Goal: Task Accomplishment & Management: Manage account settings

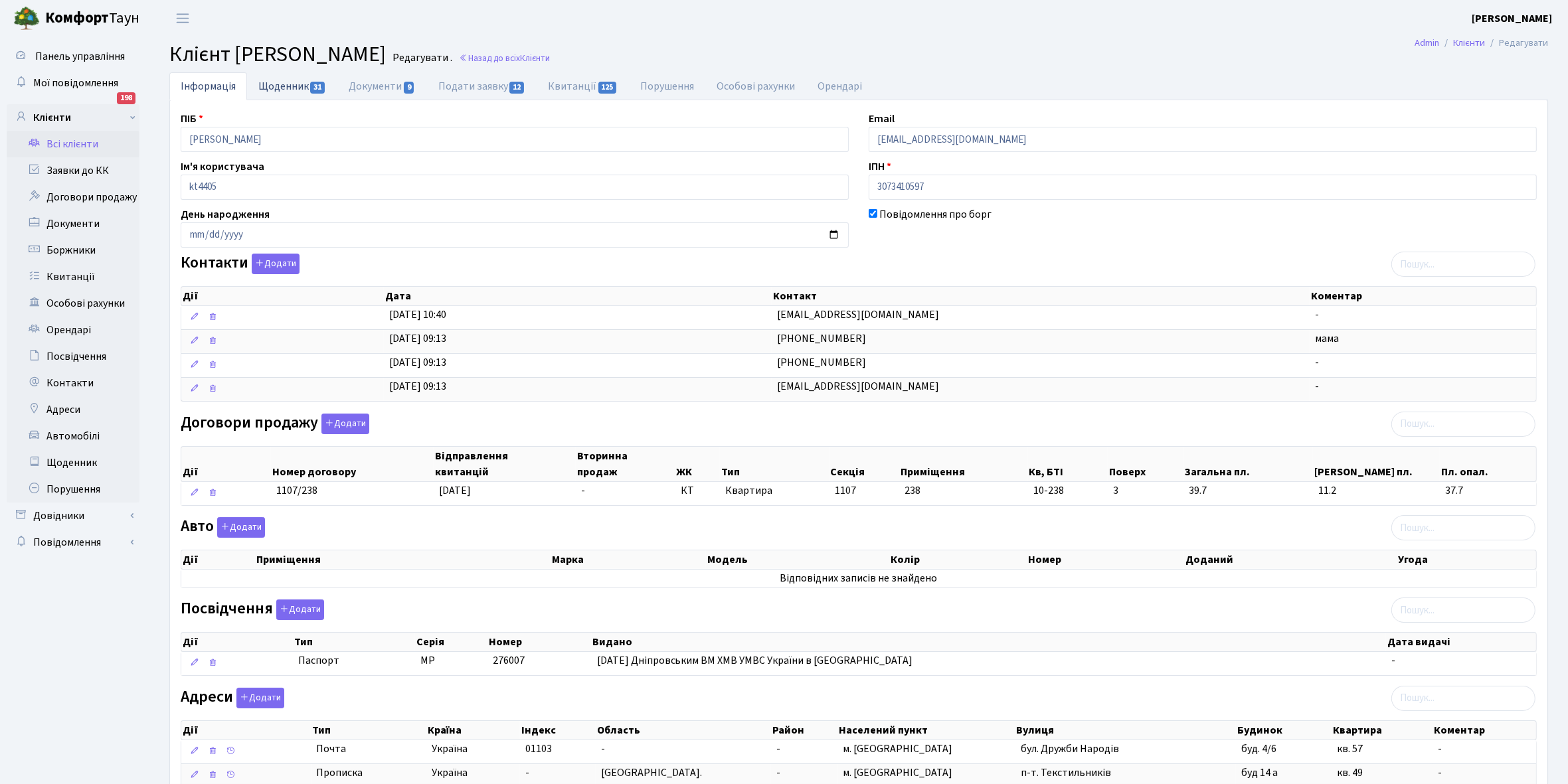
click at [276, 86] on link "Щоденник 31" at bounding box center [292, 86] width 91 height 27
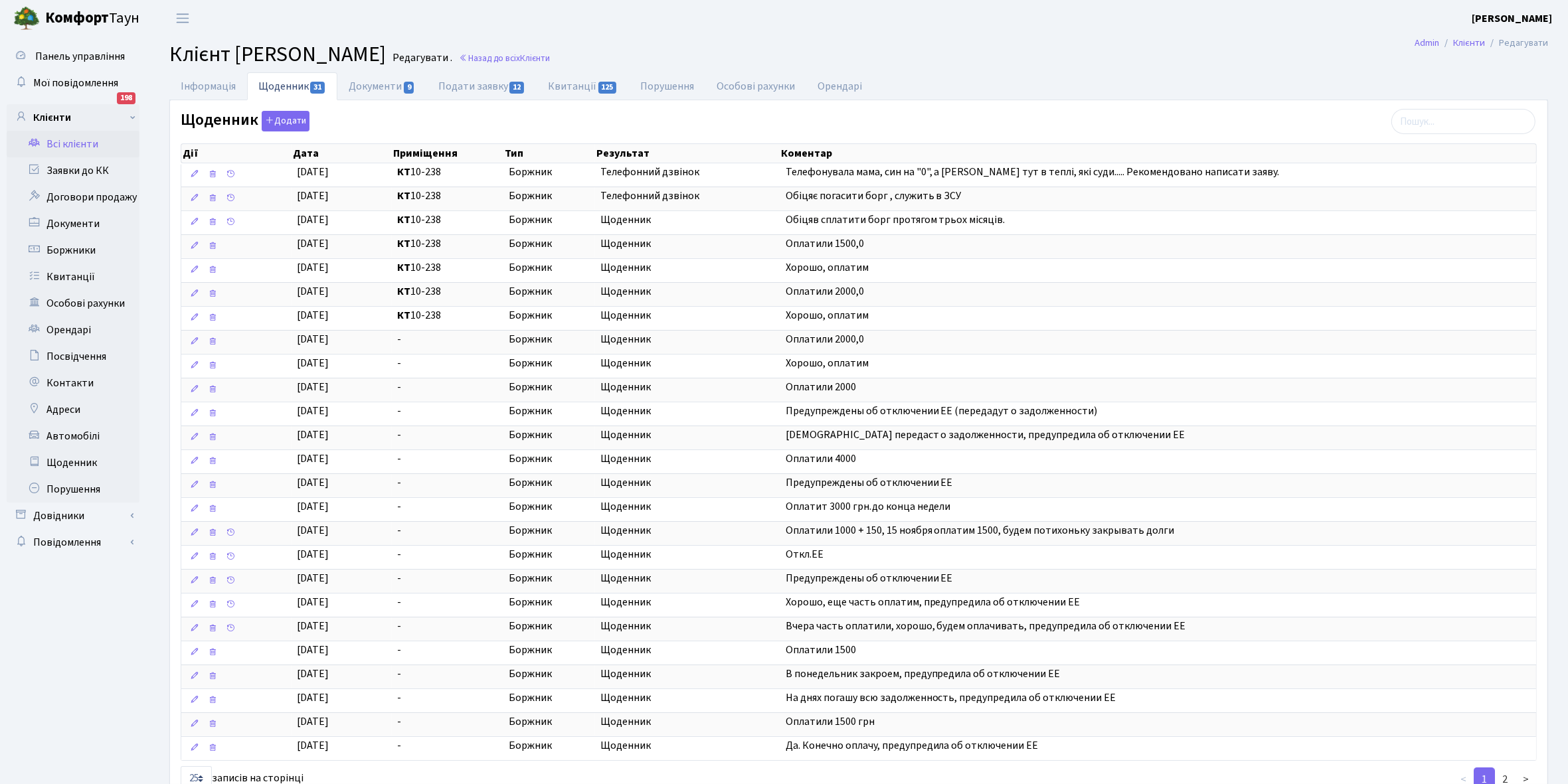
click at [65, 140] on link "Всі клієнти" at bounding box center [73, 144] width 133 height 27
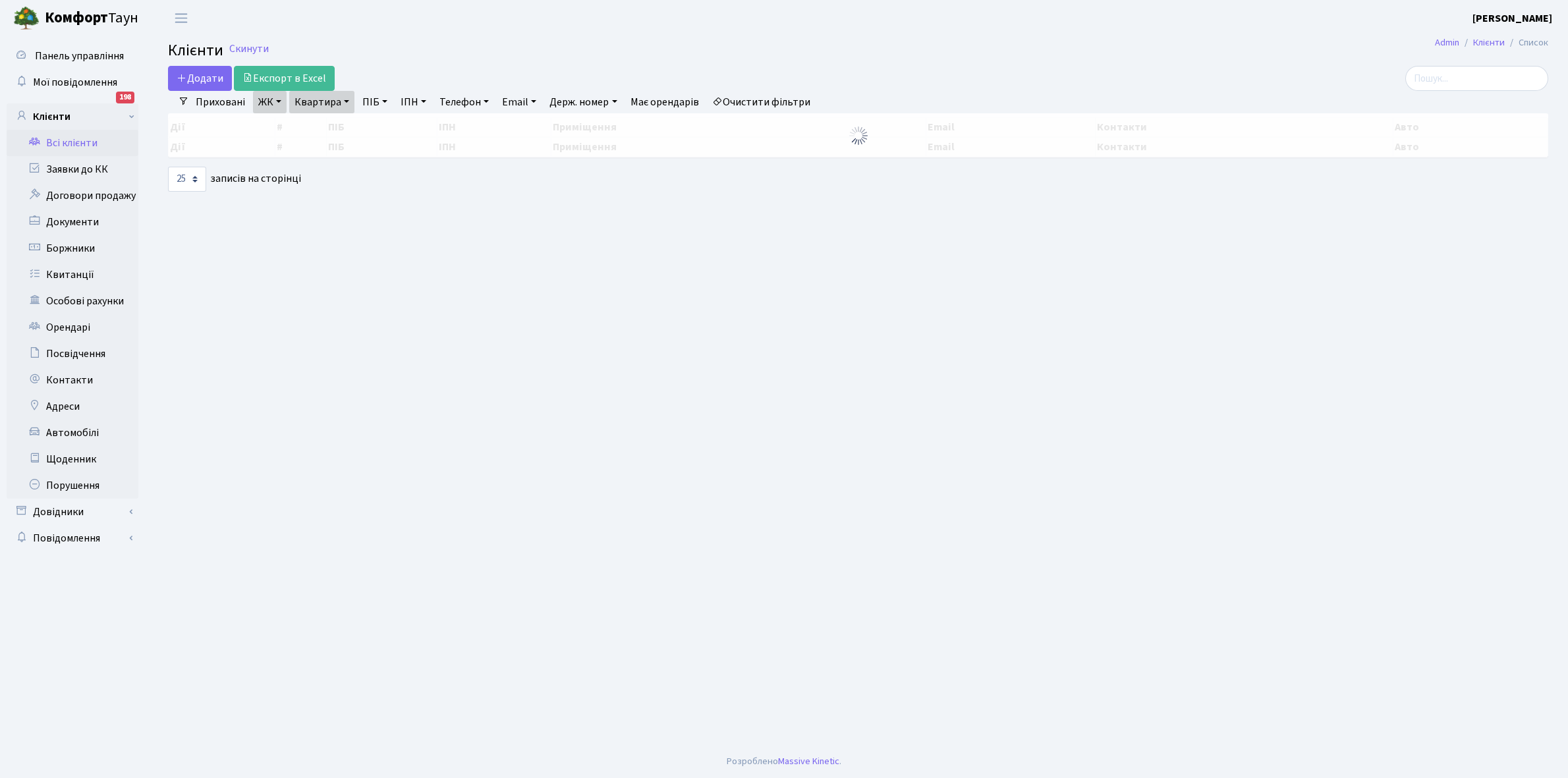
select select "25"
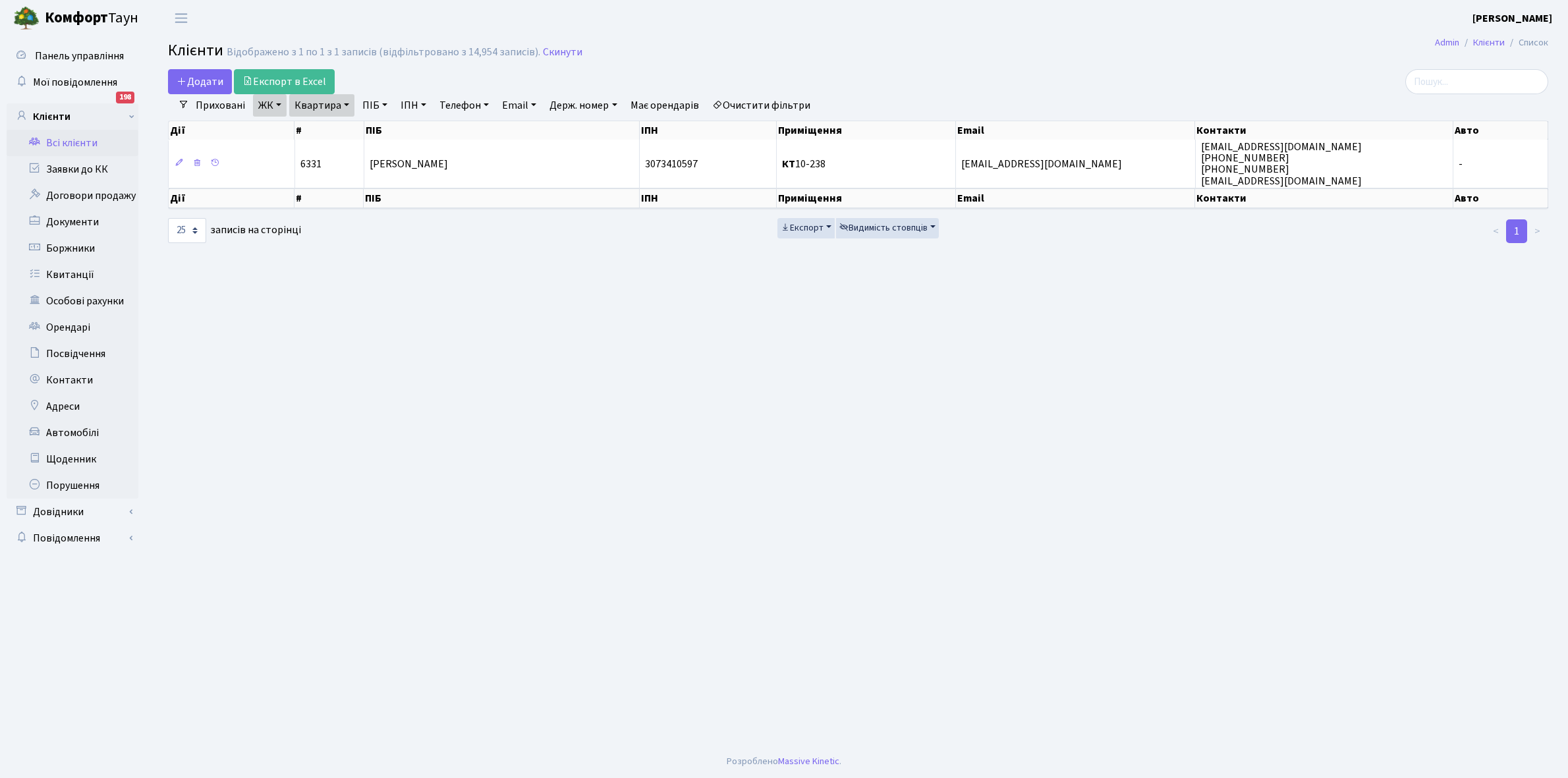
click at [347, 102] on link "Квартира" at bounding box center [321, 105] width 65 height 22
click at [340, 126] on input "10-238" at bounding box center [328, 131] width 77 height 25
type input "1"
type input "4-421"
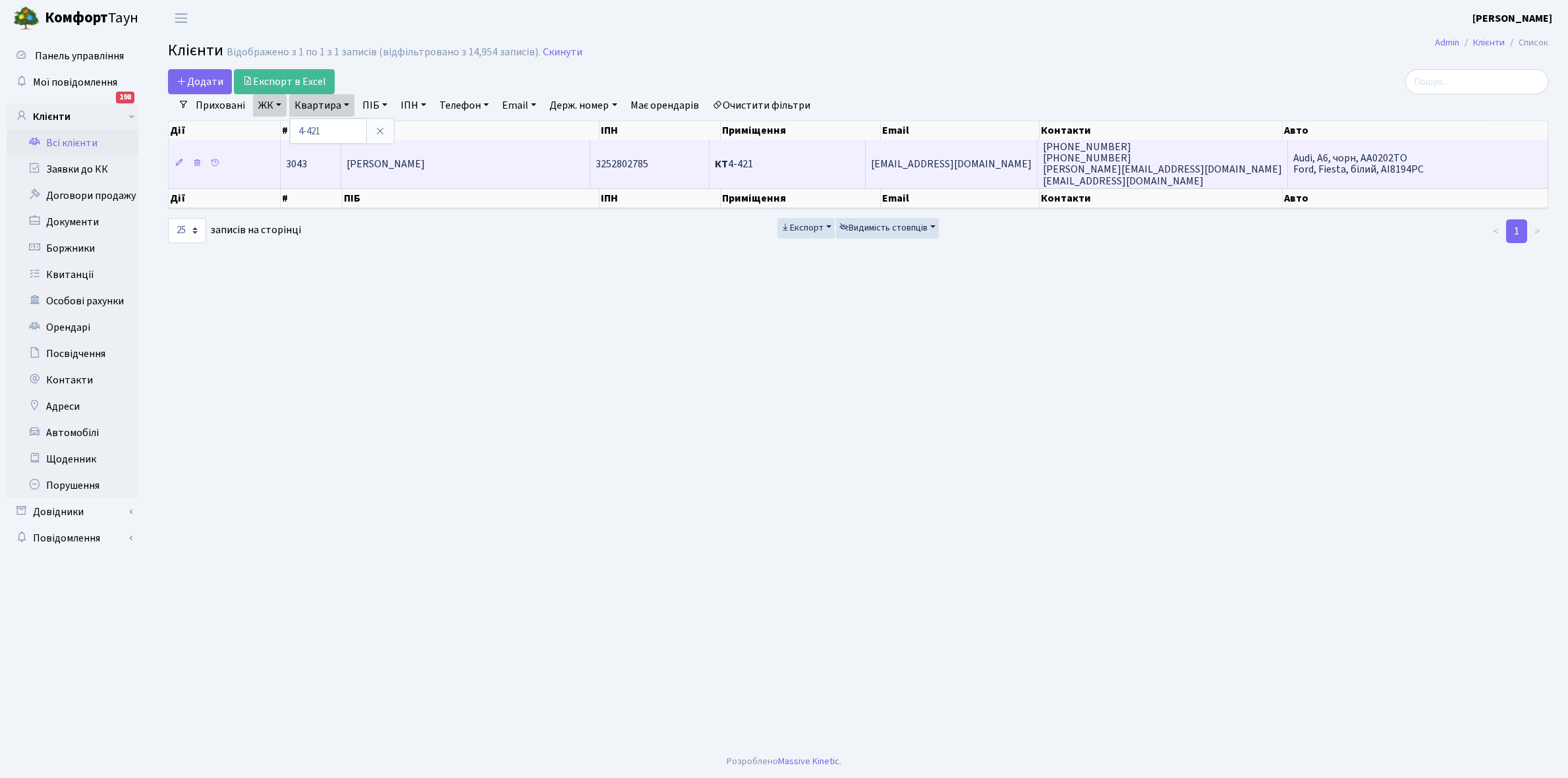
click at [425, 159] on span "Ампілогова [PERSON_NAME]" at bounding box center [386, 163] width 79 height 15
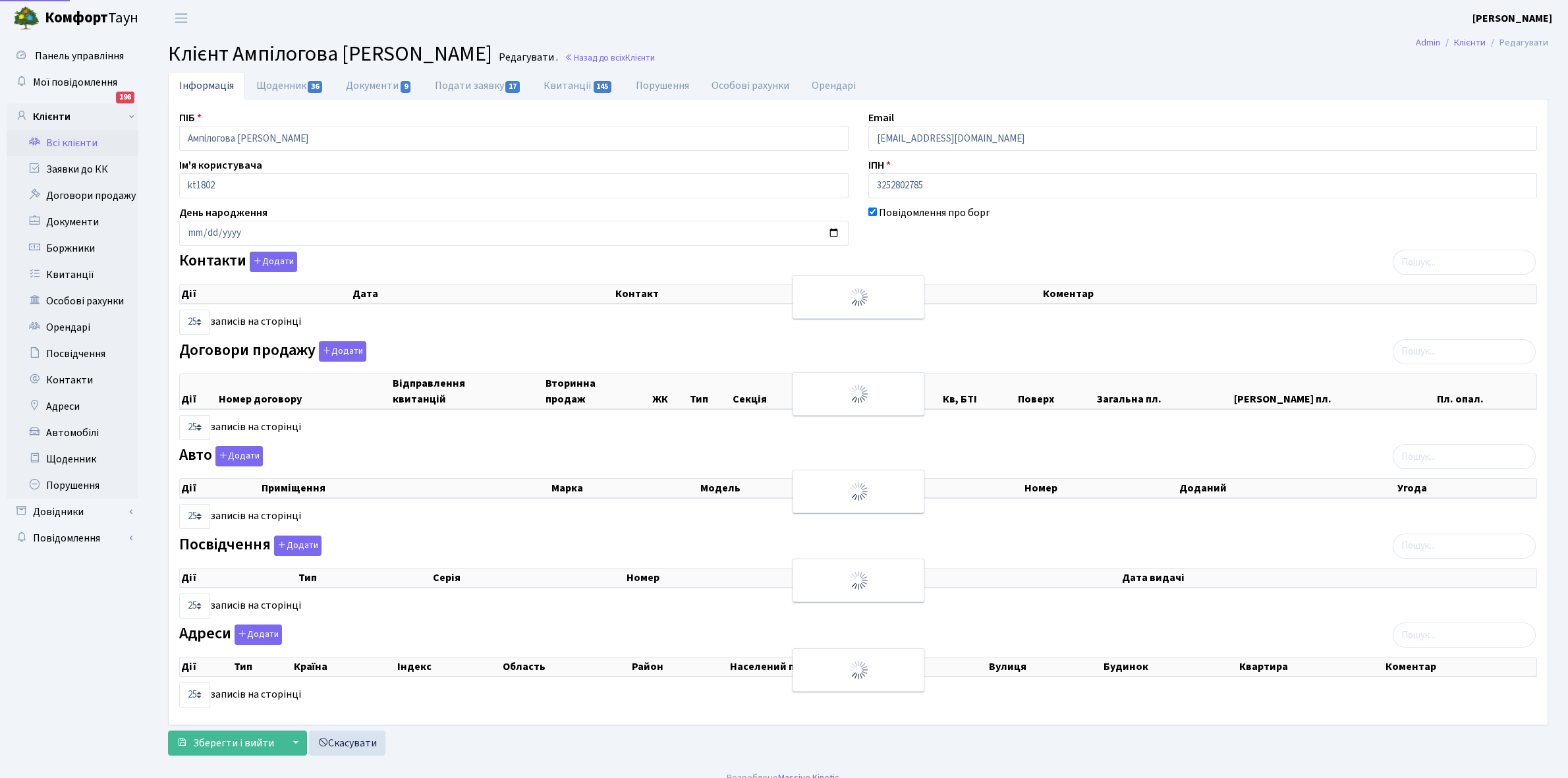
select select "25"
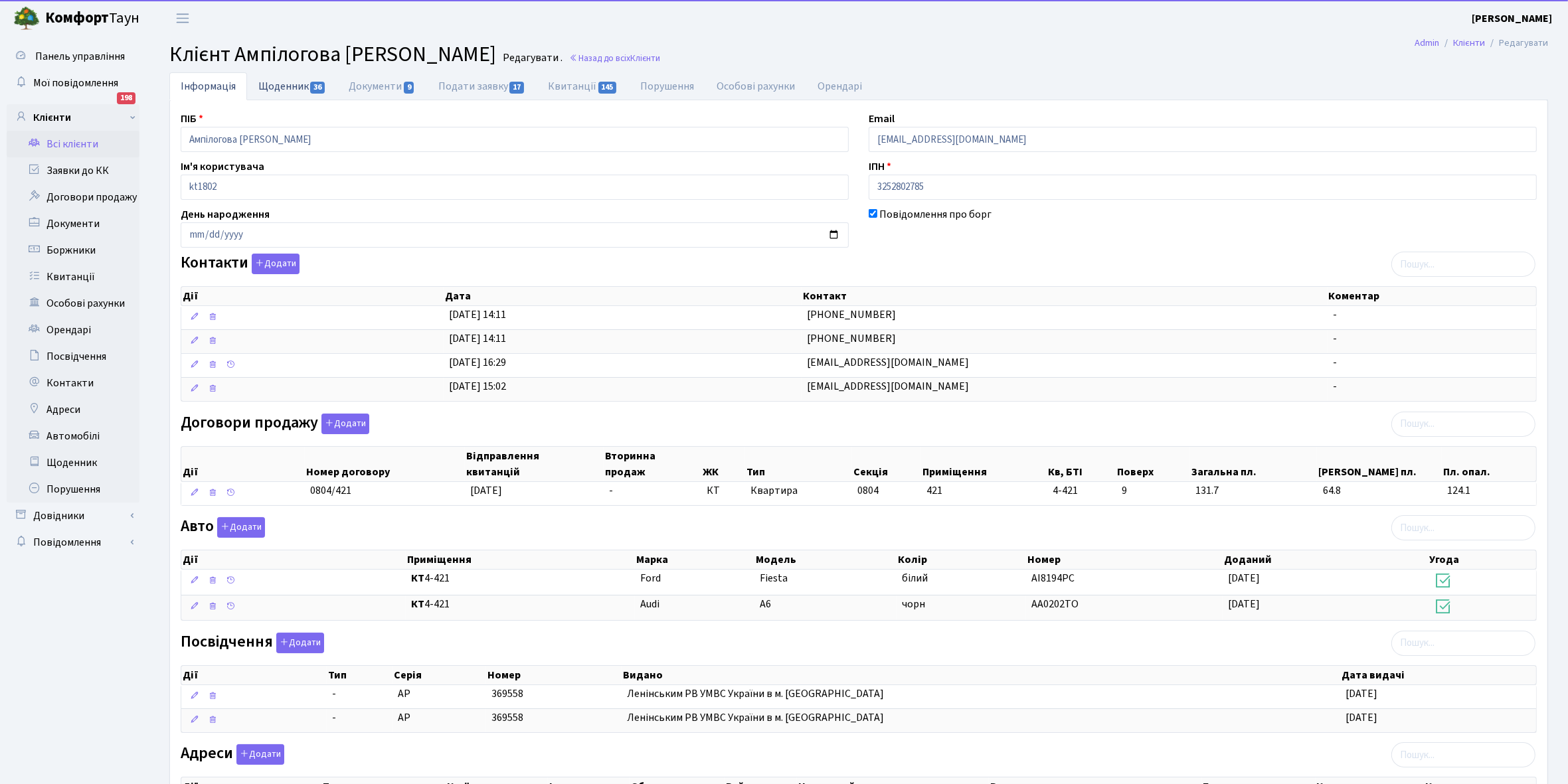
click at [273, 81] on link "Щоденник 36" at bounding box center [292, 86] width 91 height 27
select select "25"
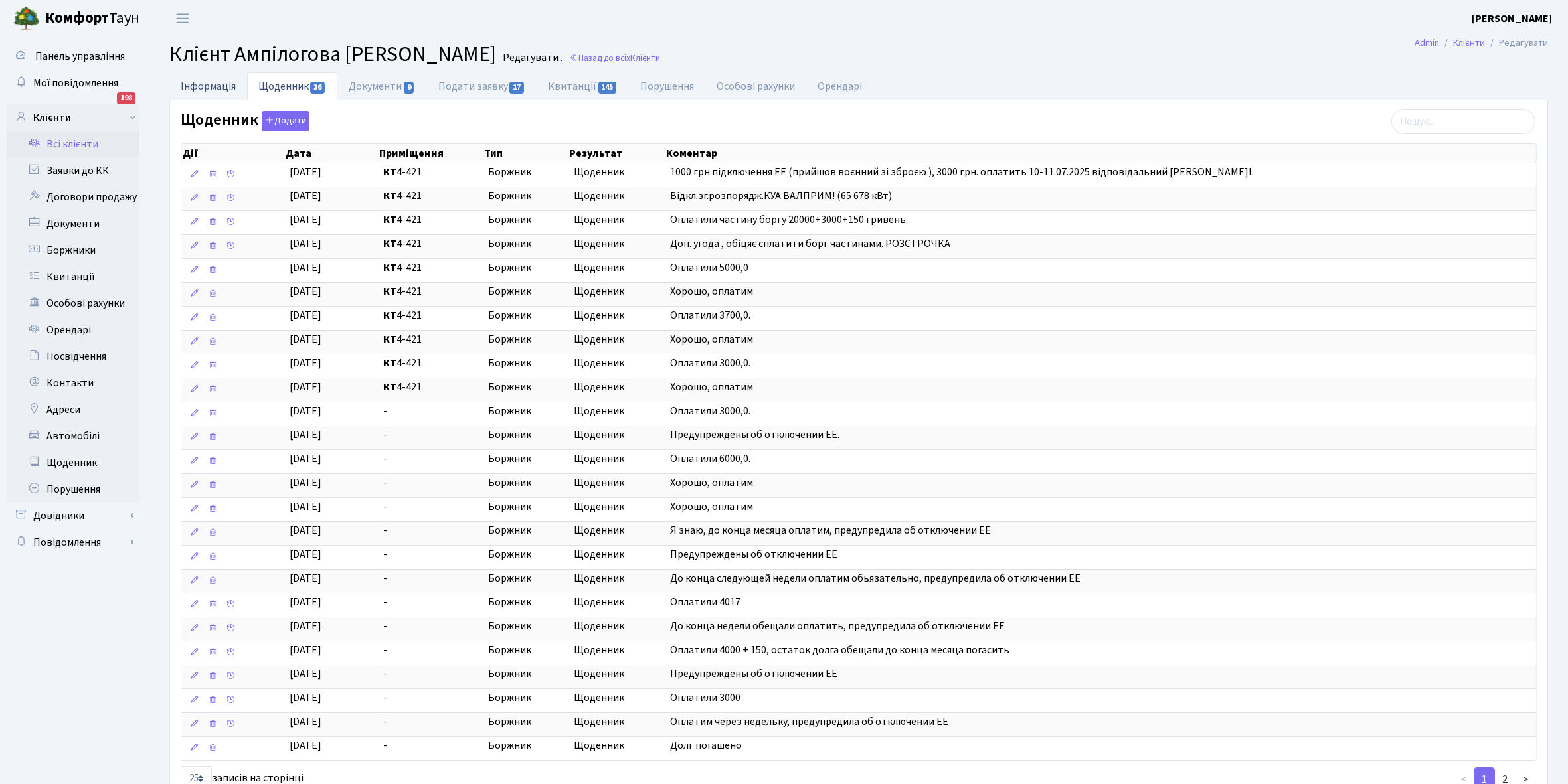
click at [197, 81] on link "Інформація" at bounding box center [208, 86] width 78 height 27
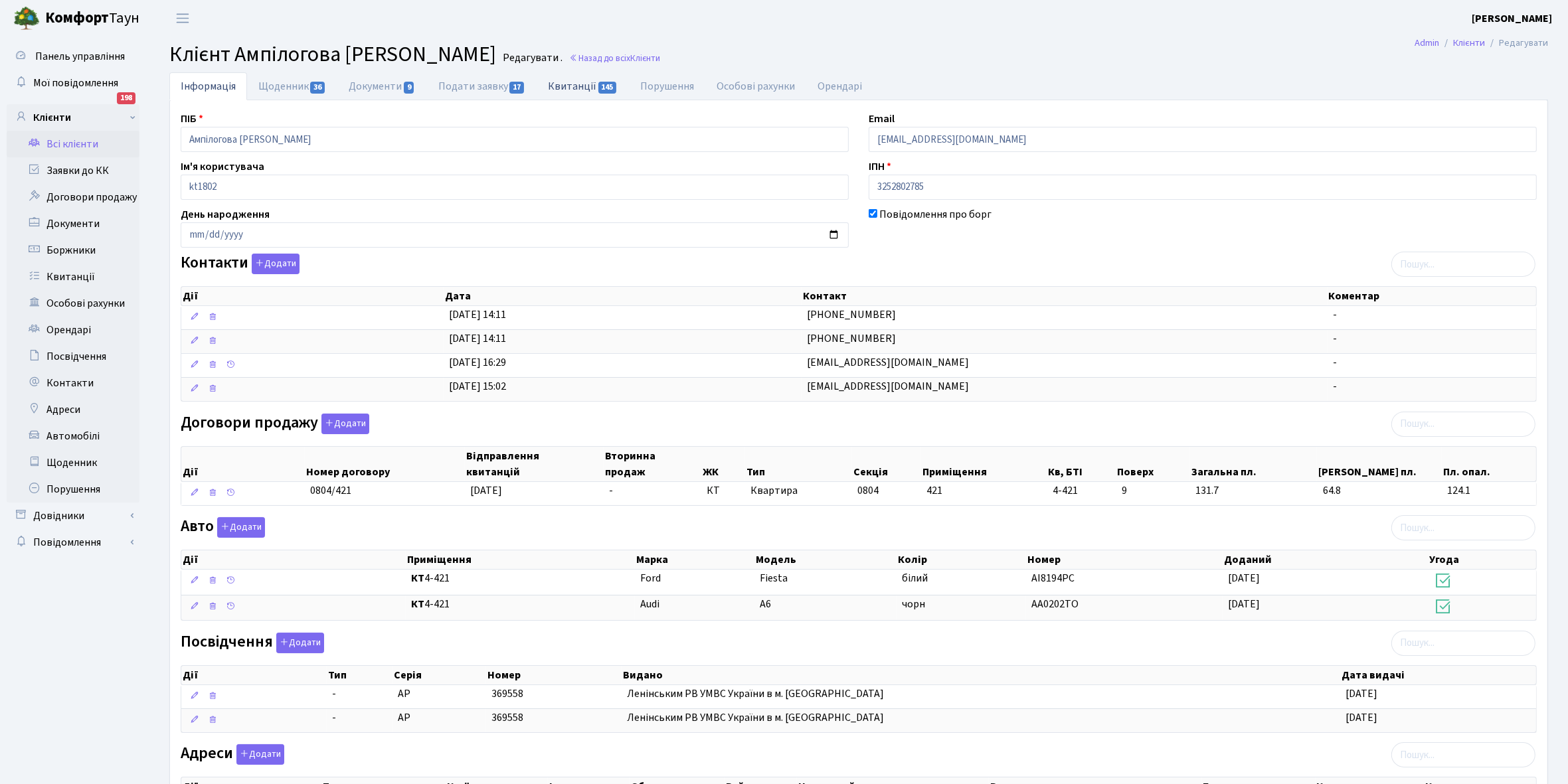
click at [579, 81] on link "Квитанції 145" at bounding box center [583, 86] width 93 height 27
select select "25"
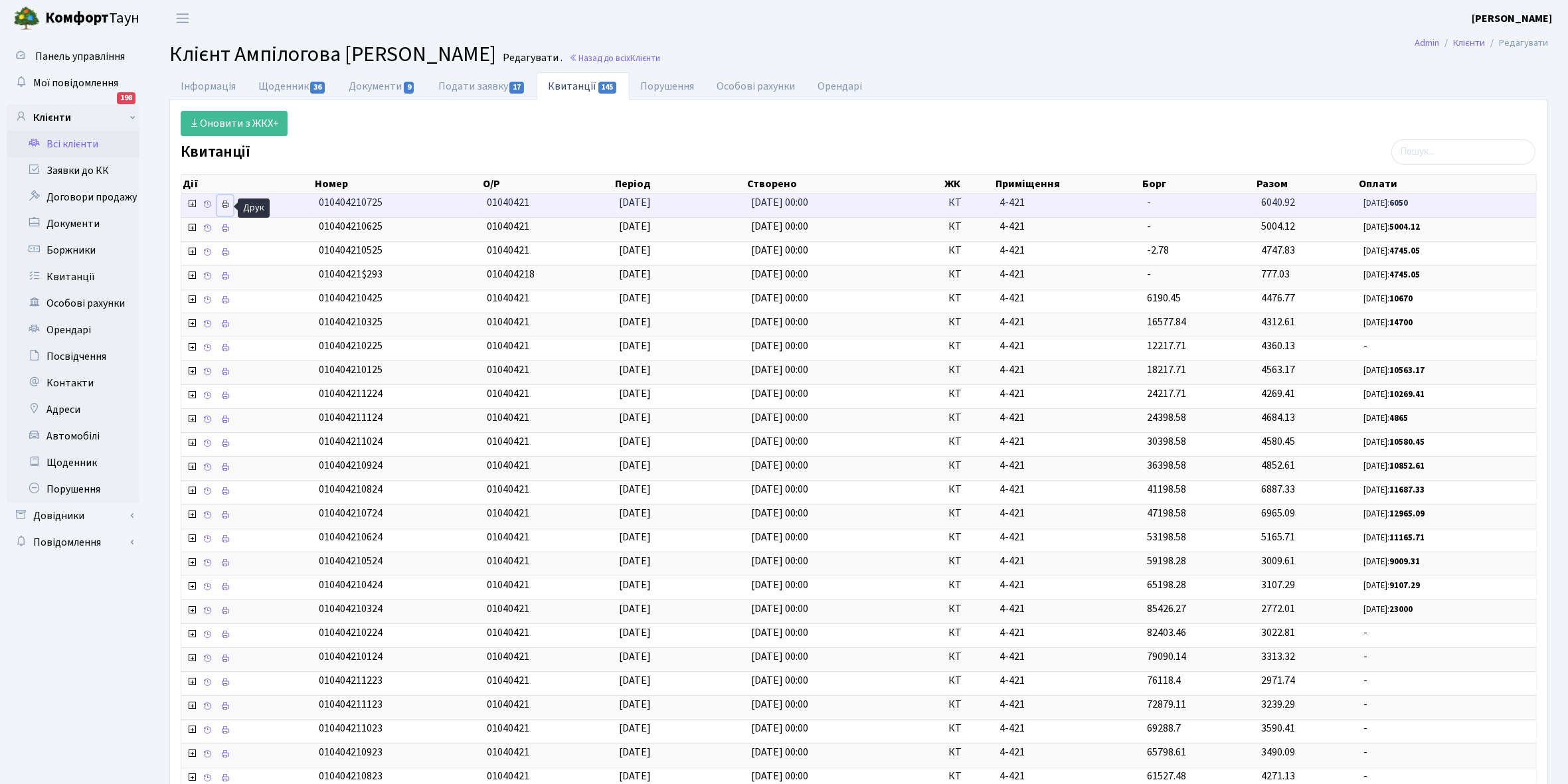
click at [229, 201] on icon at bounding box center [225, 204] width 9 height 9
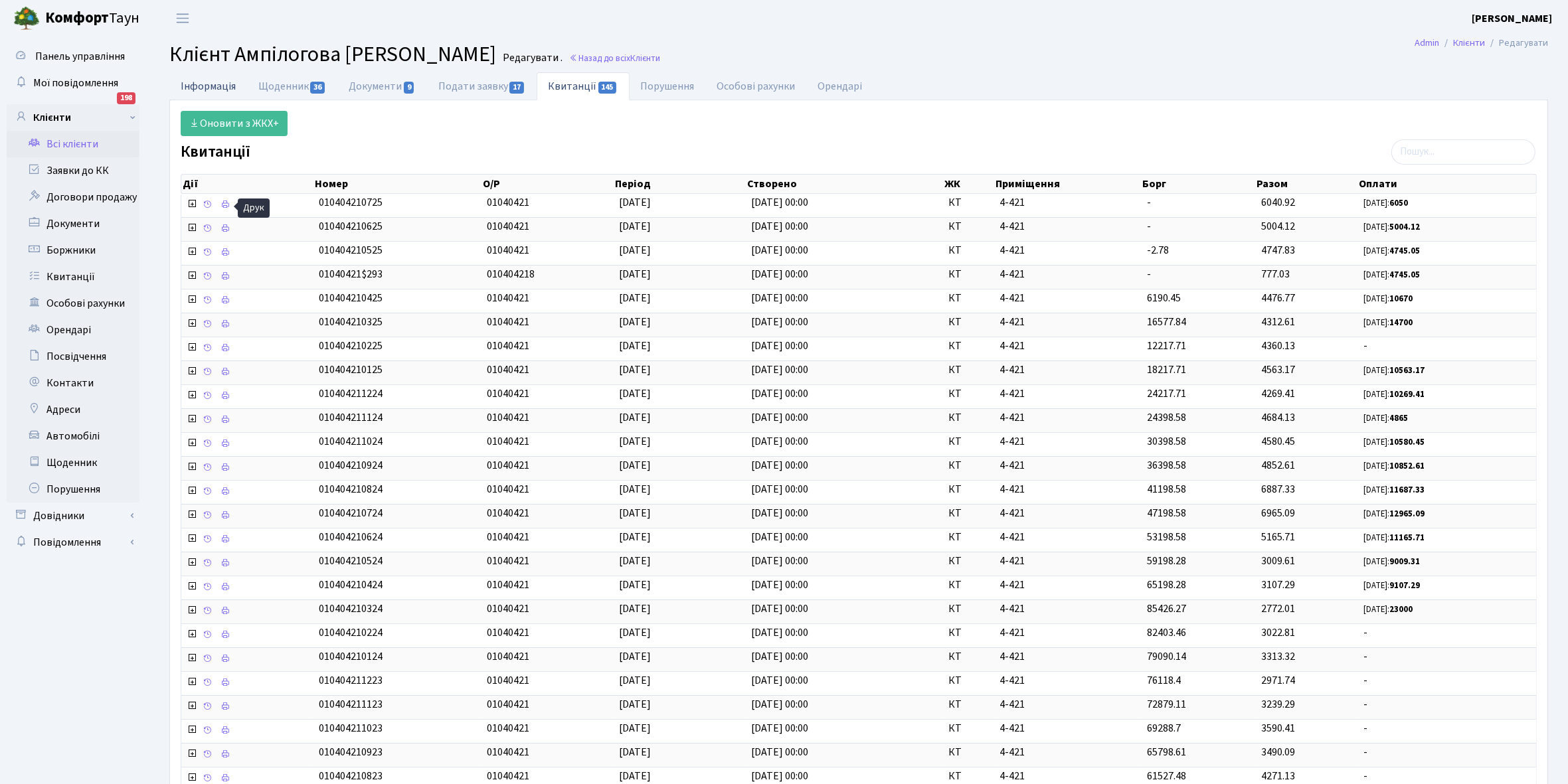
click at [201, 81] on link "Інформація" at bounding box center [208, 86] width 78 height 27
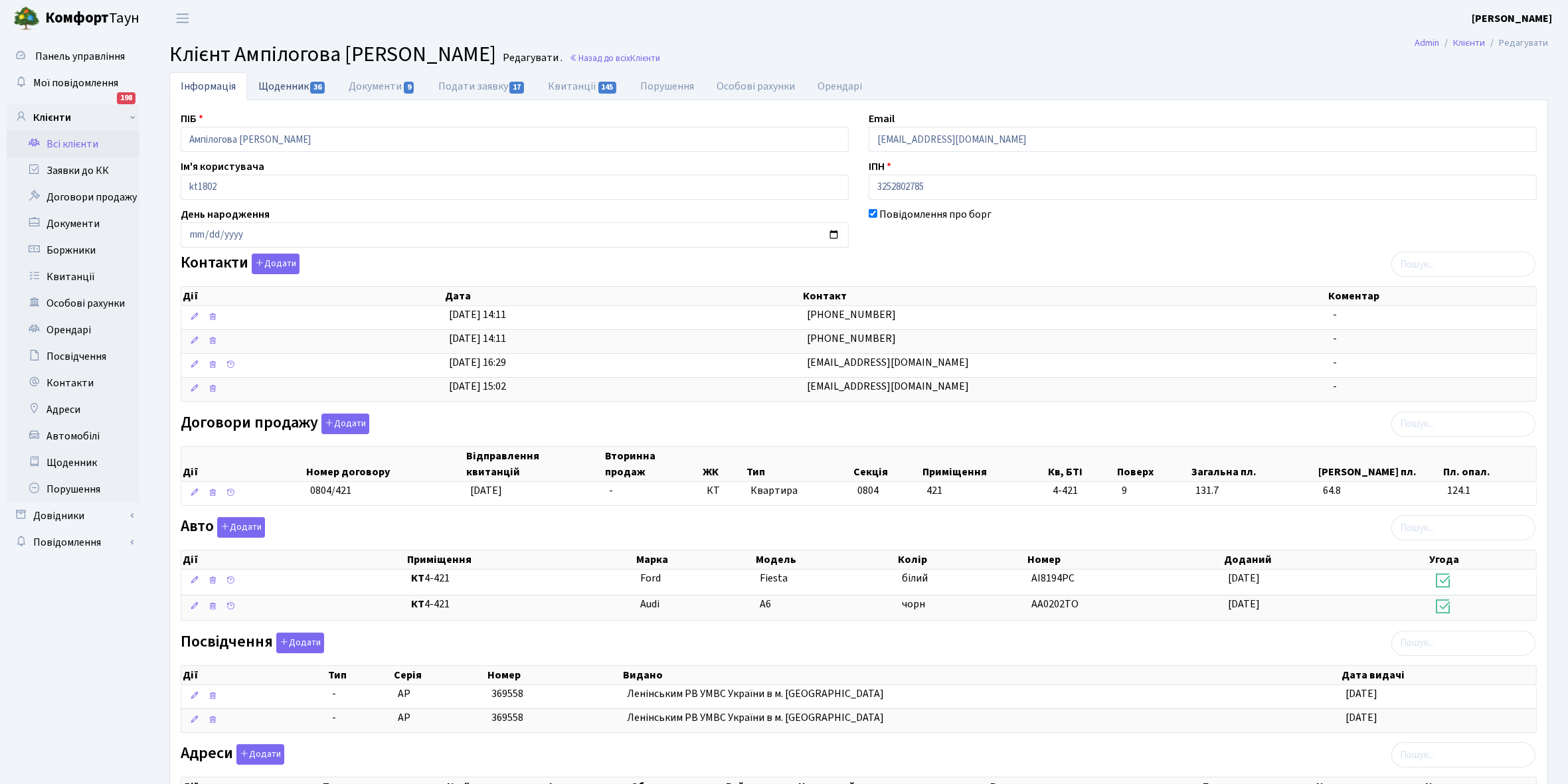
click at [277, 88] on link "Щоденник 36" at bounding box center [292, 86] width 91 height 27
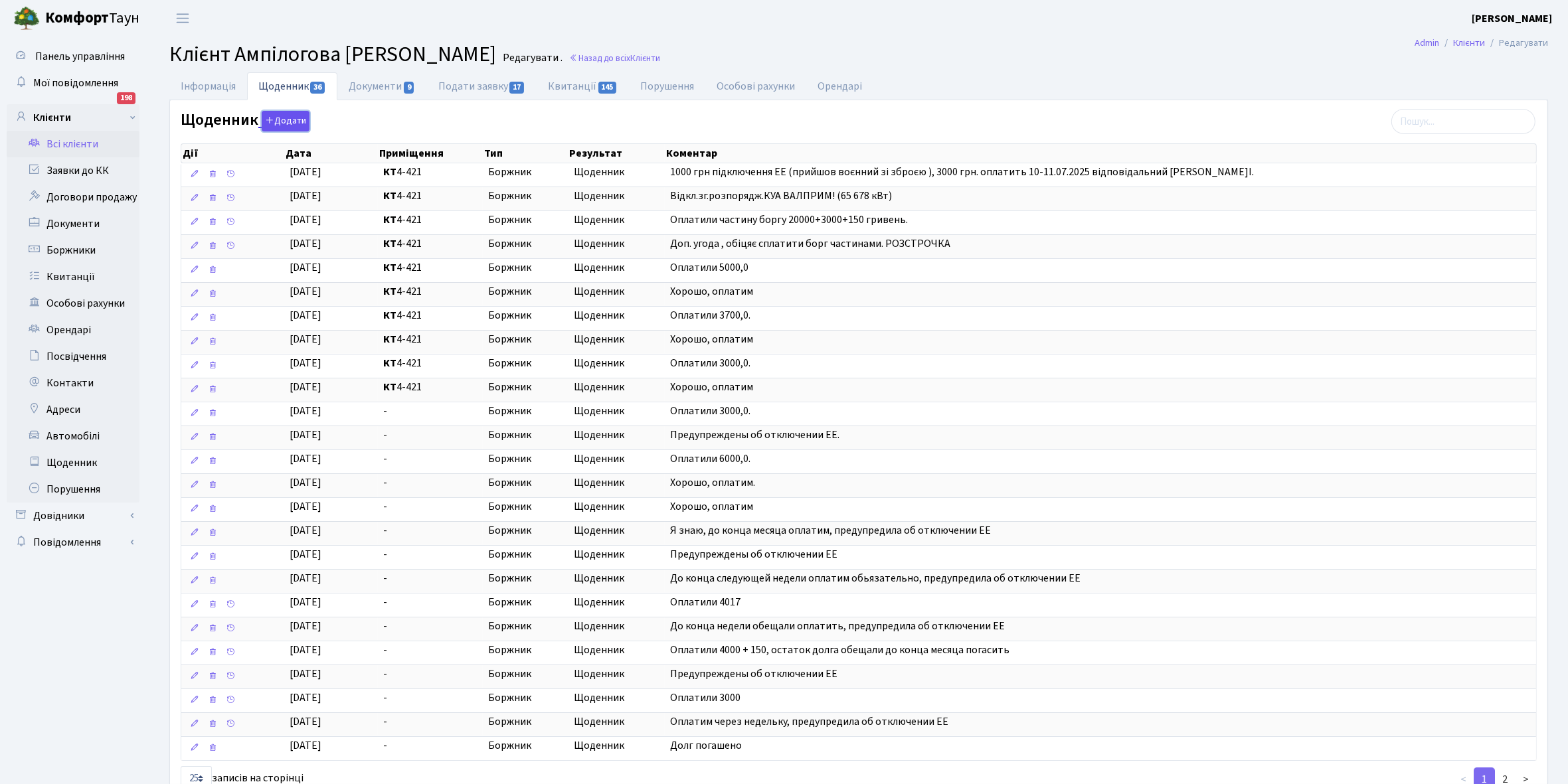
click at [286, 120] on button "Додати" at bounding box center [286, 121] width 48 height 21
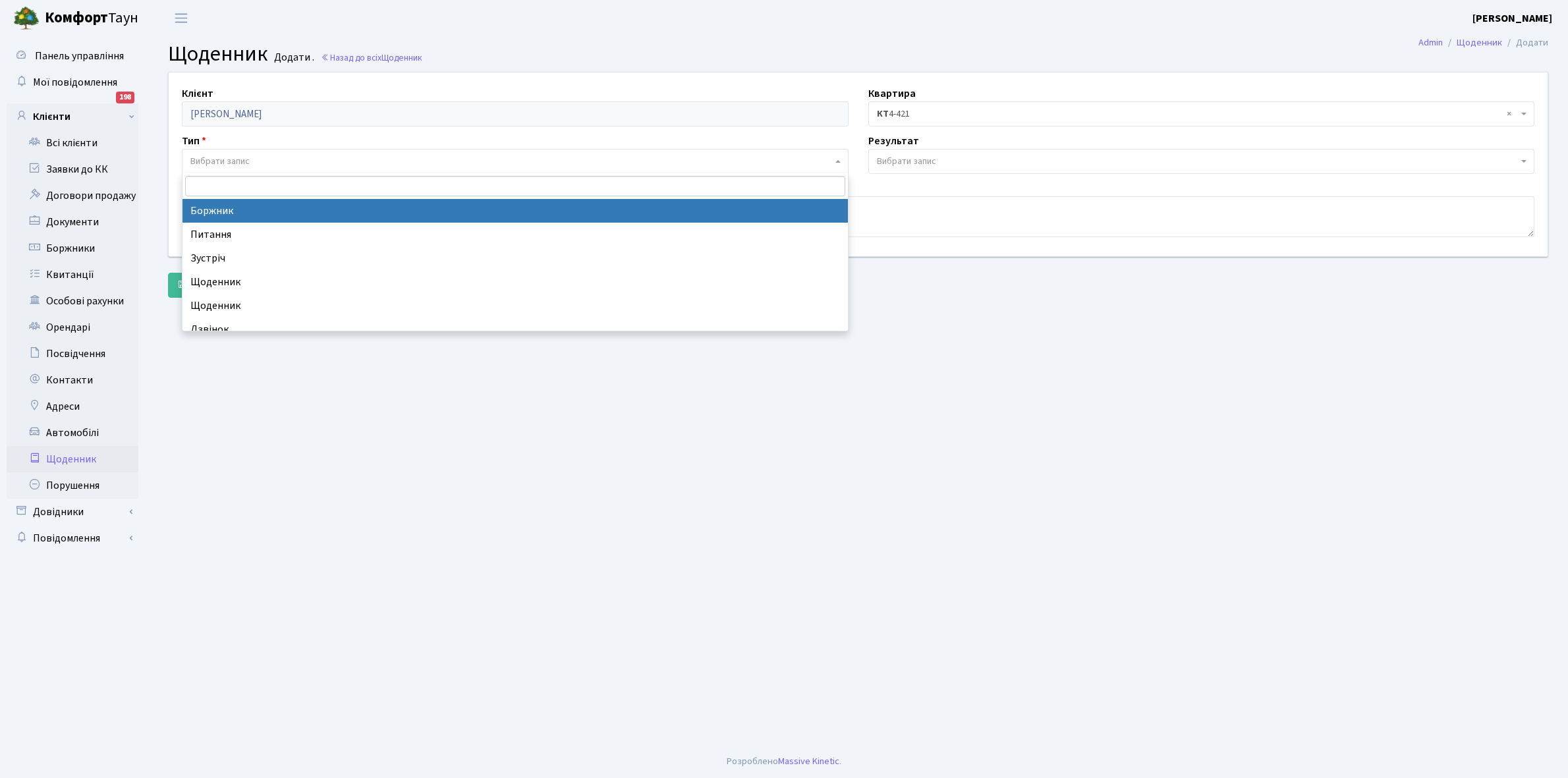
click at [245, 159] on span "Вибрати запис" at bounding box center [220, 161] width 60 height 13
select select "189"
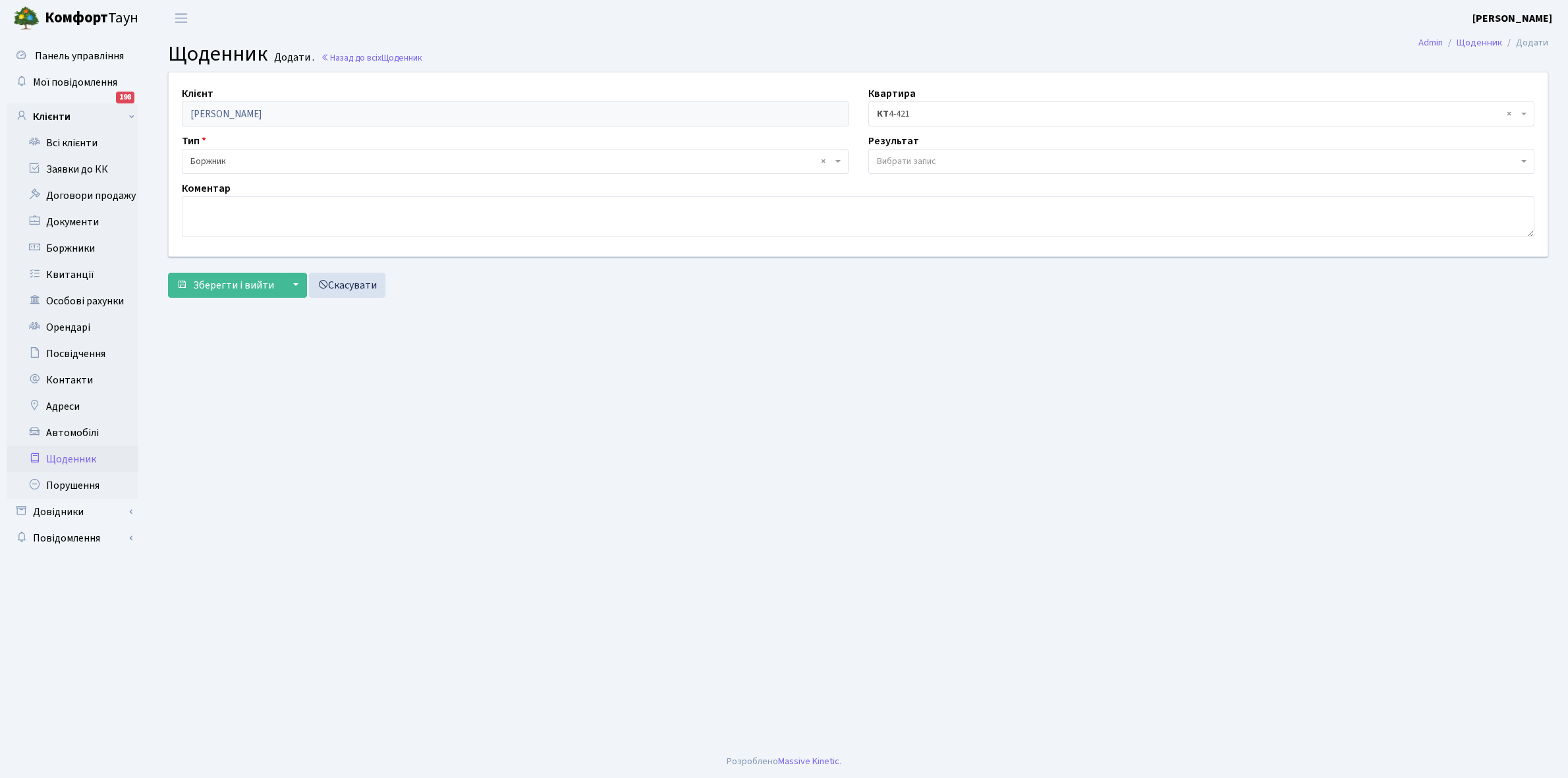
click at [956, 156] on span "Вибрати запис" at bounding box center [1198, 161] width 641 height 13
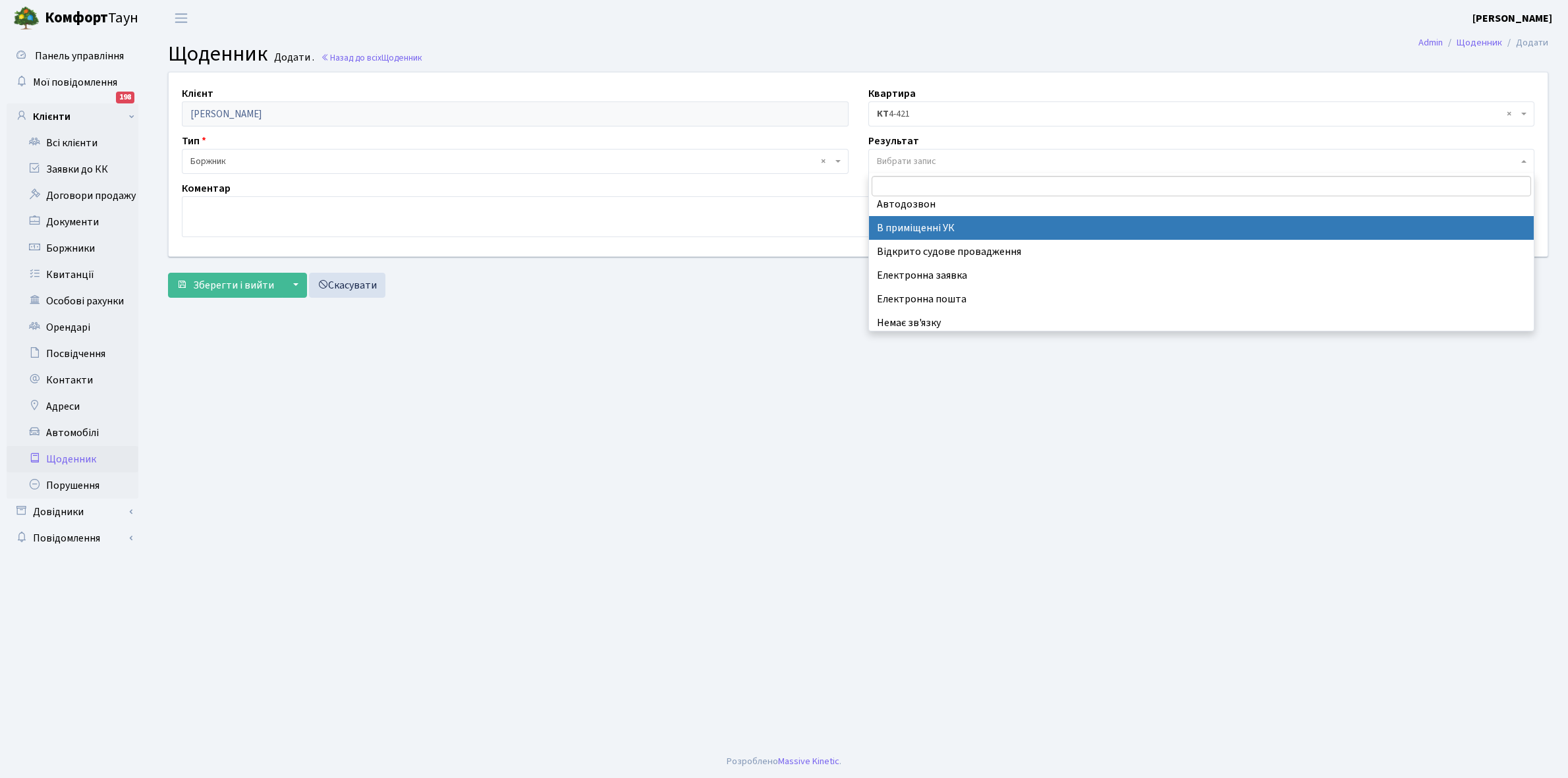
scroll to position [81, 0]
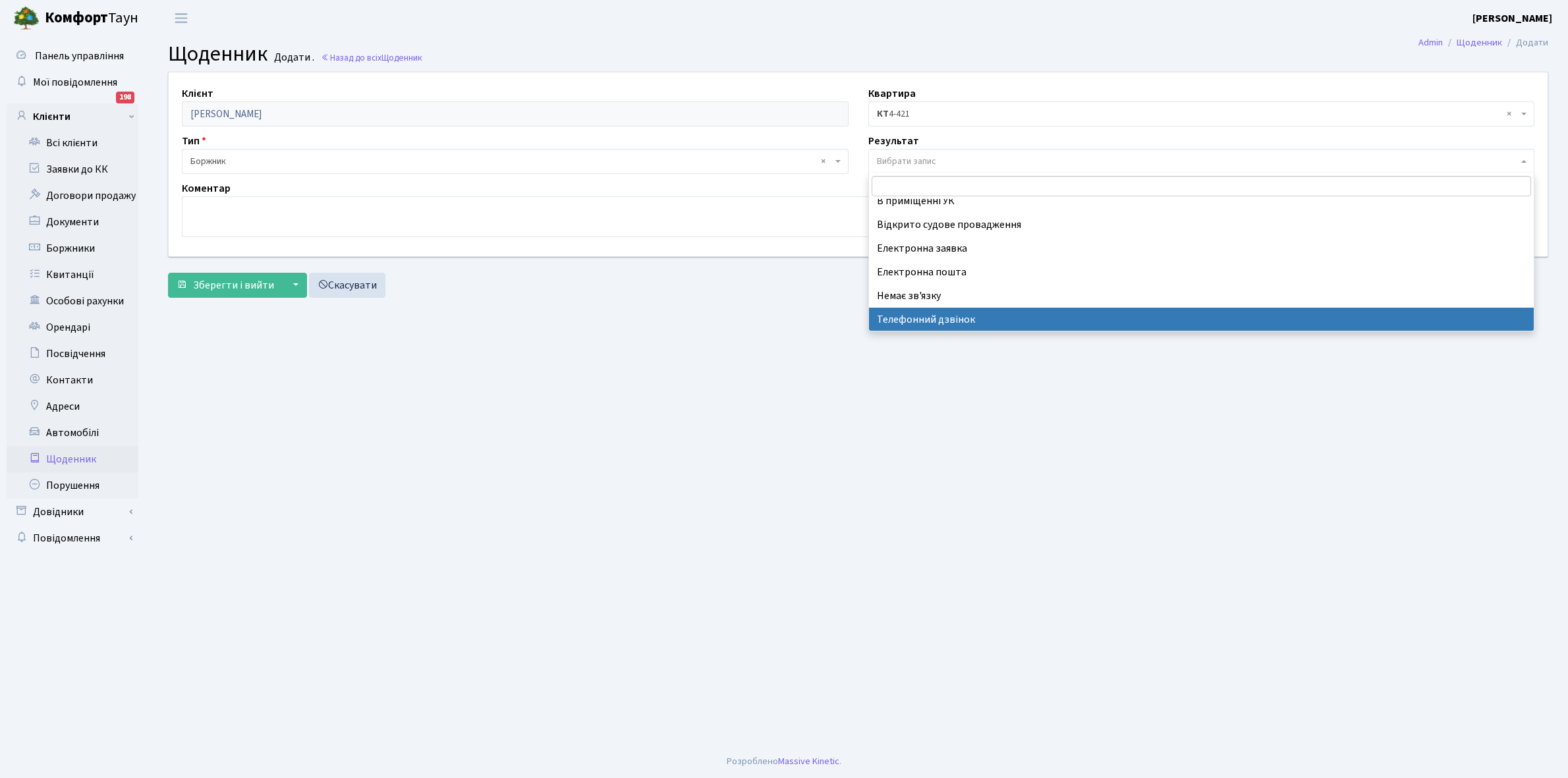
select select "196"
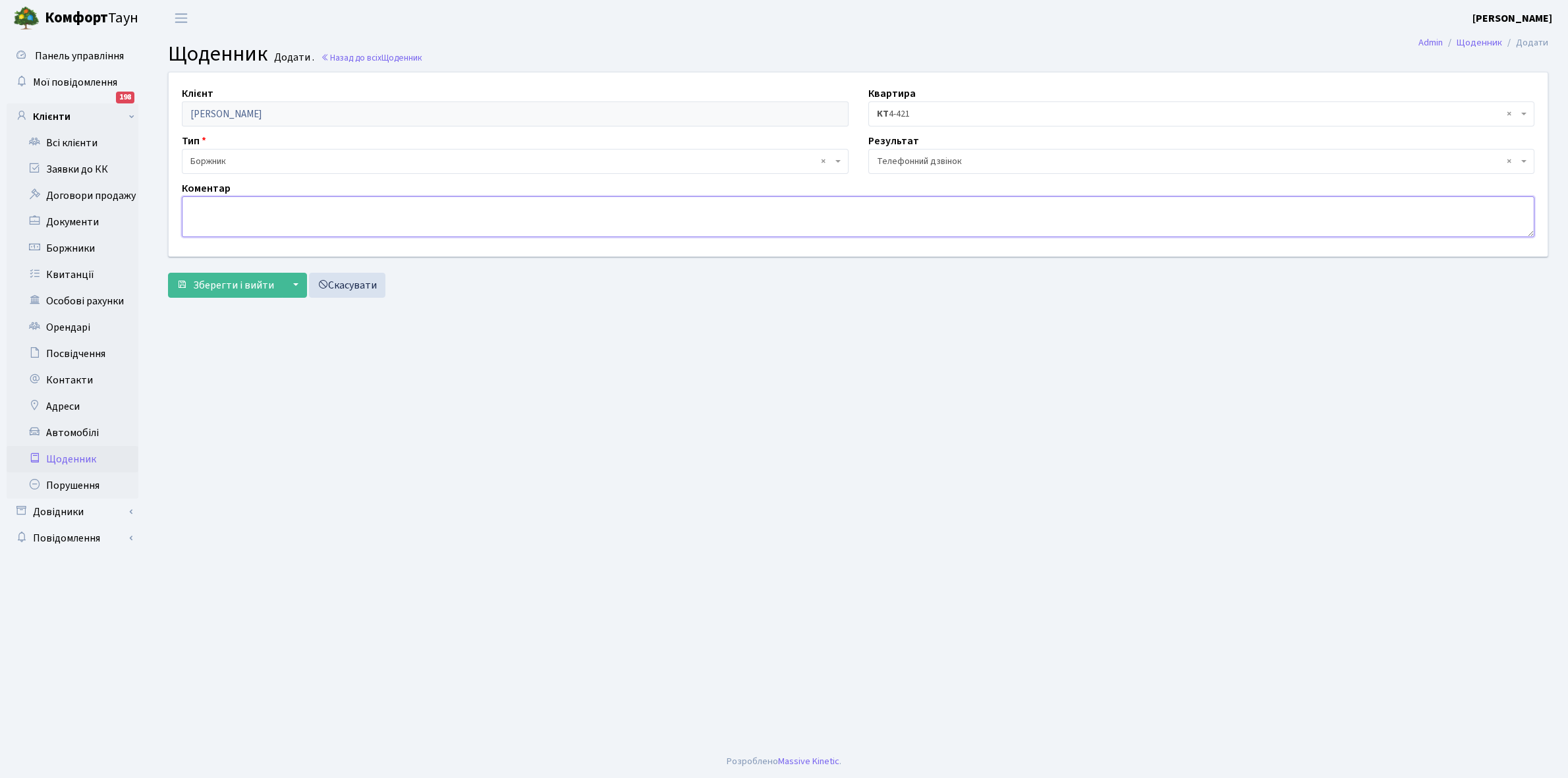
click at [229, 224] on textarea at bounding box center [858, 217] width 1353 height 41
type textarea "H"
type textarea "D"
type textarea "Виплатили розстрочку але немає грошей на оформлення права власності."
click at [237, 281] on span "Зберегти і вийти" at bounding box center [233, 285] width 81 height 15
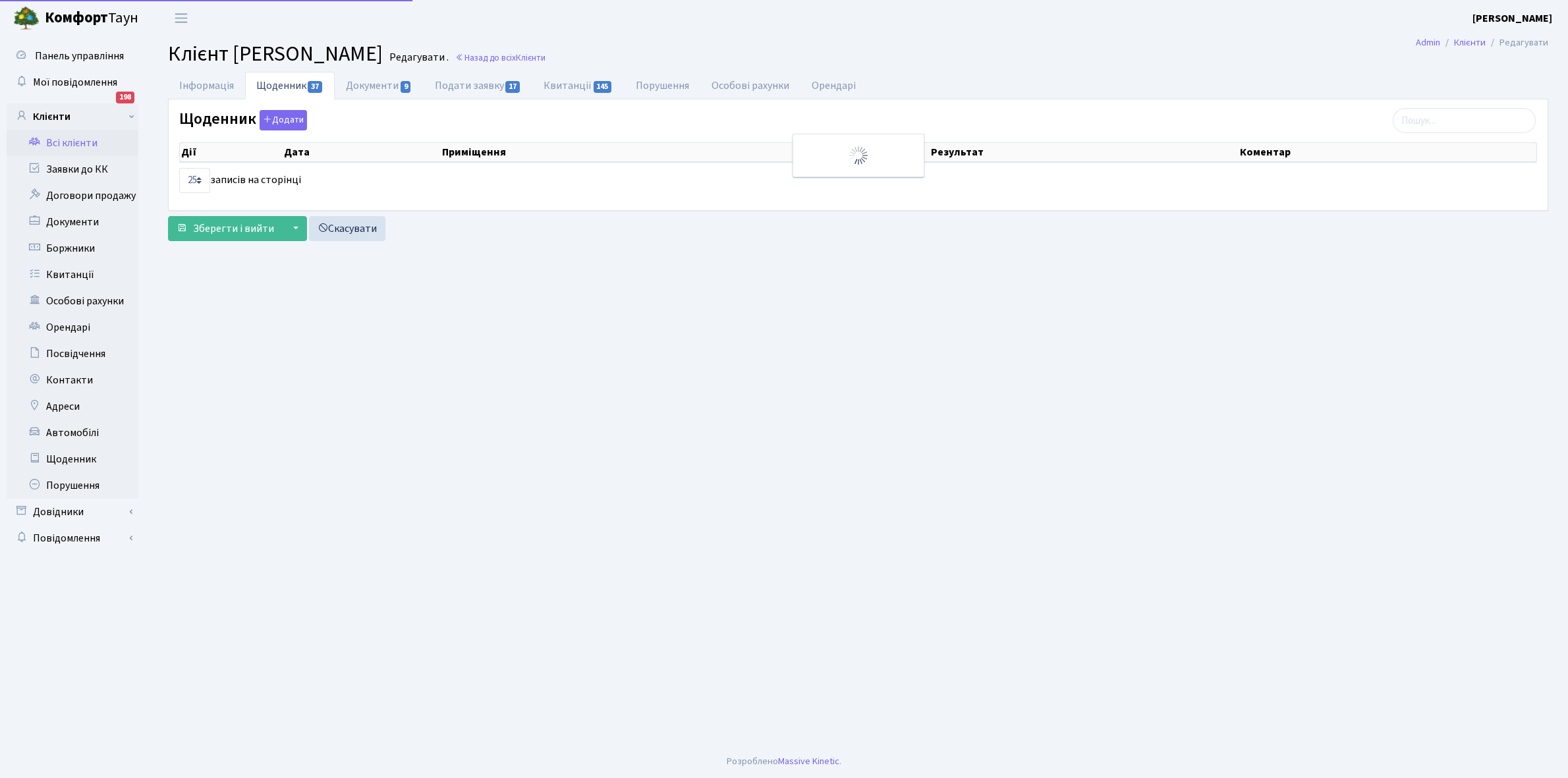
select select "25"
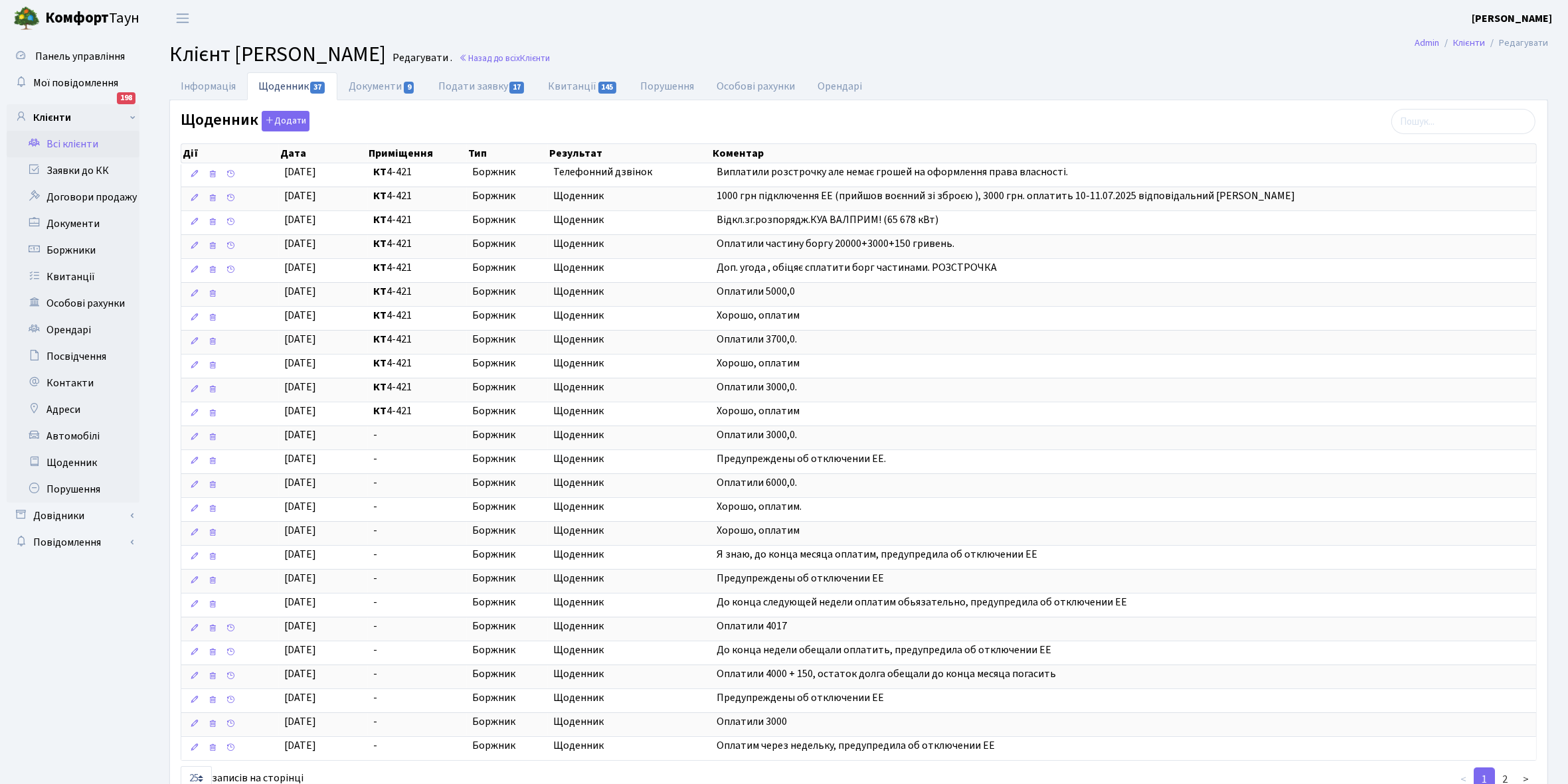
click at [69, 144] on link "Всі клієнти" at bounding box center [73, 144] width 133 height 27
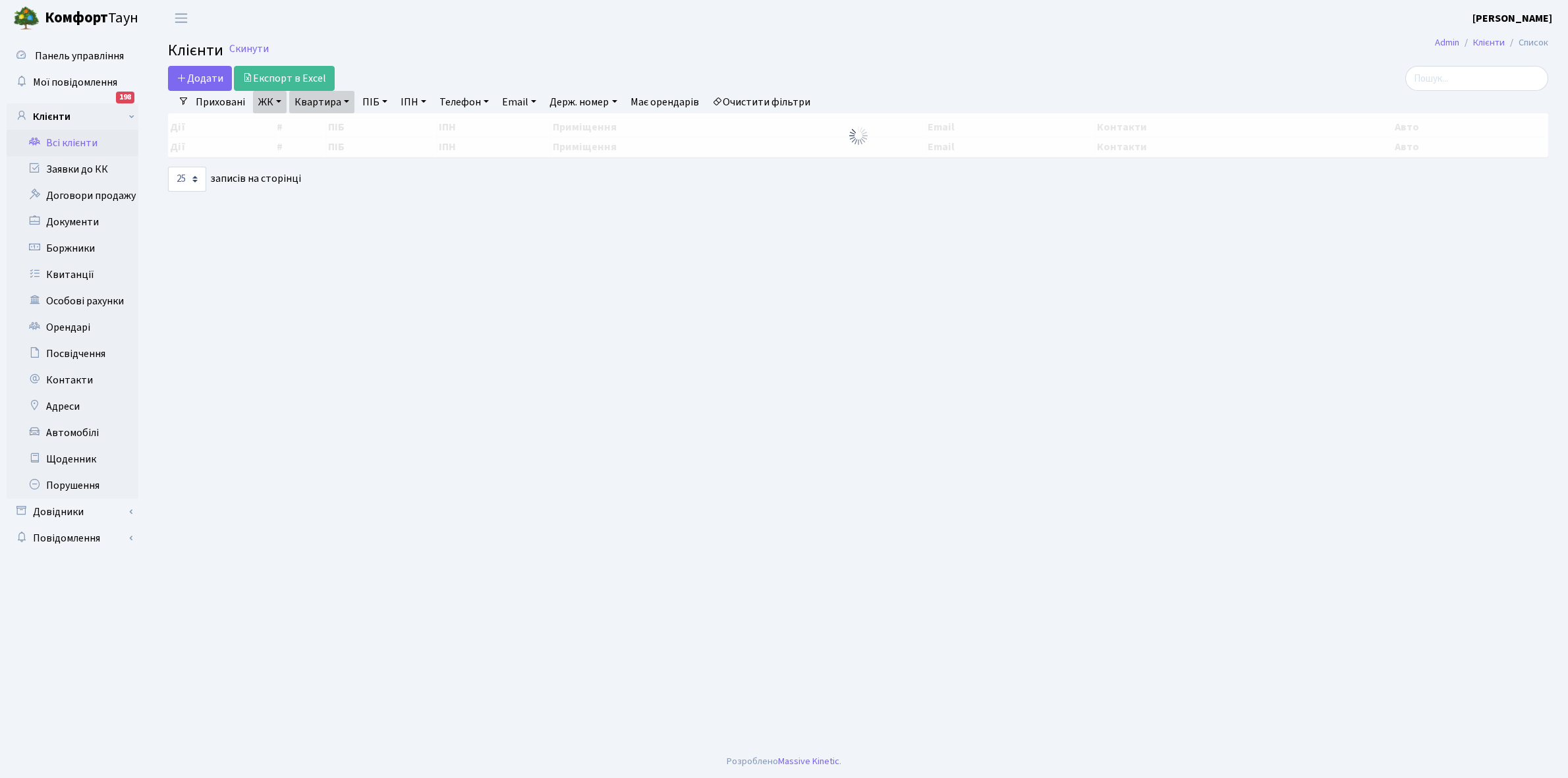
select select "25"
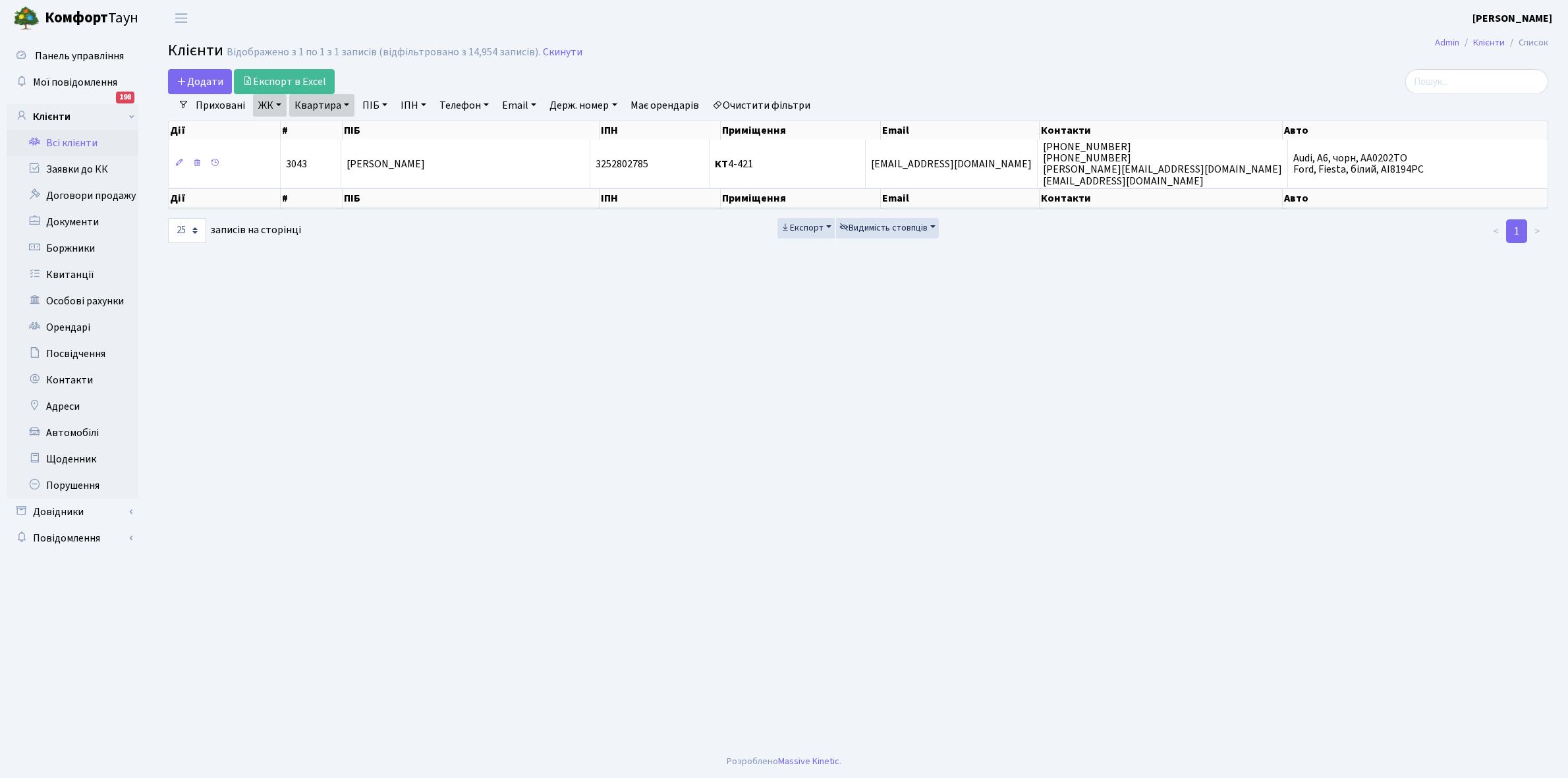
click at [279, 102] on link "ЖК" at bounding box center [270, 105] width 34 height 22
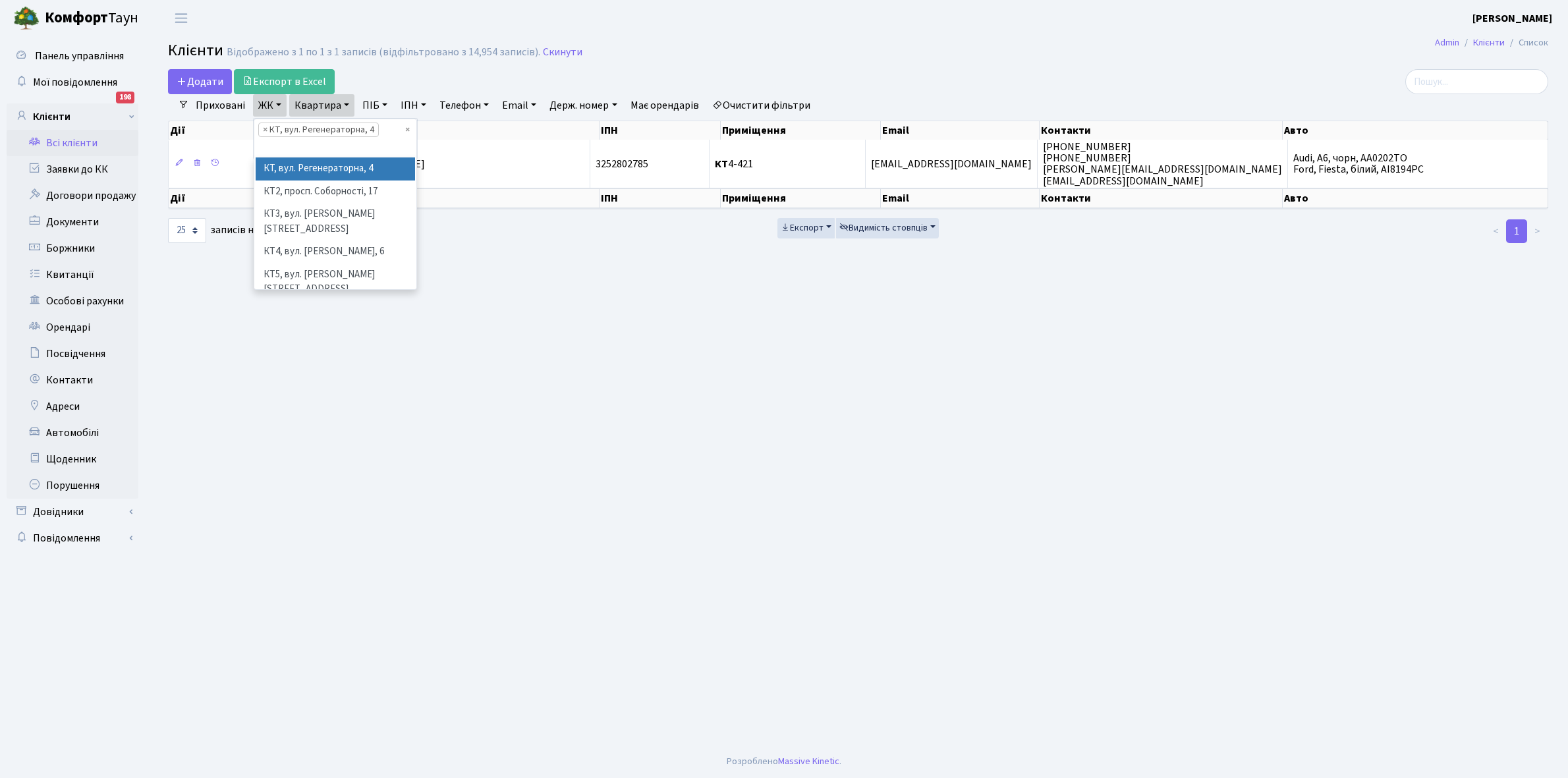
click at [321, 132] on li "× КТ, вул. Регенераторна, 4" at bounding box center [319, 130] width 121 height 15
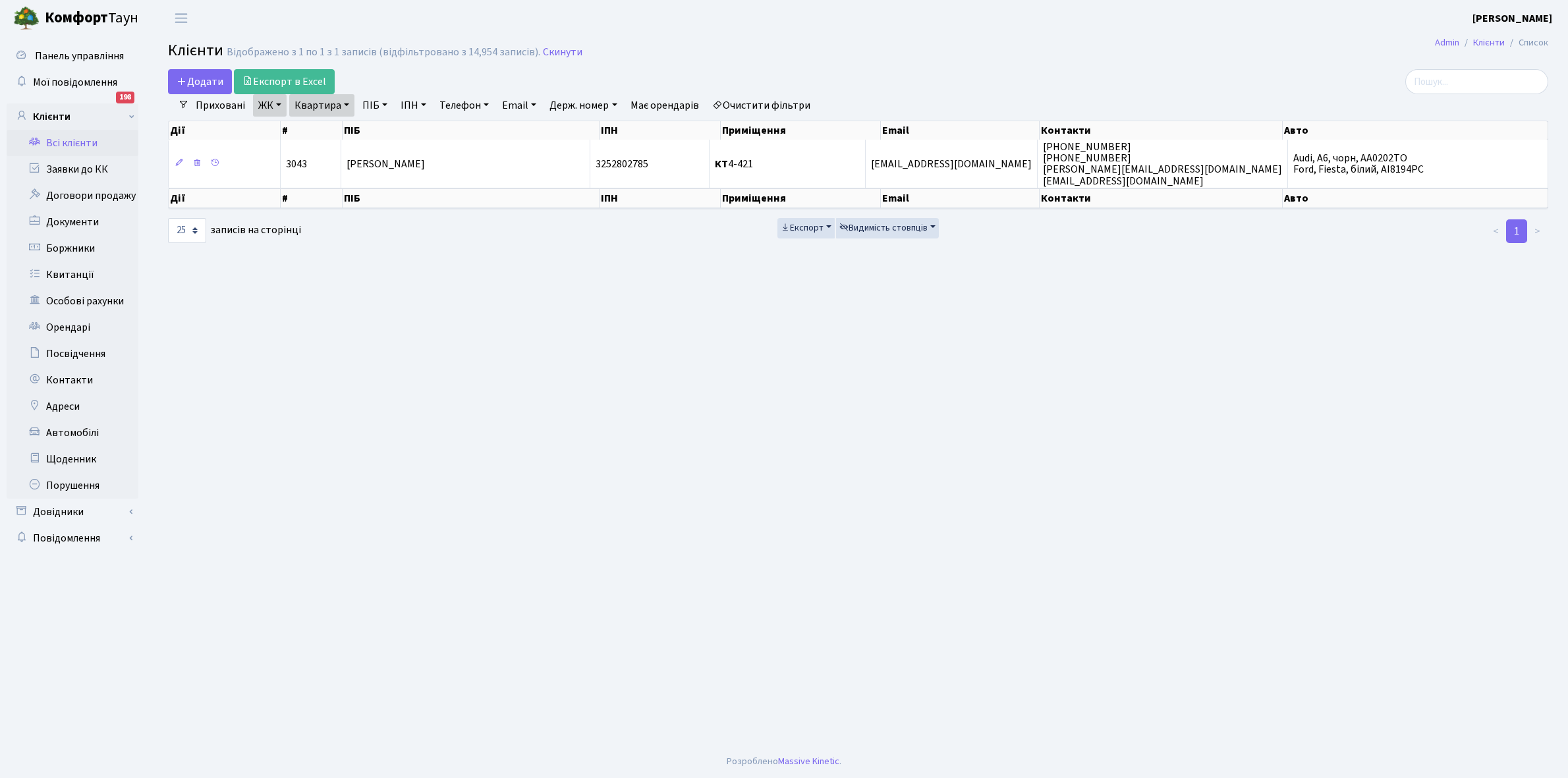
click at [346, 102] on link "Квартира" at bounding box center [321, 105] width 65 height 22
click at [337, 133] on input "4-421" at bounding box center [328, 131] width 77 height 25
type input "4"
type input "3-282"
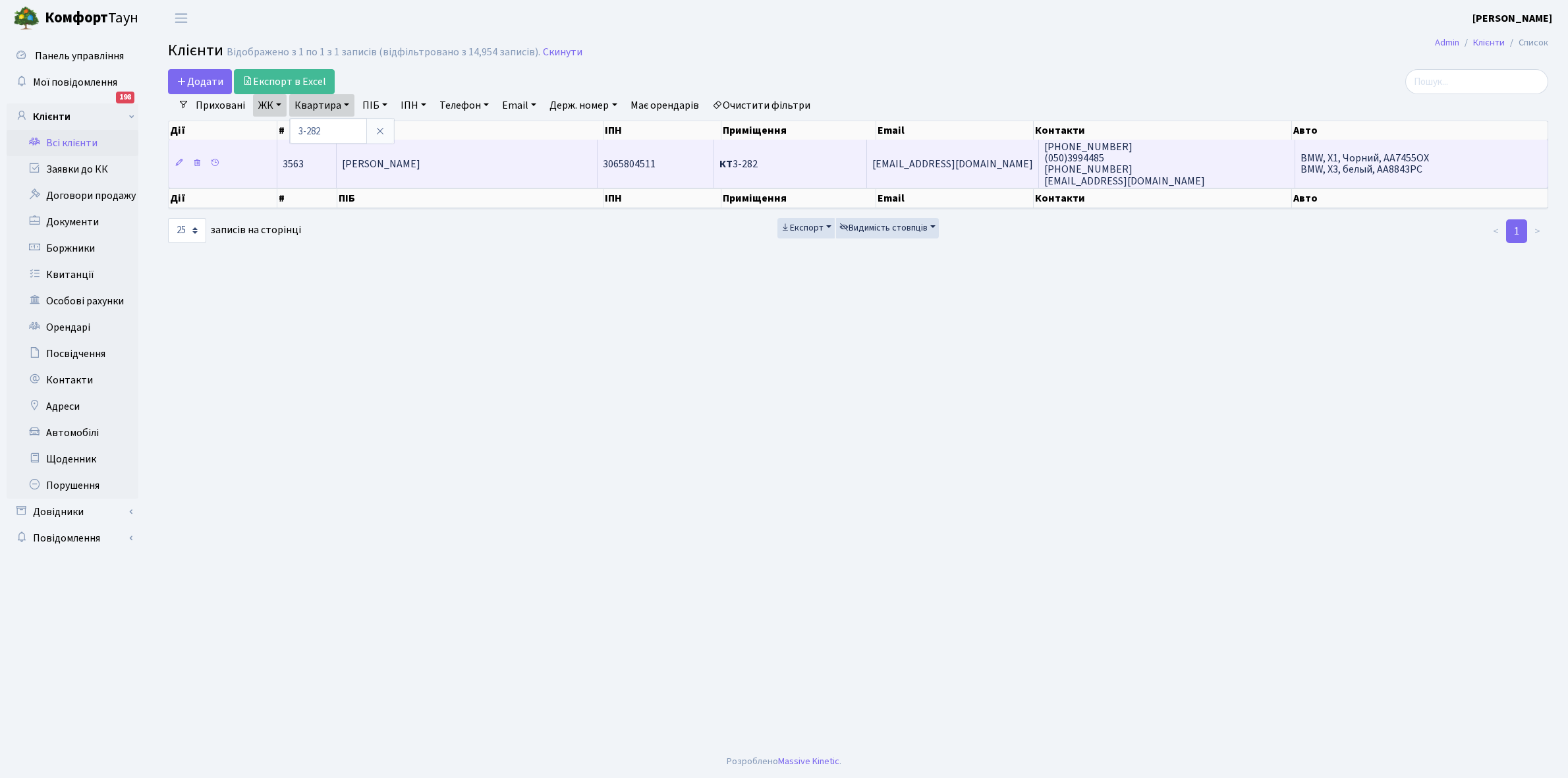
click at [418, 171] on td "[PERSON_NAME]" at bounding box center [467, 163] width 262 height 48
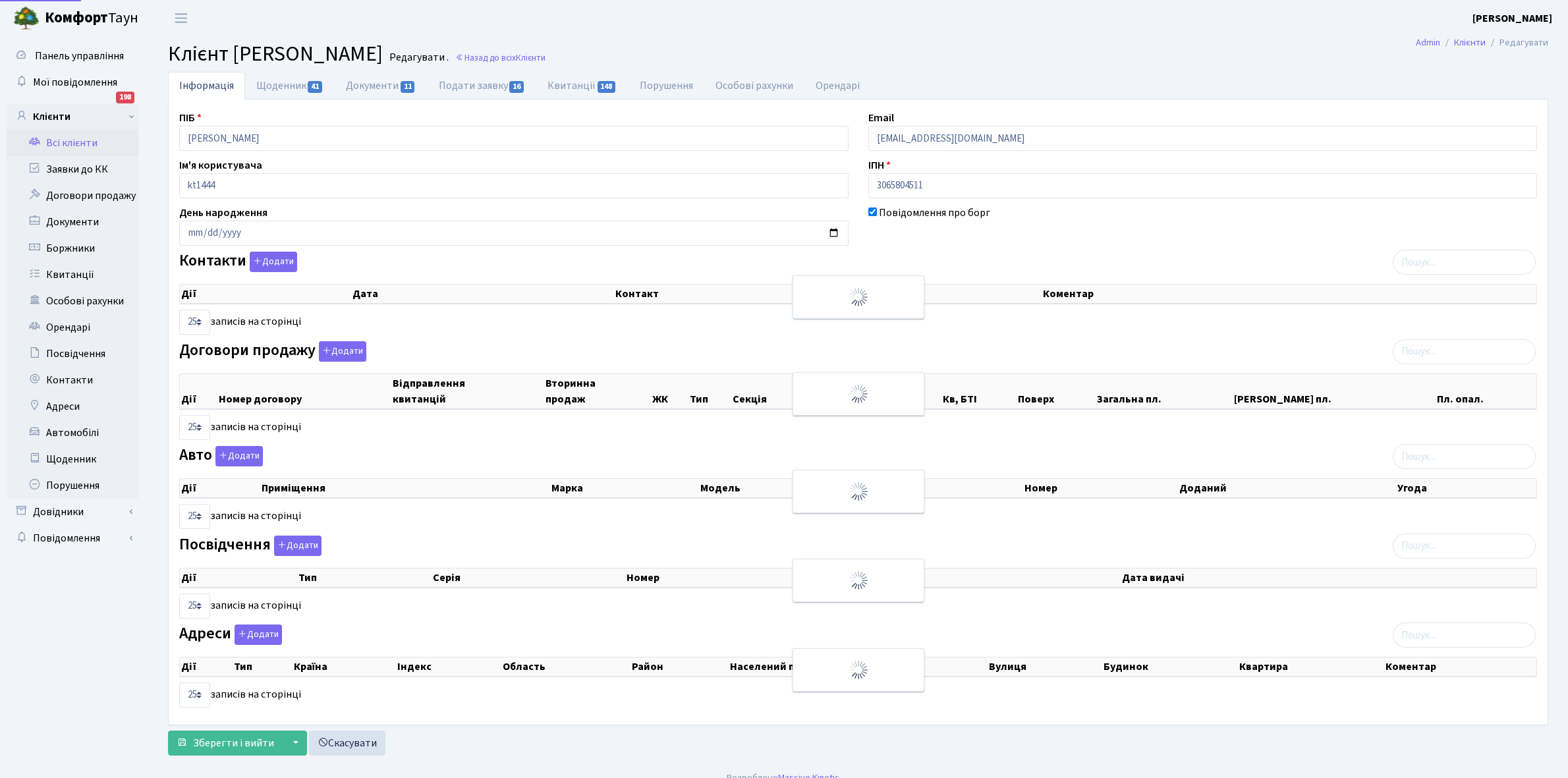
select select "25"
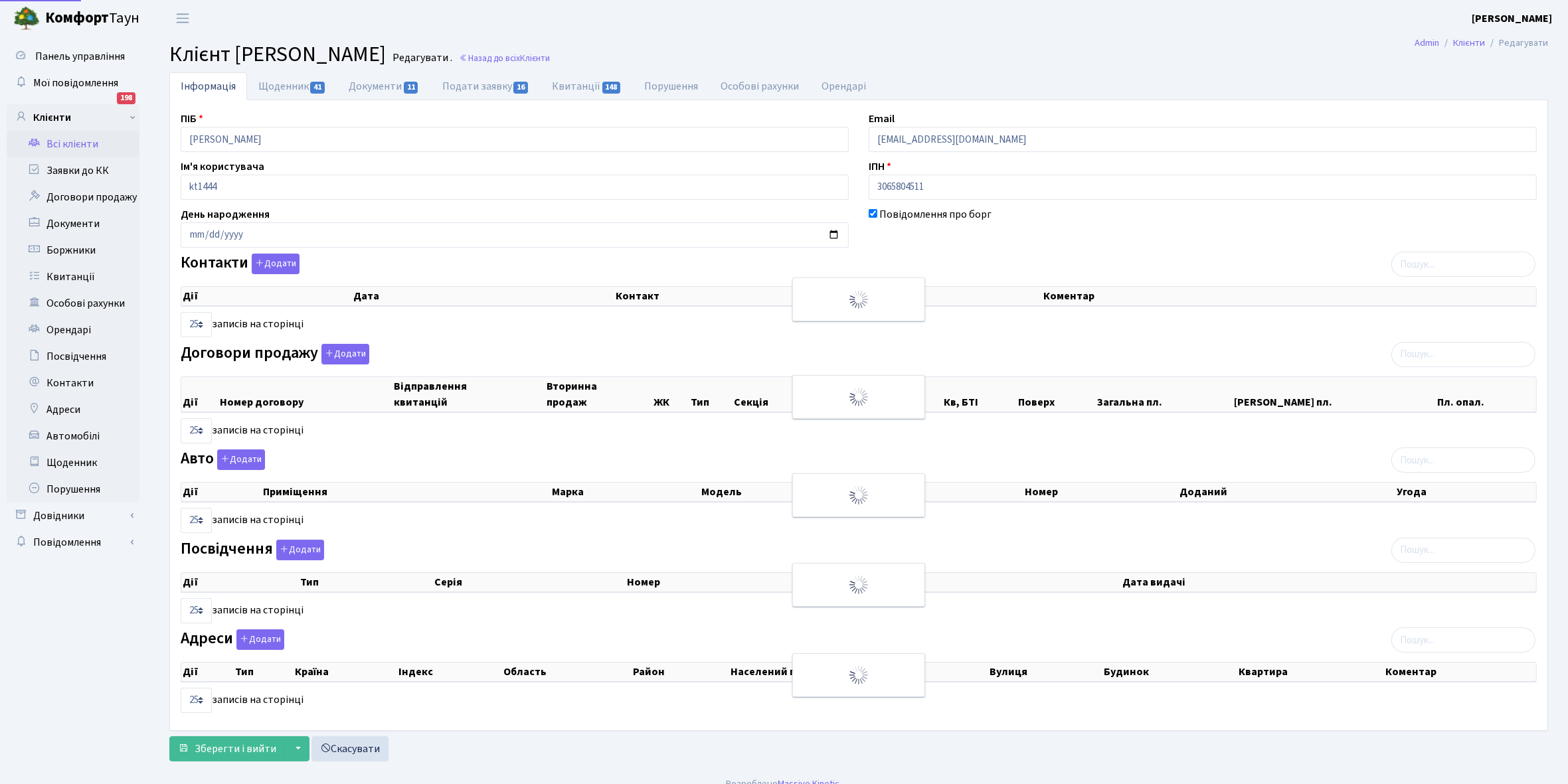
click at [284, 84] on link "Щоденник 41" at bounding box center [292, 86] width 91 height 28
select select "25"
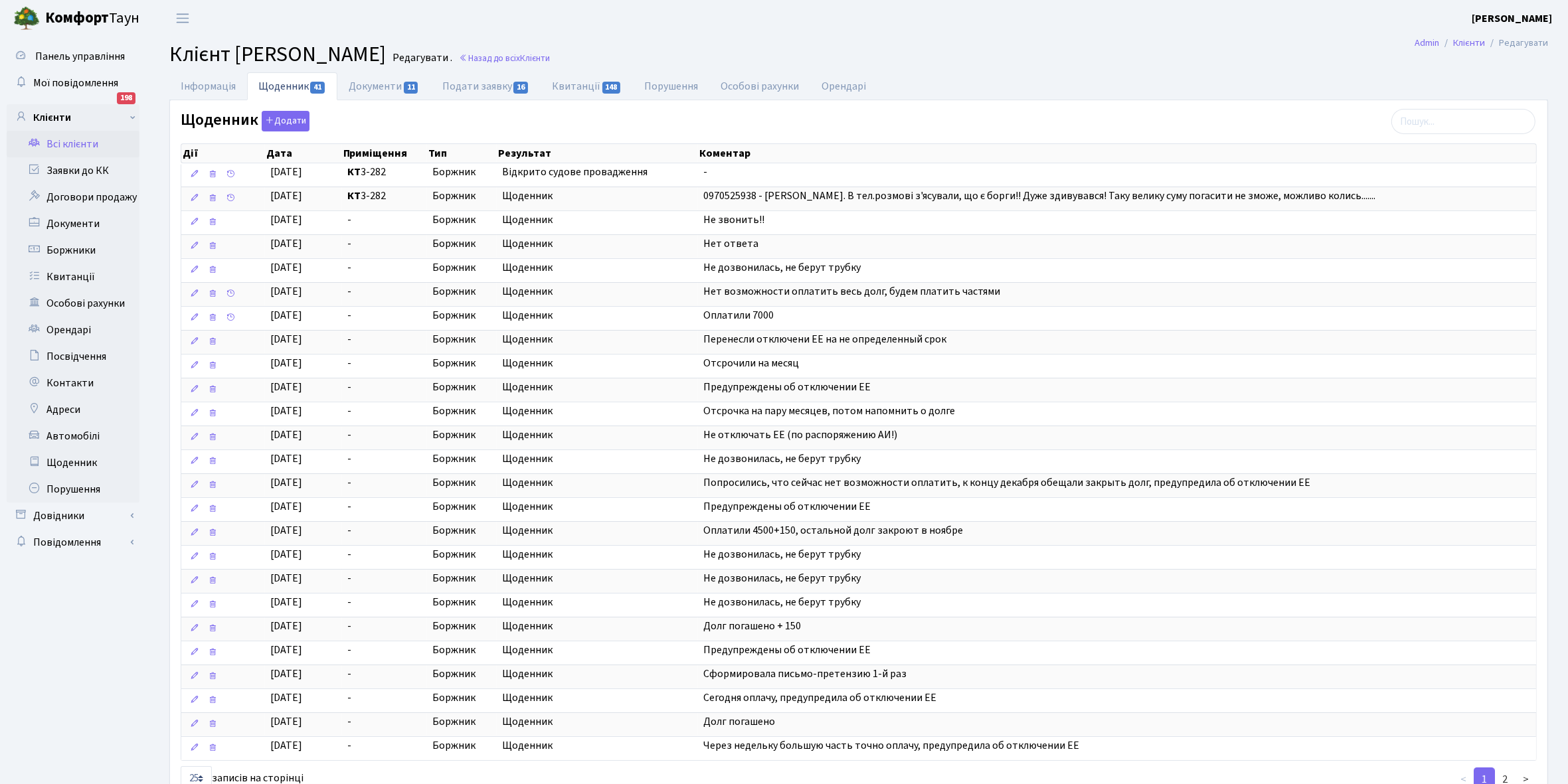
click at [66, 146] on link "Всі клієнти" at bounding box center [73, 144] width 133 height 27
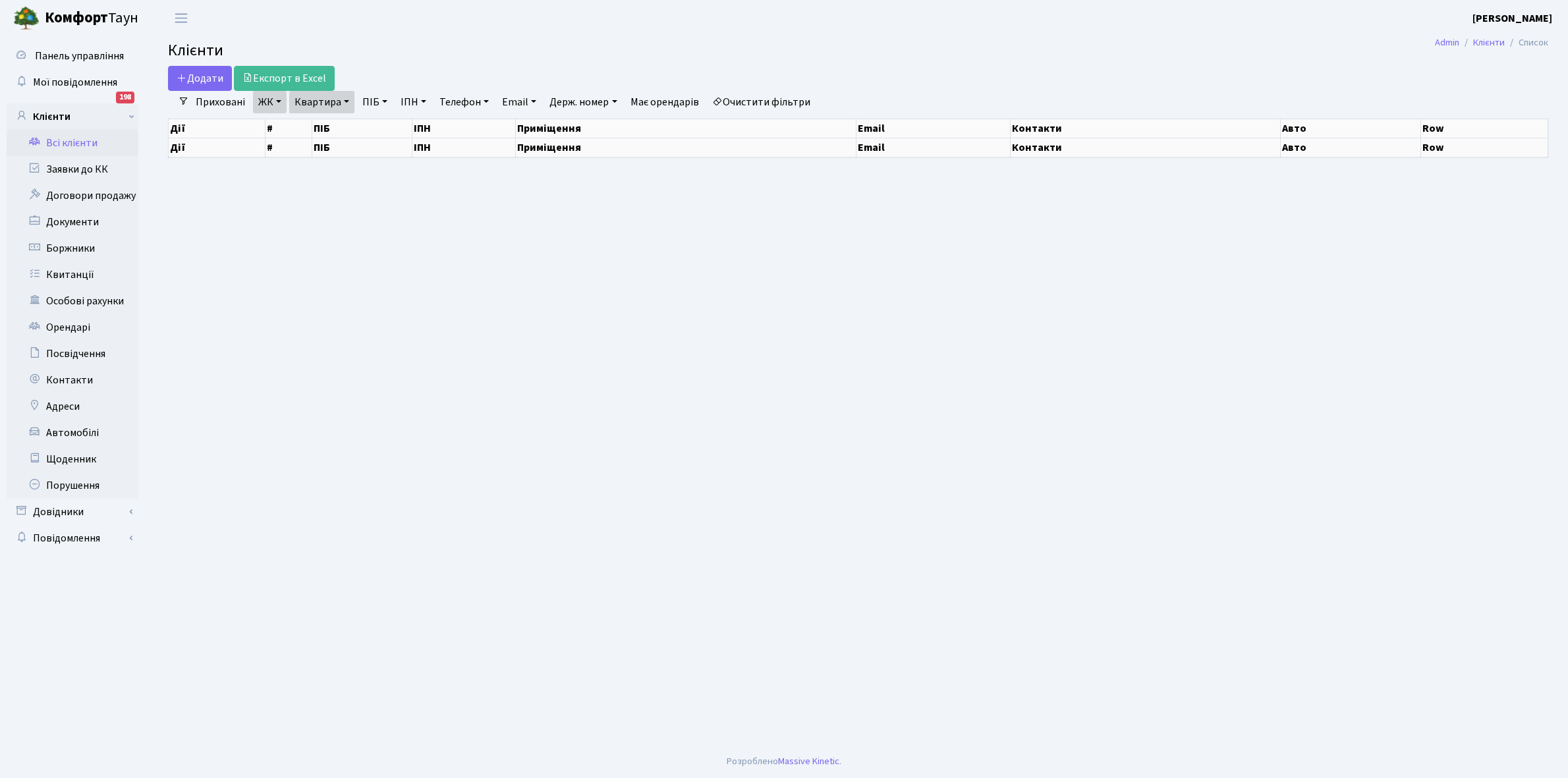
select select "25"
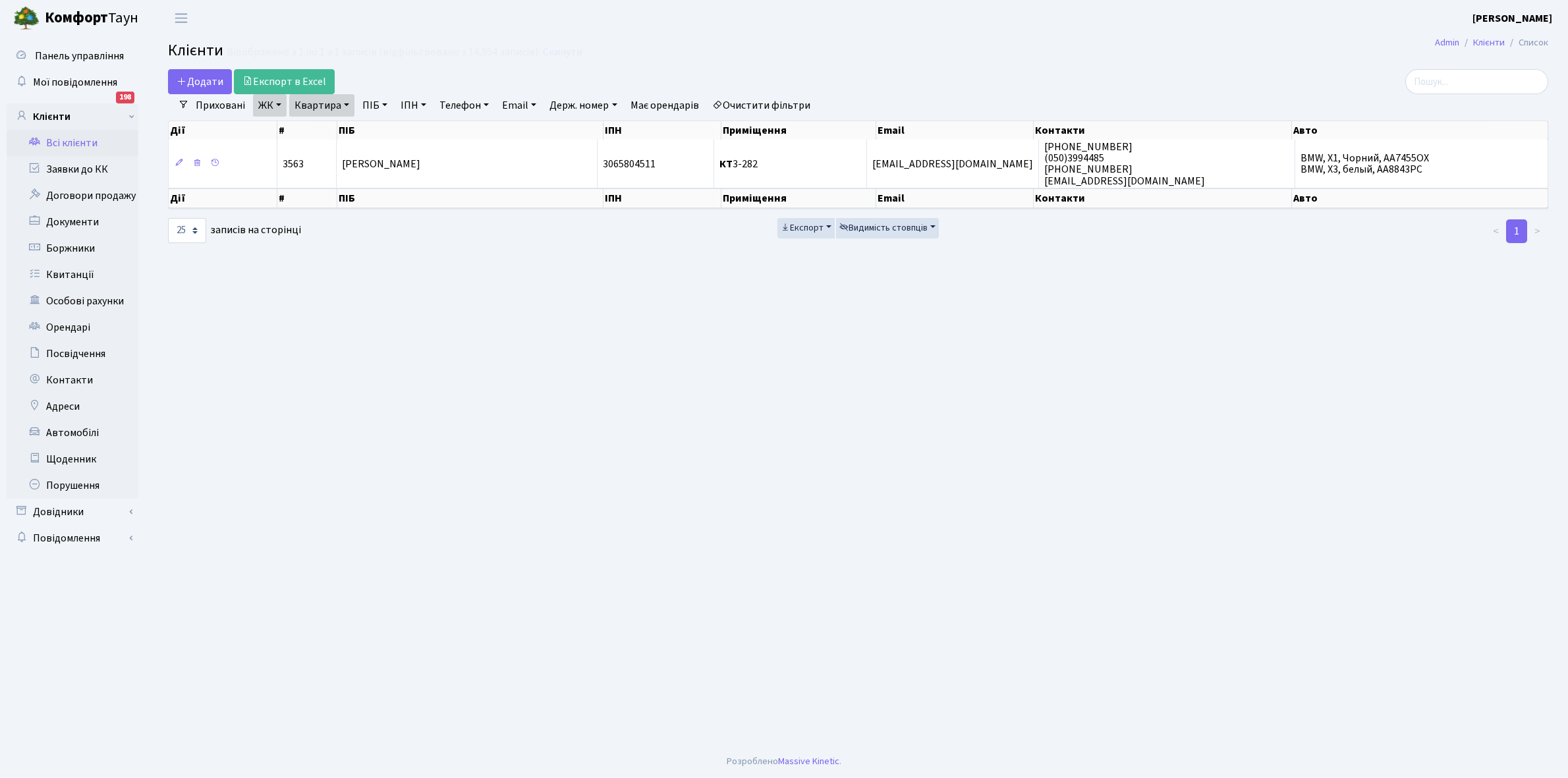
click at [347, 102] on link "Квартира" at bounding box center [321, 105] width 65 height 22
click at [338, 135] on input "3-282" at bounding box center [328, 131] width 77 height 25
type input "3"
type input "4-294"
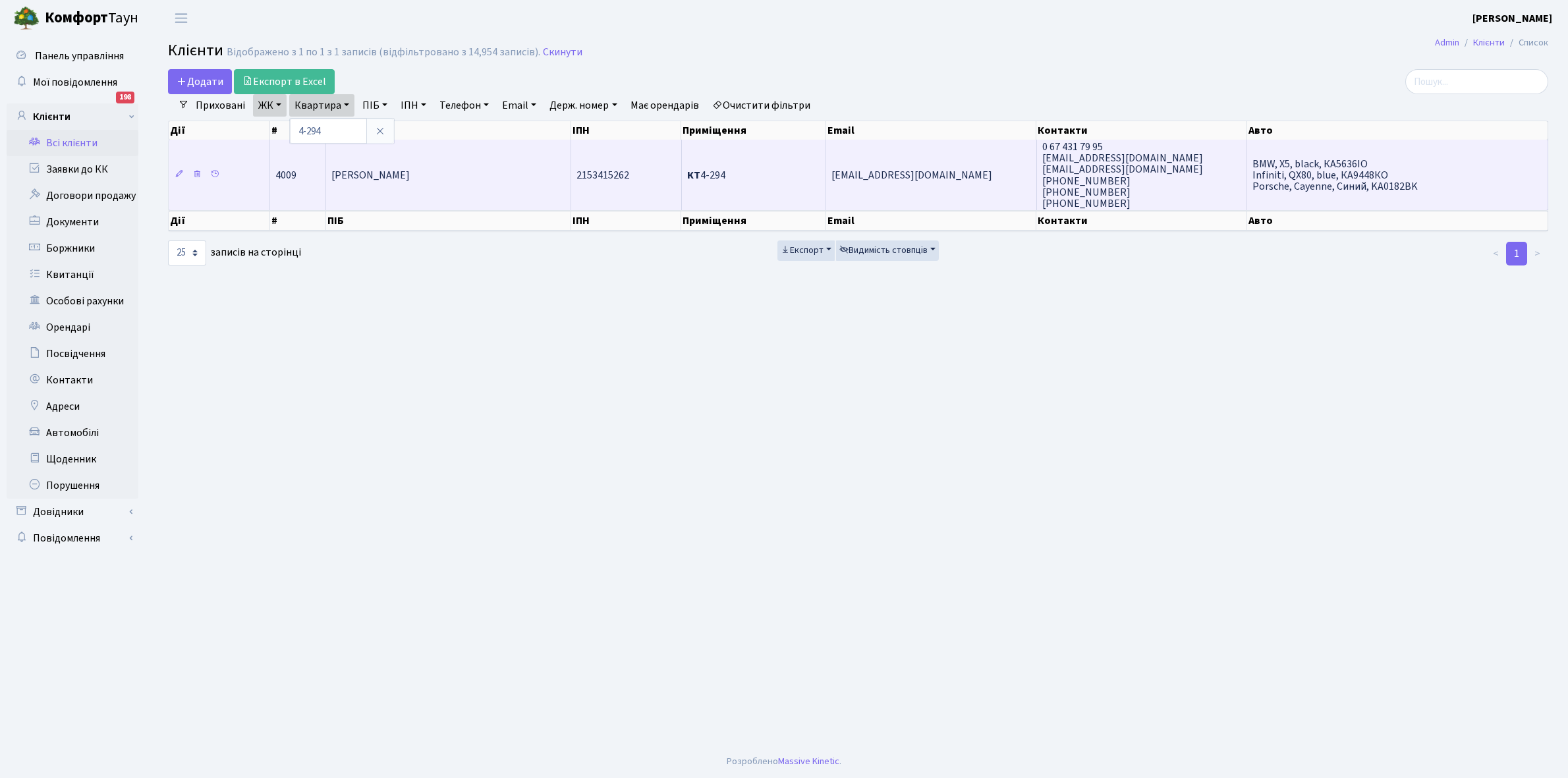
click at [456, 198] on td "Снєгірьова Клавдія Іванівна" at bounding box center [448, 175] width 245 height 70
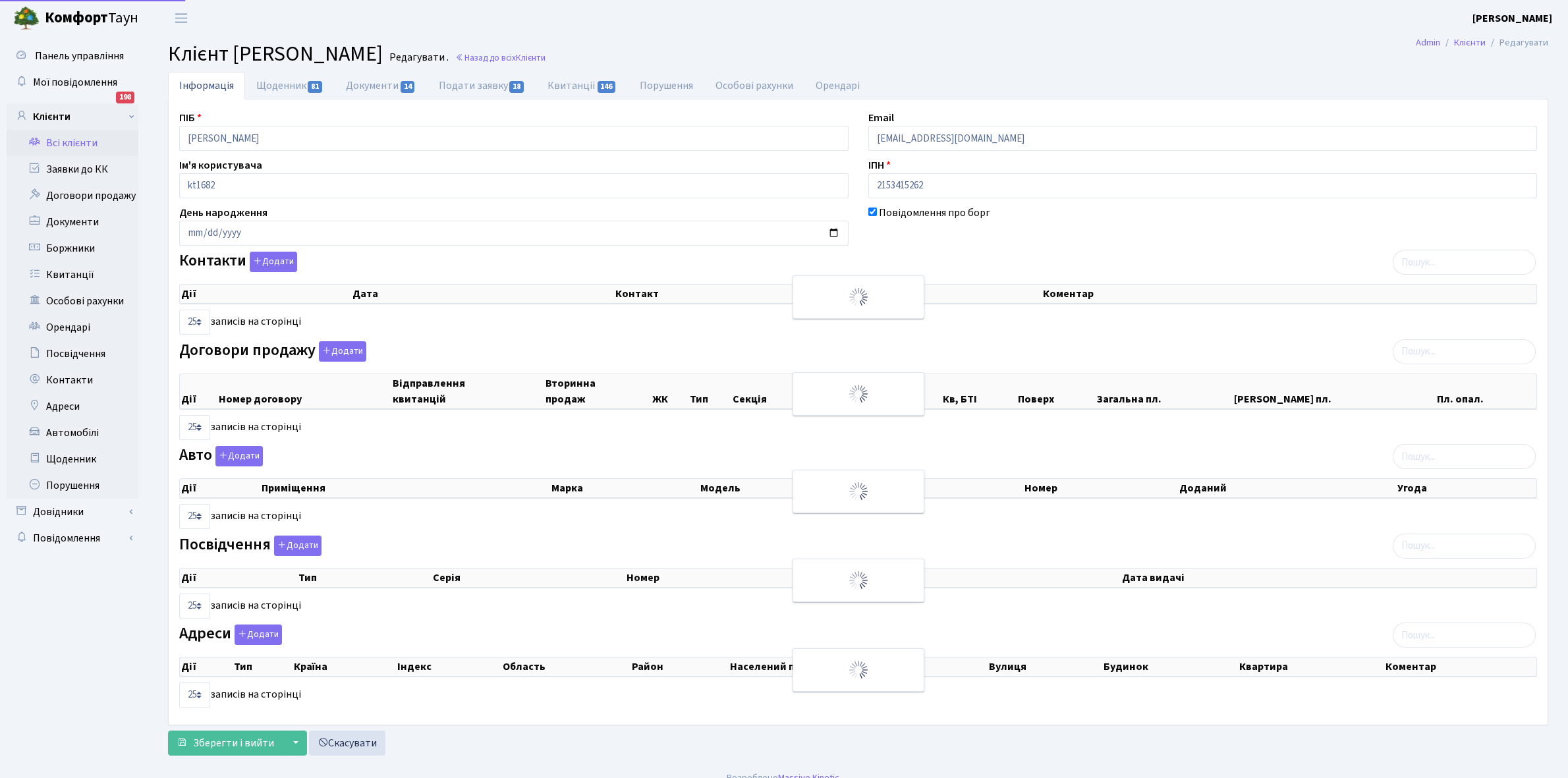
select select "25"
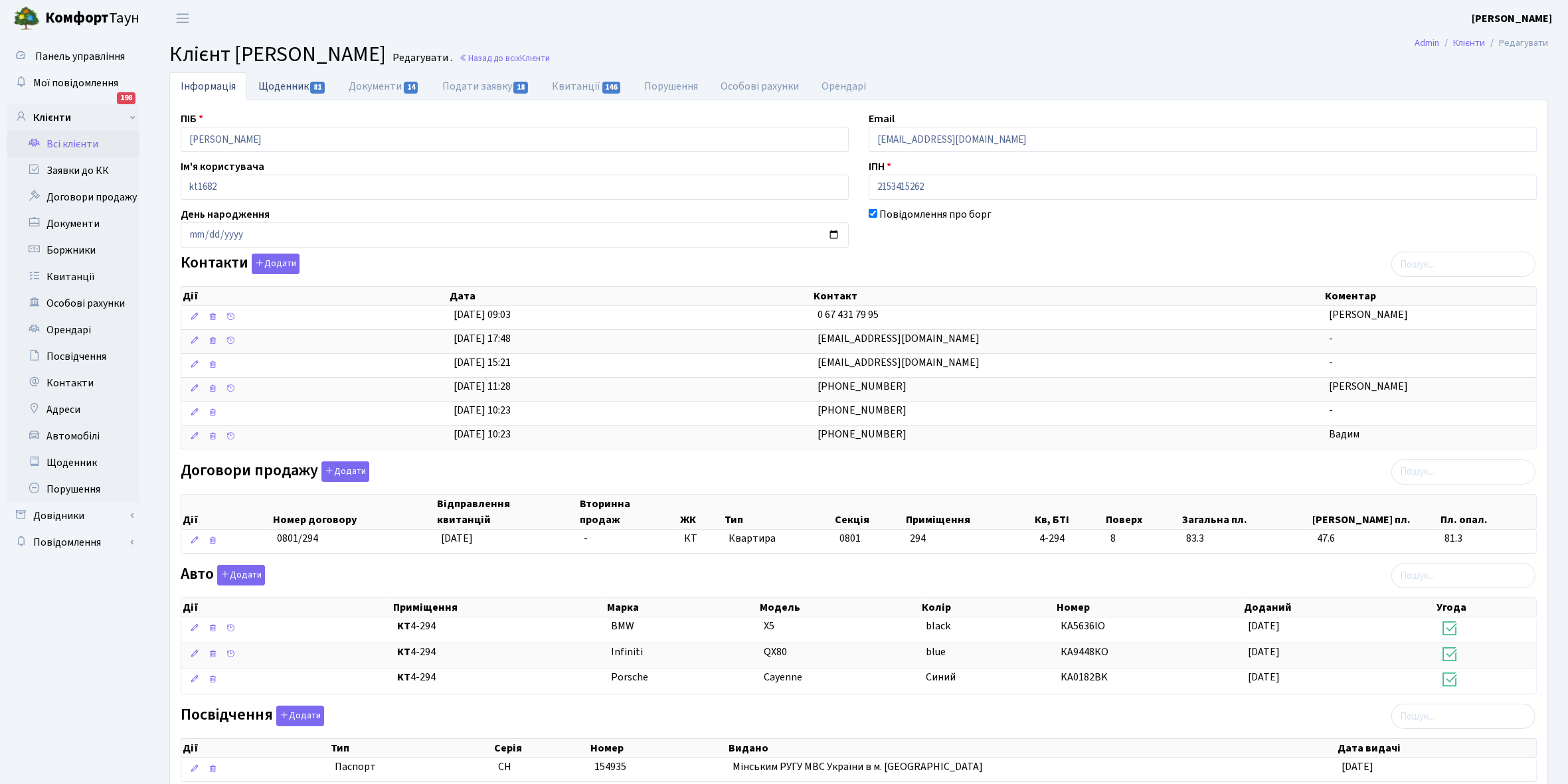
click at [274, 81] on link "Щоденник 81" at bounding box center [292, 86] width 91 height 27
select select "25"
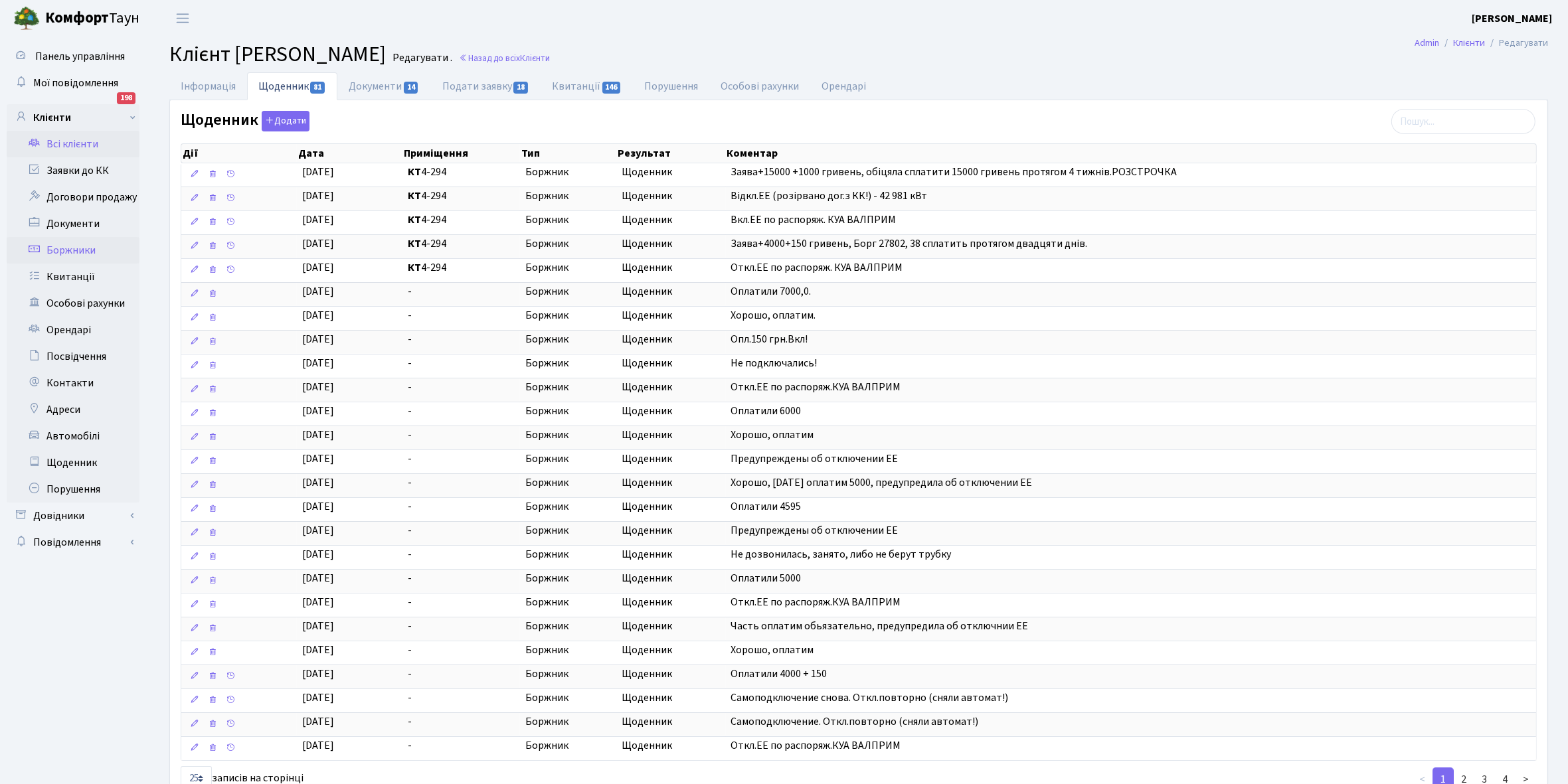
click at [81, 245] on link "Боржники" at bounding box center [73, 250] width 133 height 27
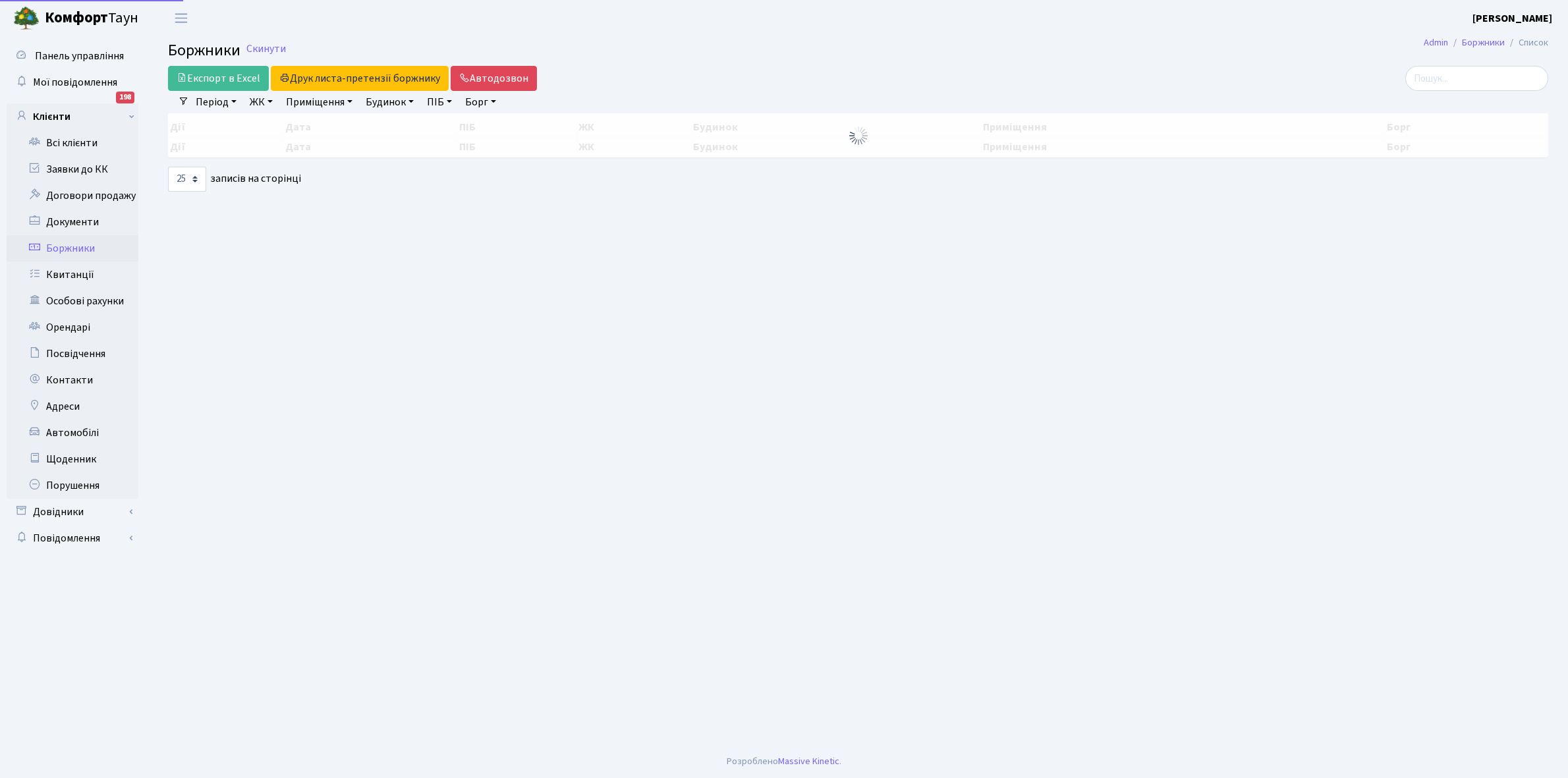
select select "25"
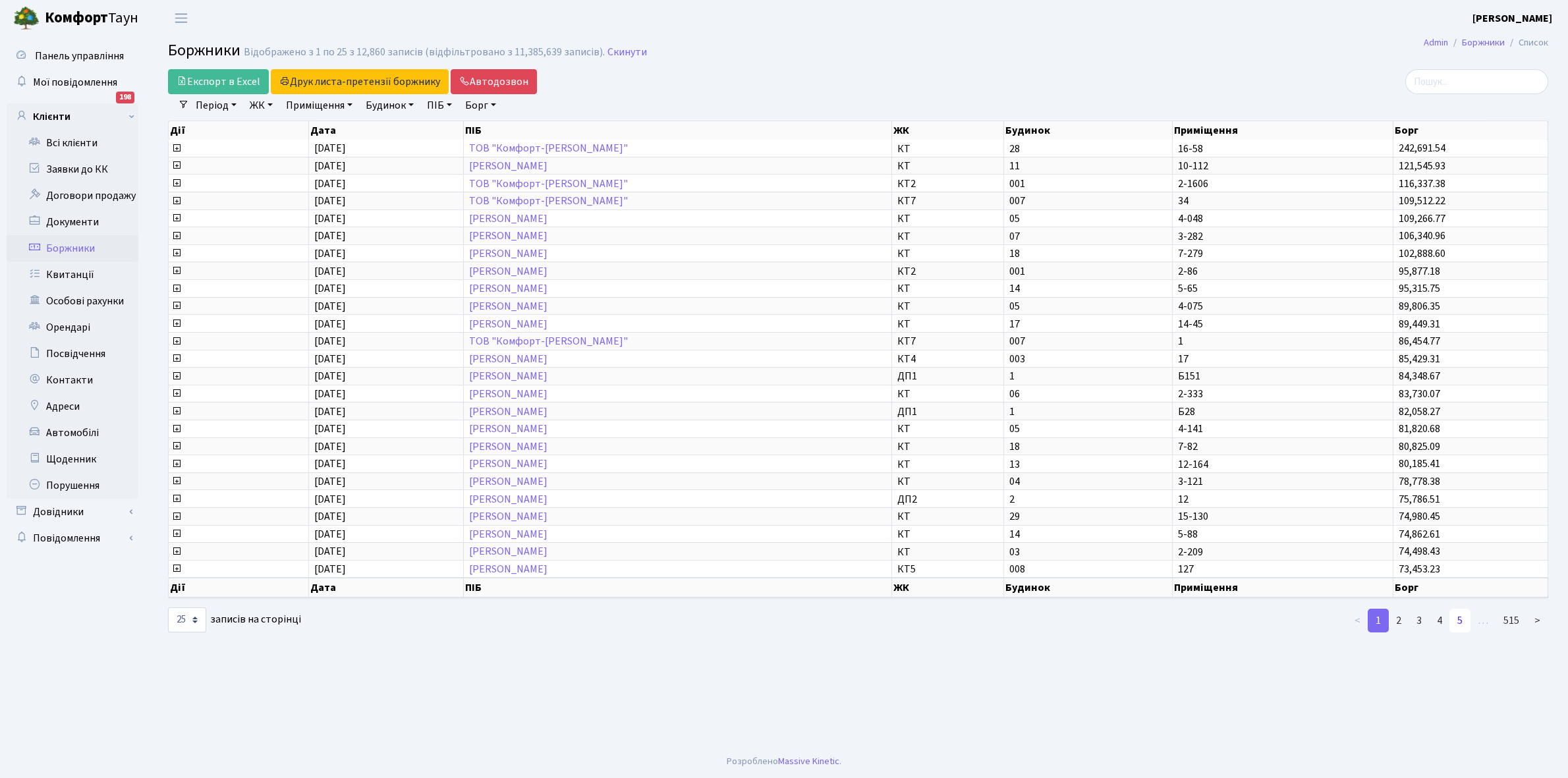
click at [1461, 609] on link "5" at bounding box center [1460, 621] width 21 height 24
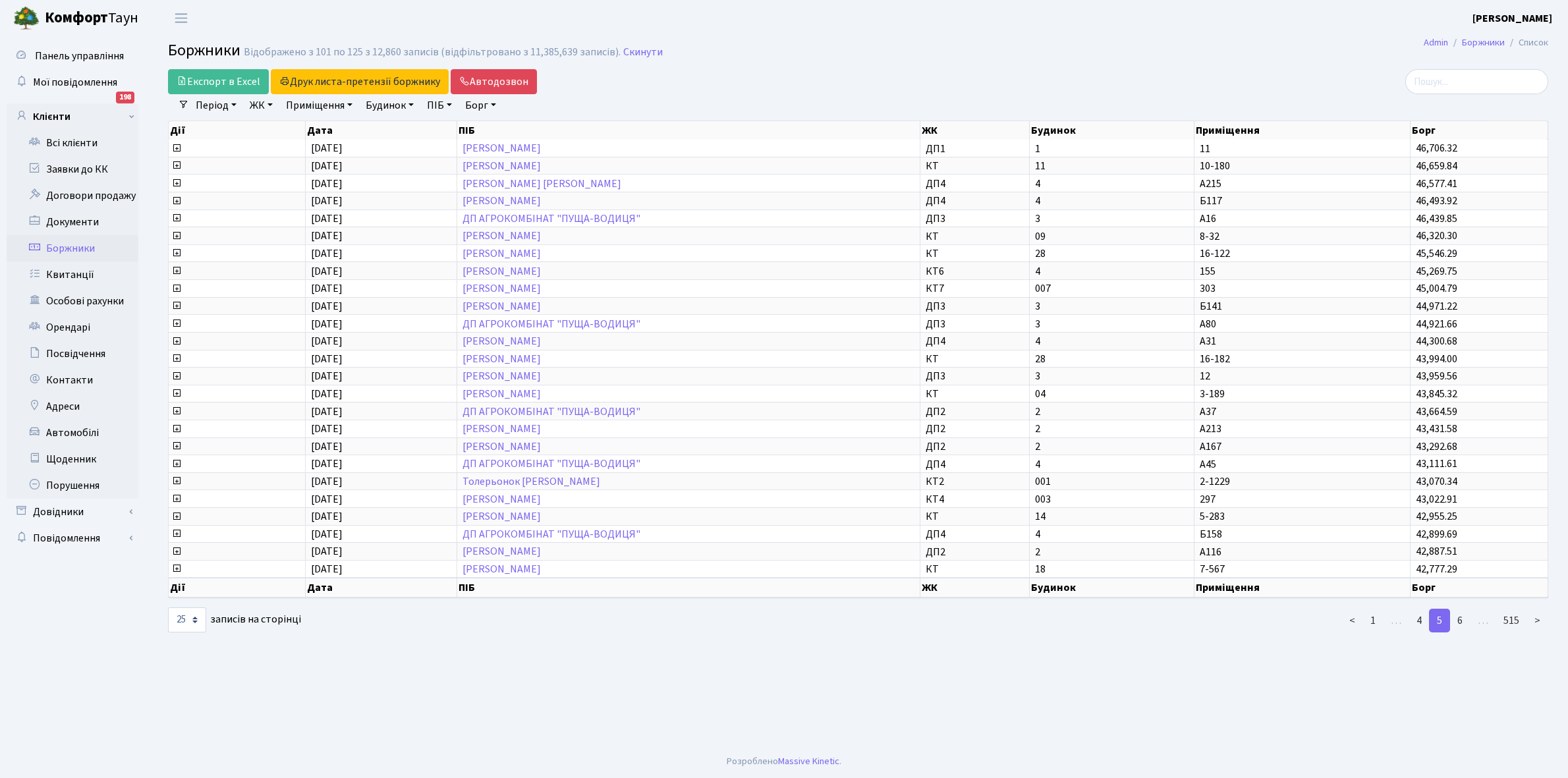
click at [1461, 609] on link "6" at bounding box center [1460, 621] width 21 height 24
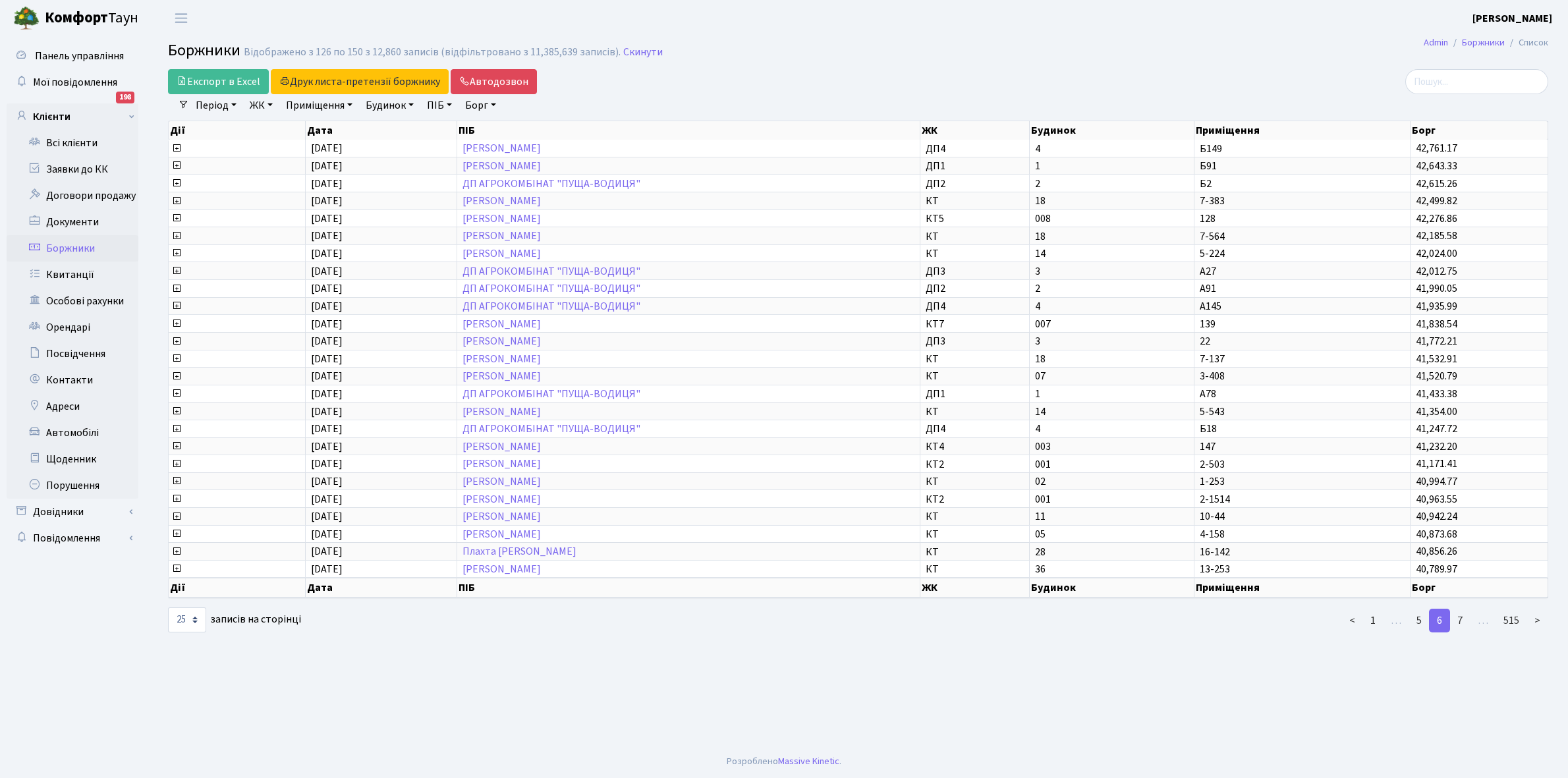
click at [1461, 609] on link "7" at bounding box center [1460, 621] width 21 height 24
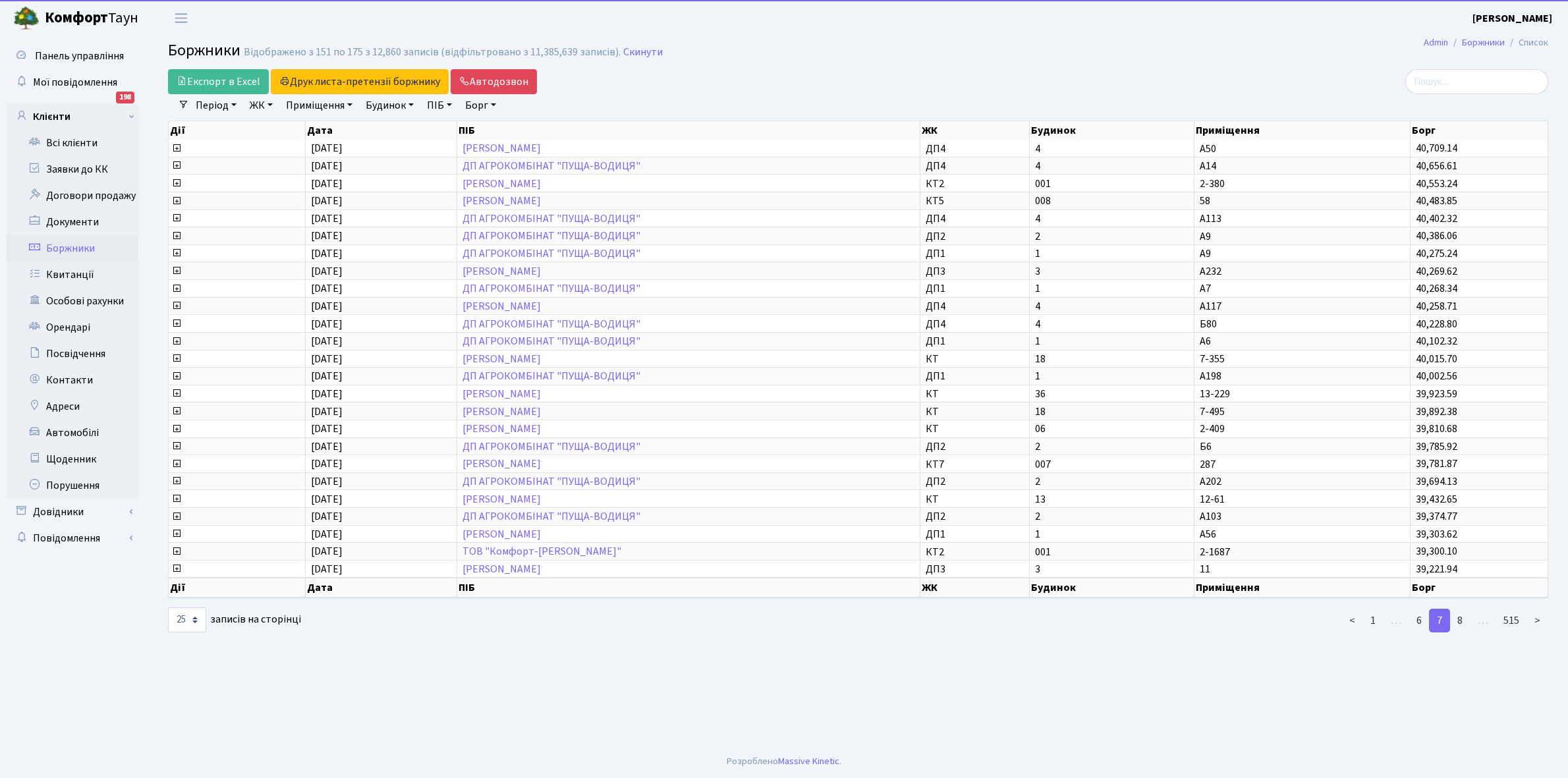
click at [1461, 609] on link "8" at bounding box center [1460, 621] width 21 height 24
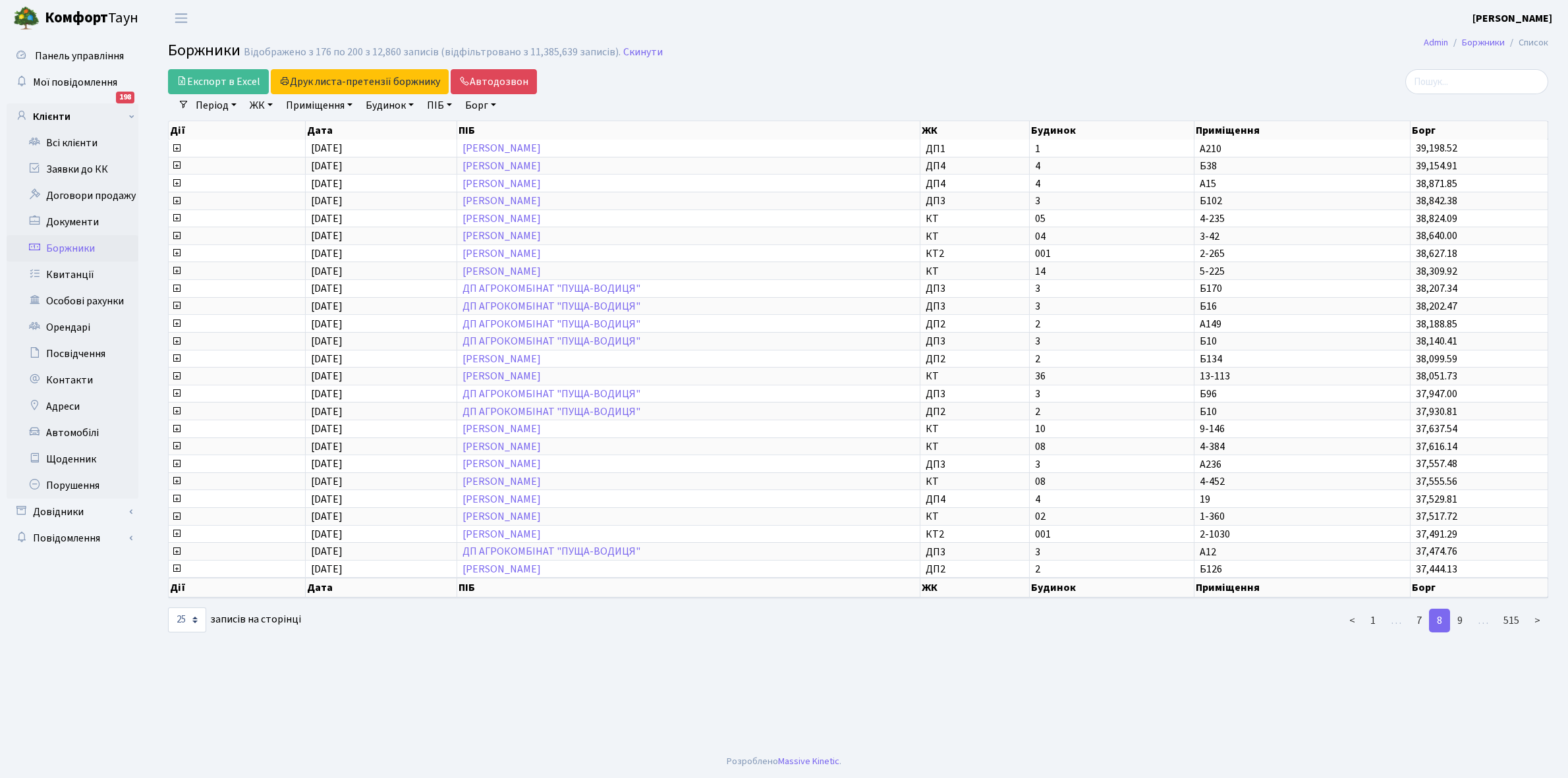
click at [1461, 609] on link "9" at bounding box center [1460, 621] width 21 height 24
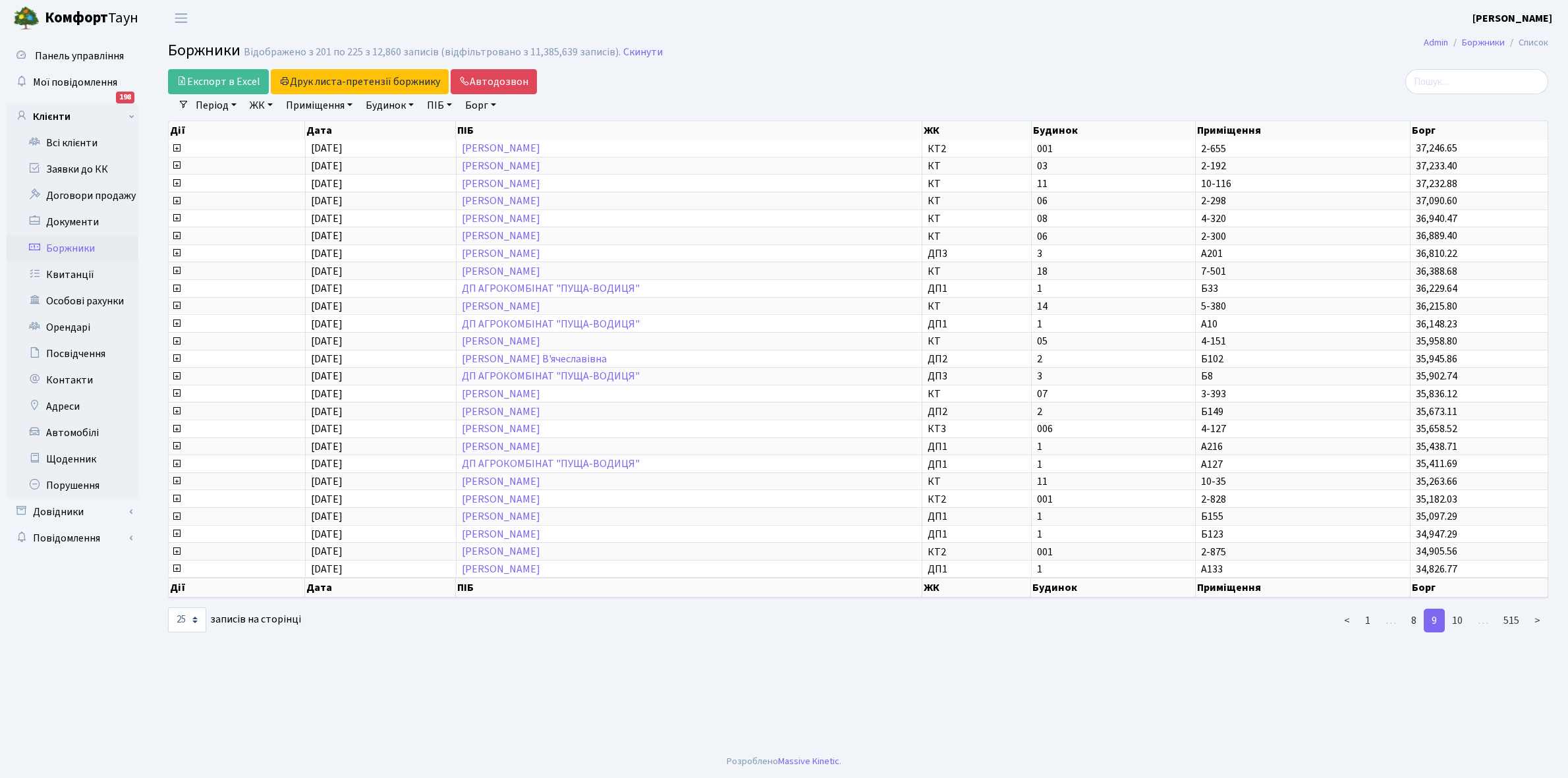
click at [1461, 609] on link "10" at bounding box center [1457, 621] width 27 height 24
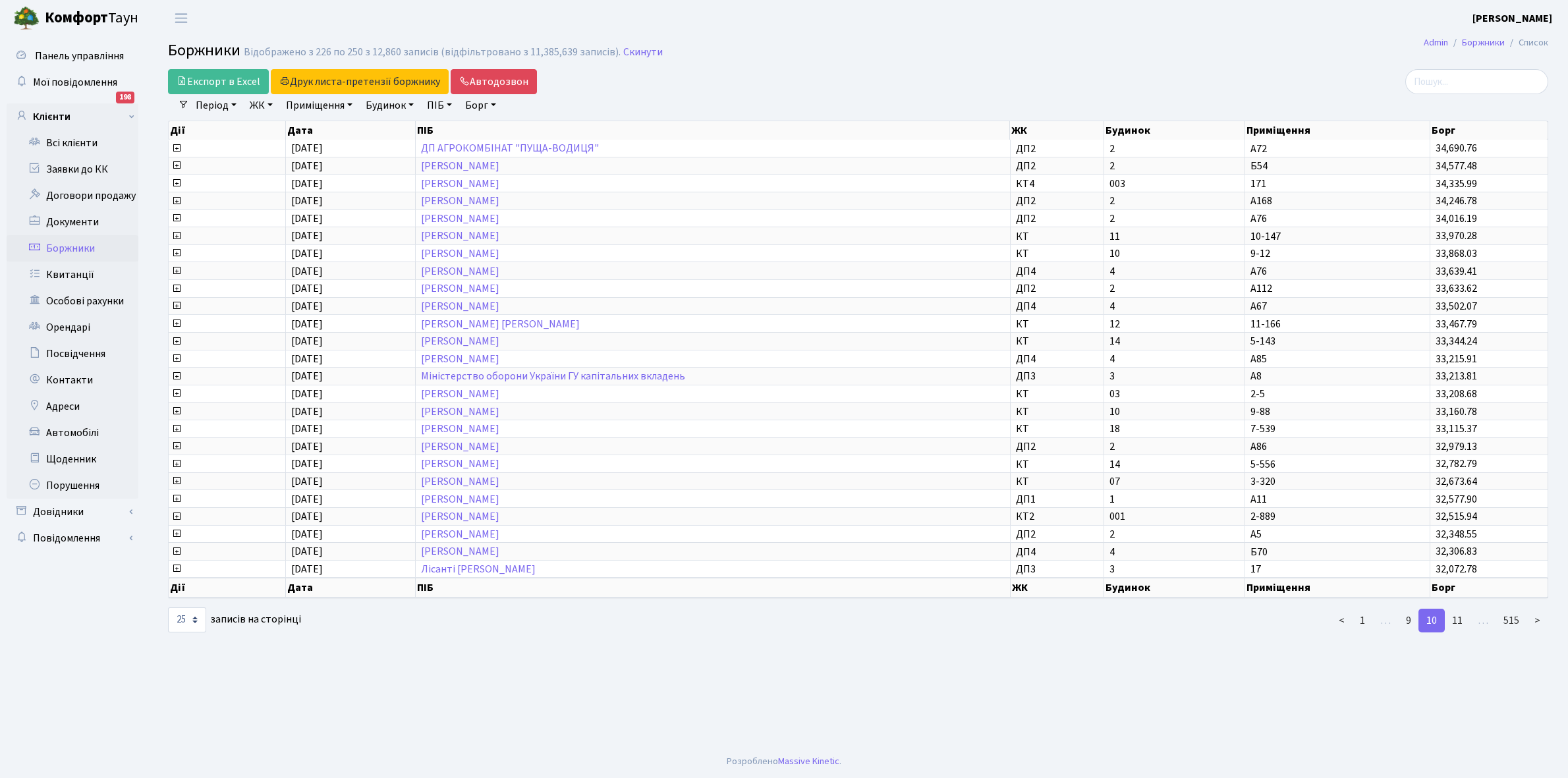
click at [1461, 609] on link "11" at bounding box center [1457, 621] width 27 height 24
click at [1461, 609] on link "12" at bounding box center [1457, 621] width 27 height 24
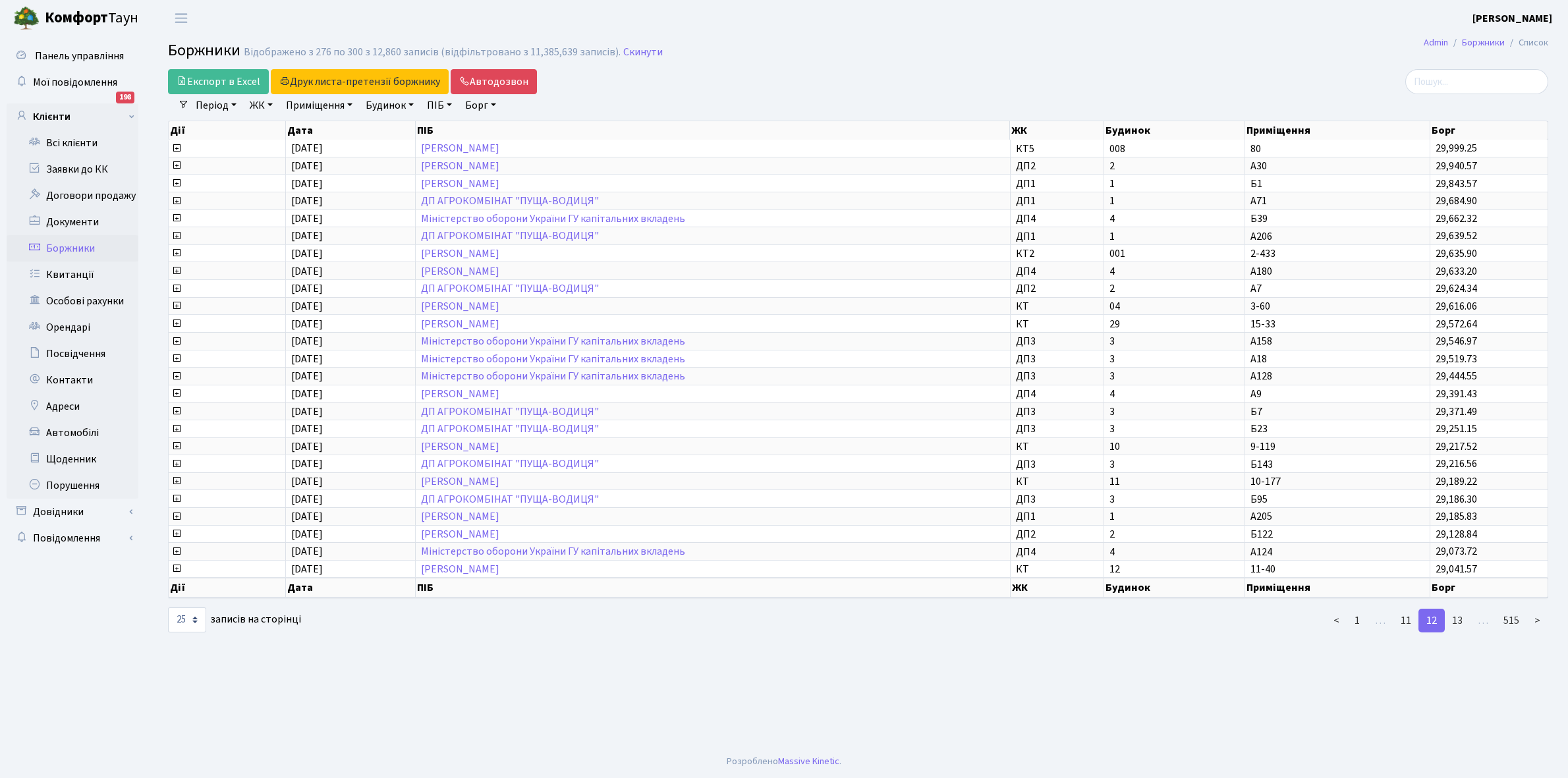
click at [1461, 609] on link "13" at bounding box center [1457, 621] width 27 height 24
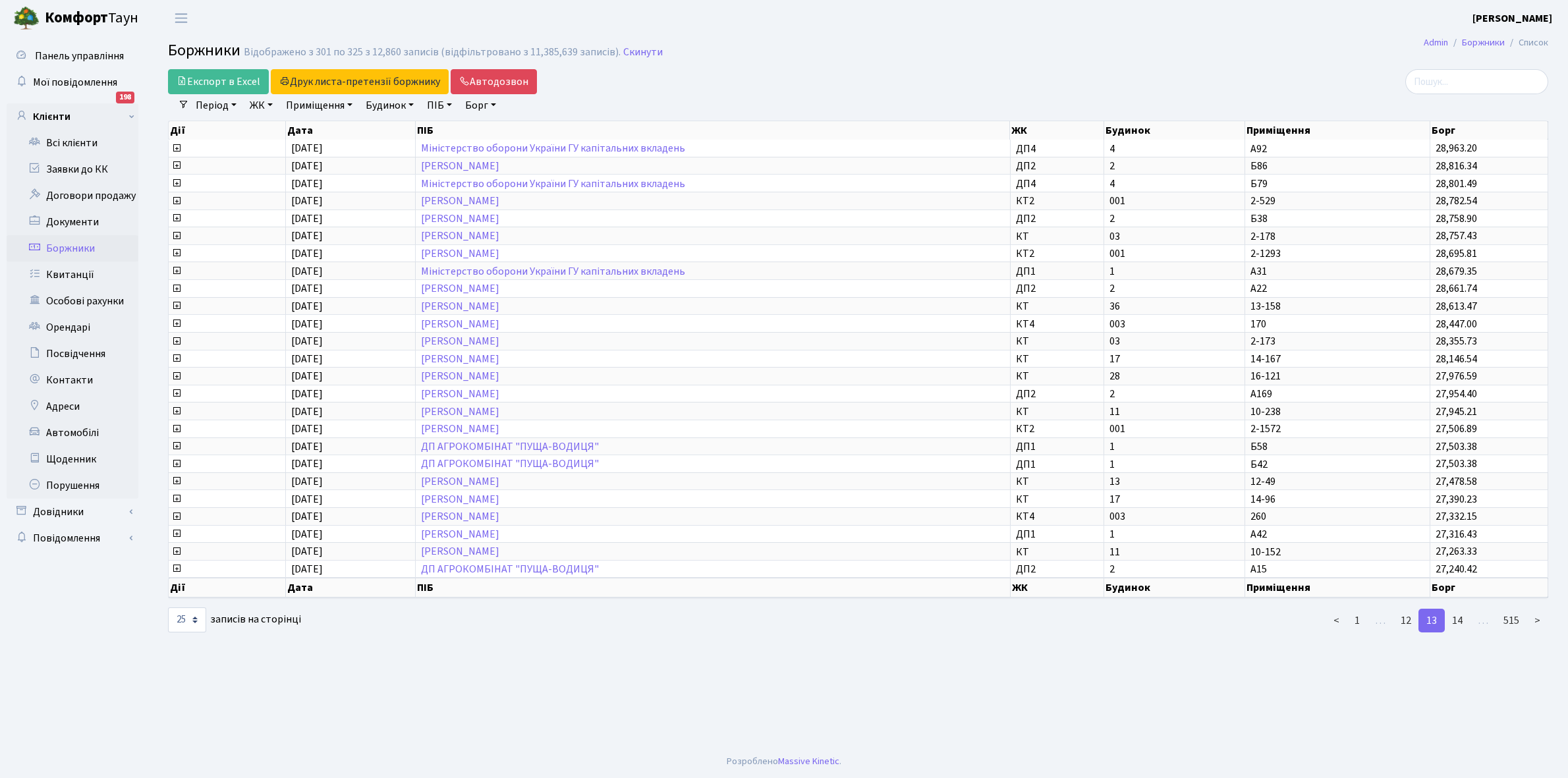
click at [1461, 609] on link "14" at bounding box center [1457, 621] width 27 height 24
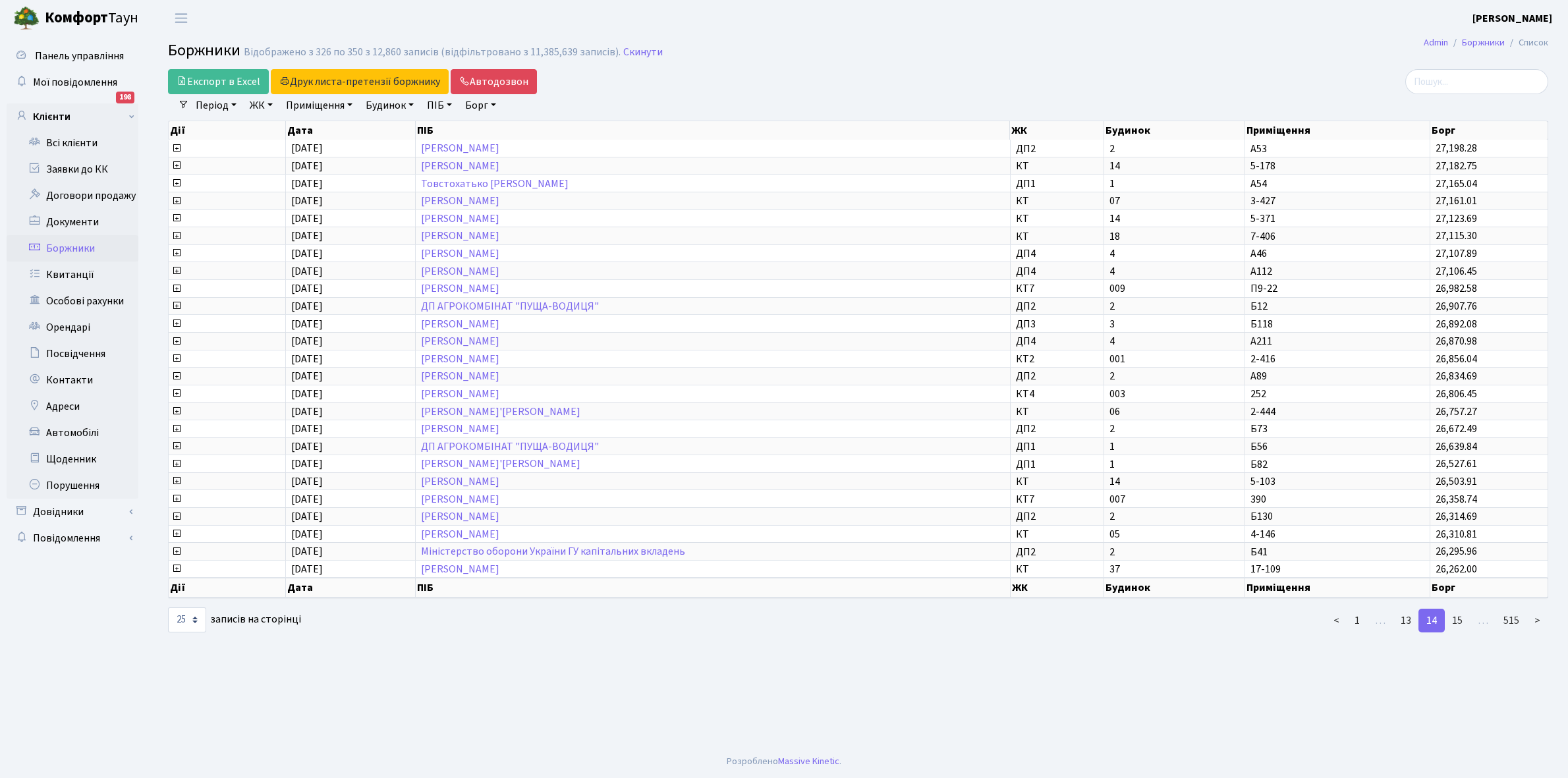
click at [1461, 609] on link "15" at bounding box center [1457, 621] width 27 height 24
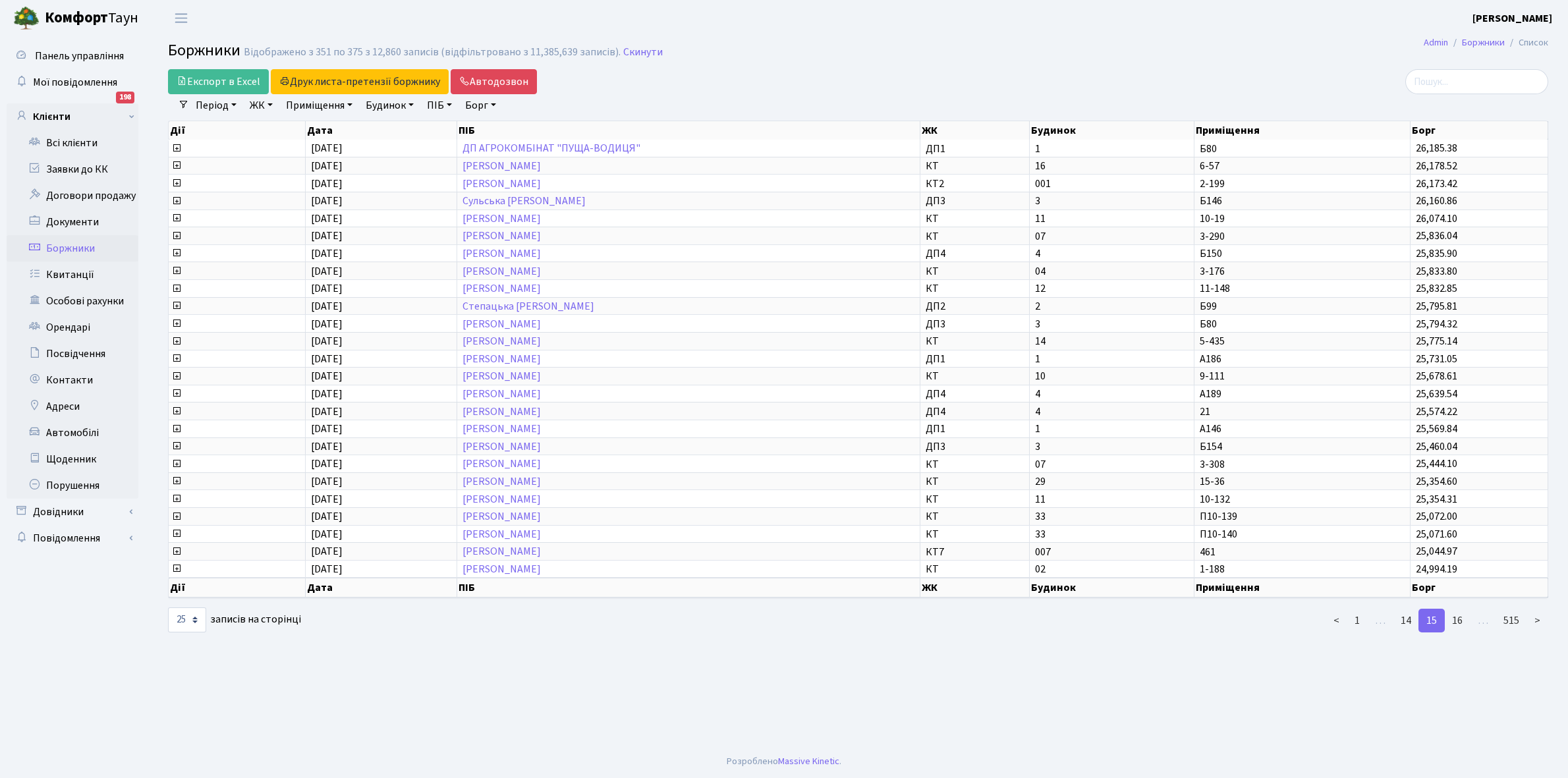
click at [1461, 609] on link "16" at bounding box center [1457, 621] width 27 height 24
click at [1461, 609] on link "17" at bounding box center [1457, 621] width 27 height 24
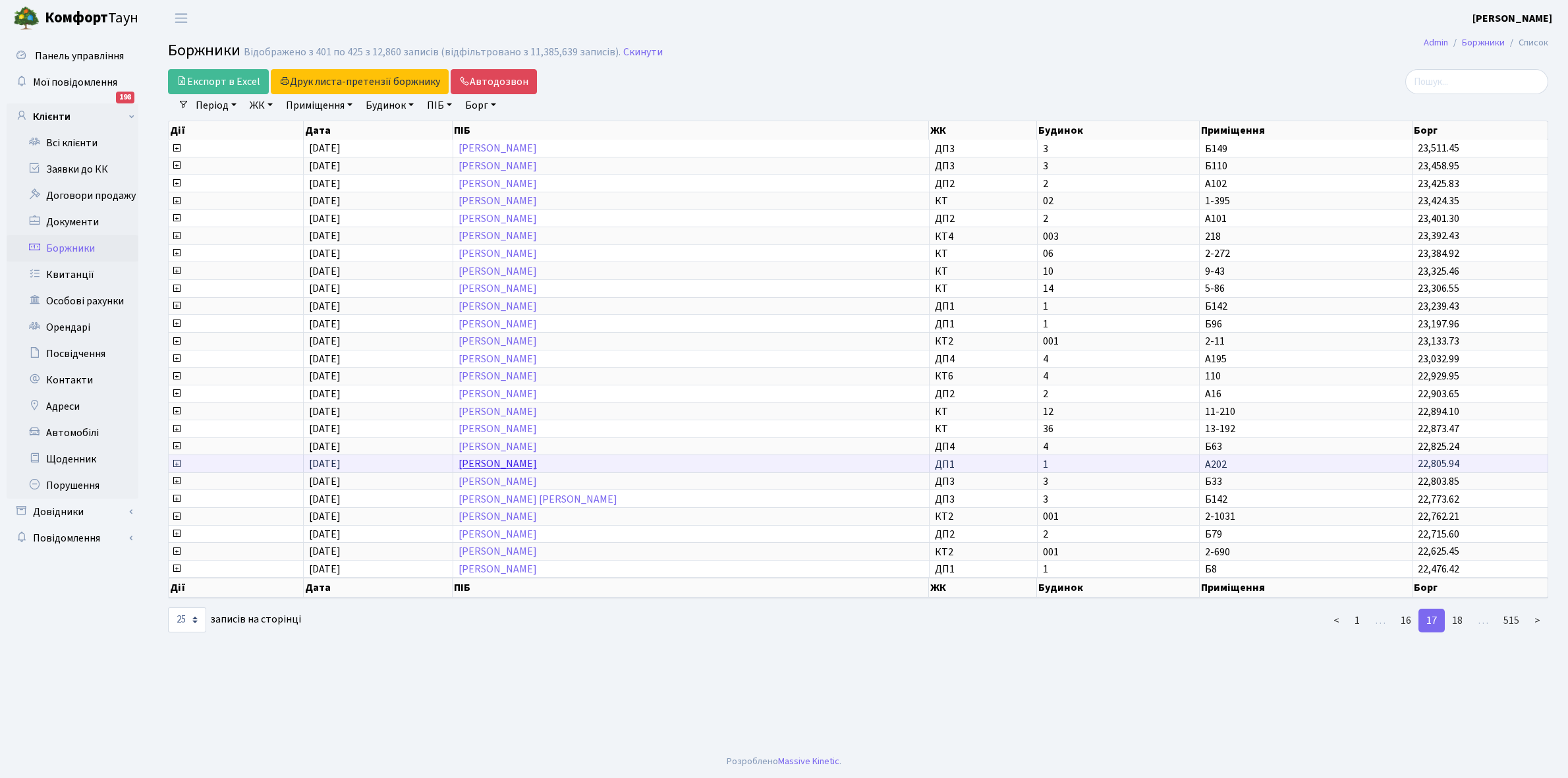
drag, startPoint x: 577, startPoint y: 410, endPoint x: 529, endPoint y: 448, distance: 61.2
click at [529, 457] on link "Мельник Віталій Іванович" at bounding box center [497, 464] width 79 height 15
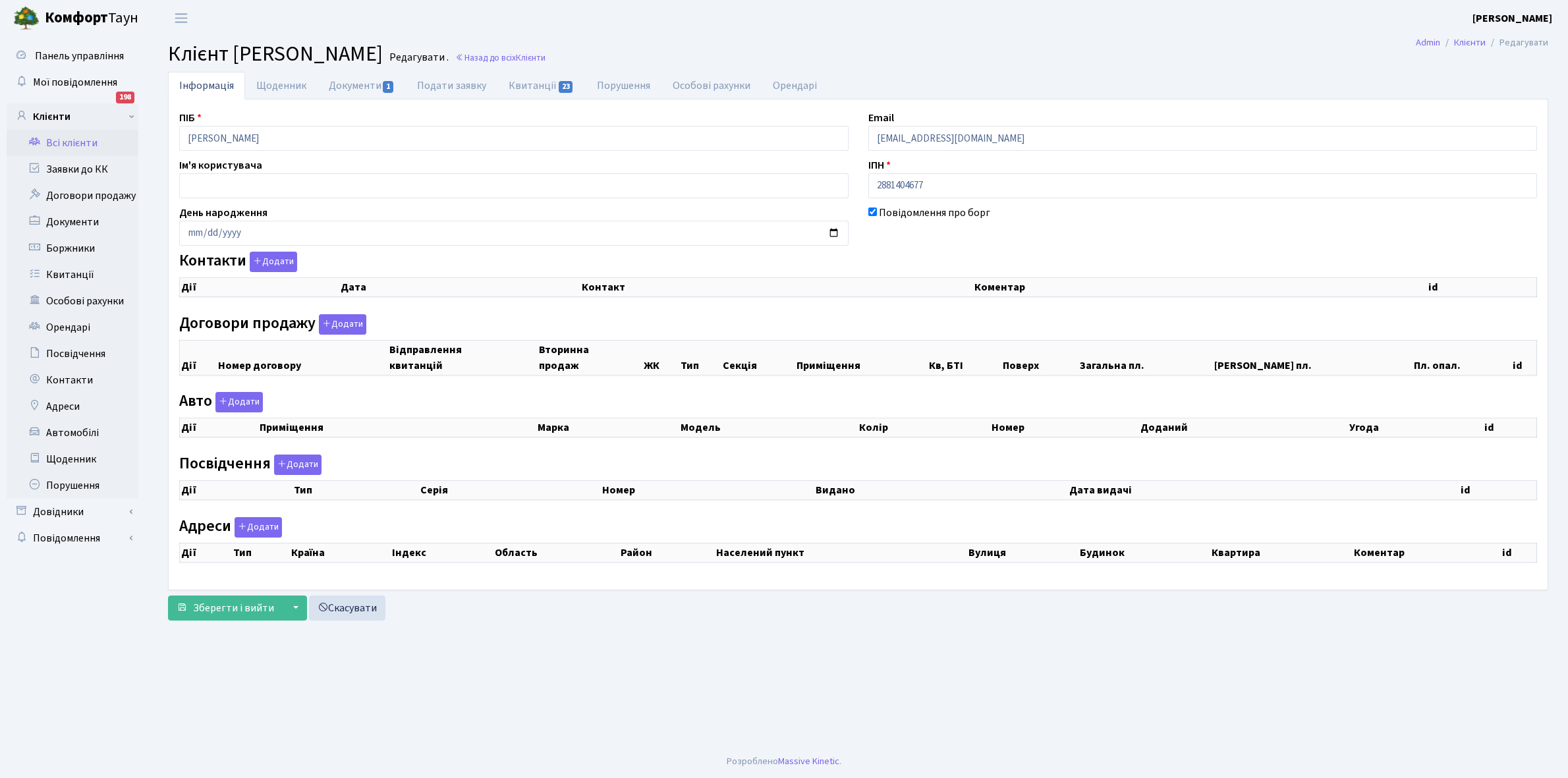
checkbox input "true"
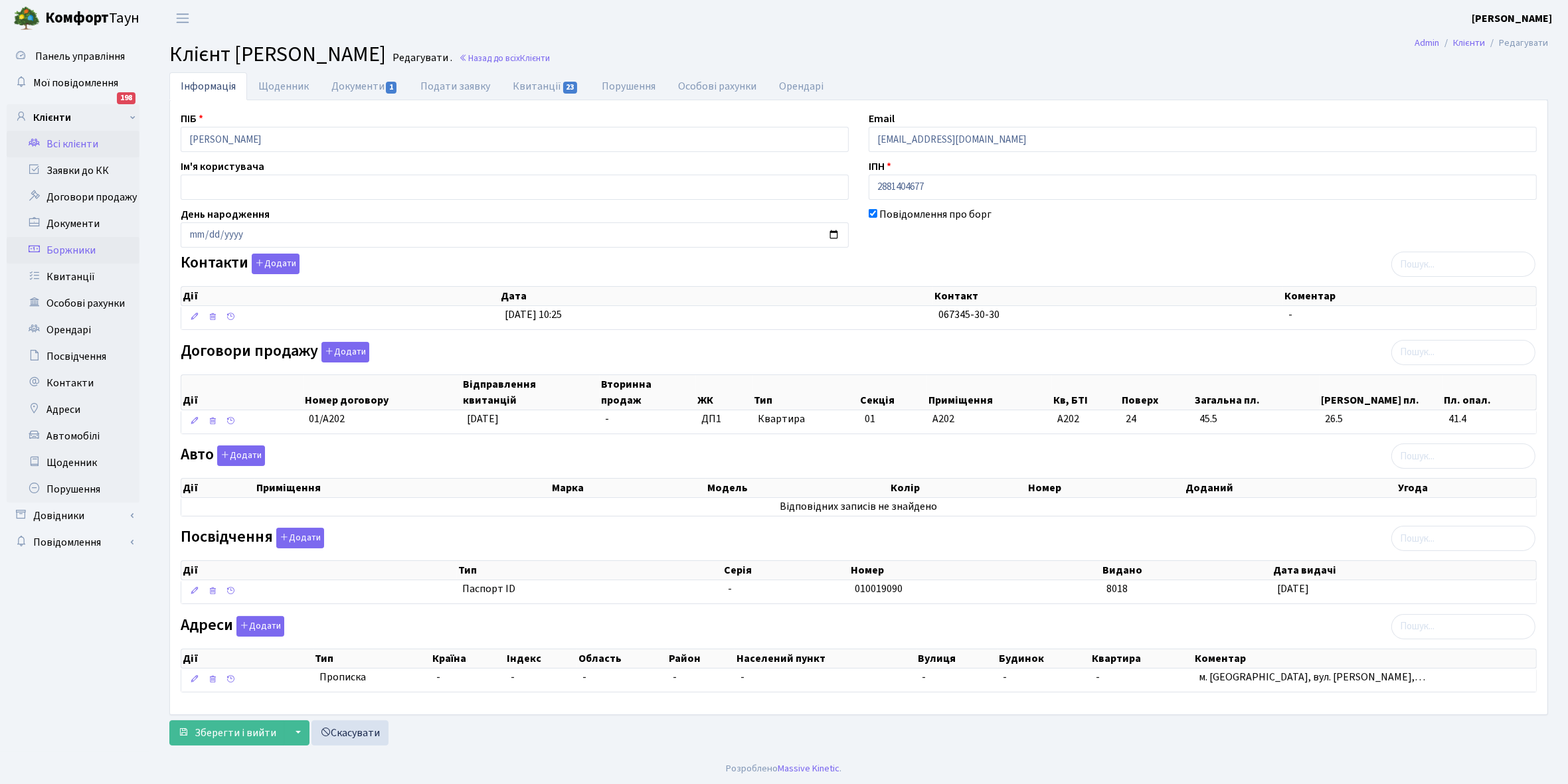
click at [98, 247] on link "Боржники" at bounding box center [73, 250] width 133 height 27
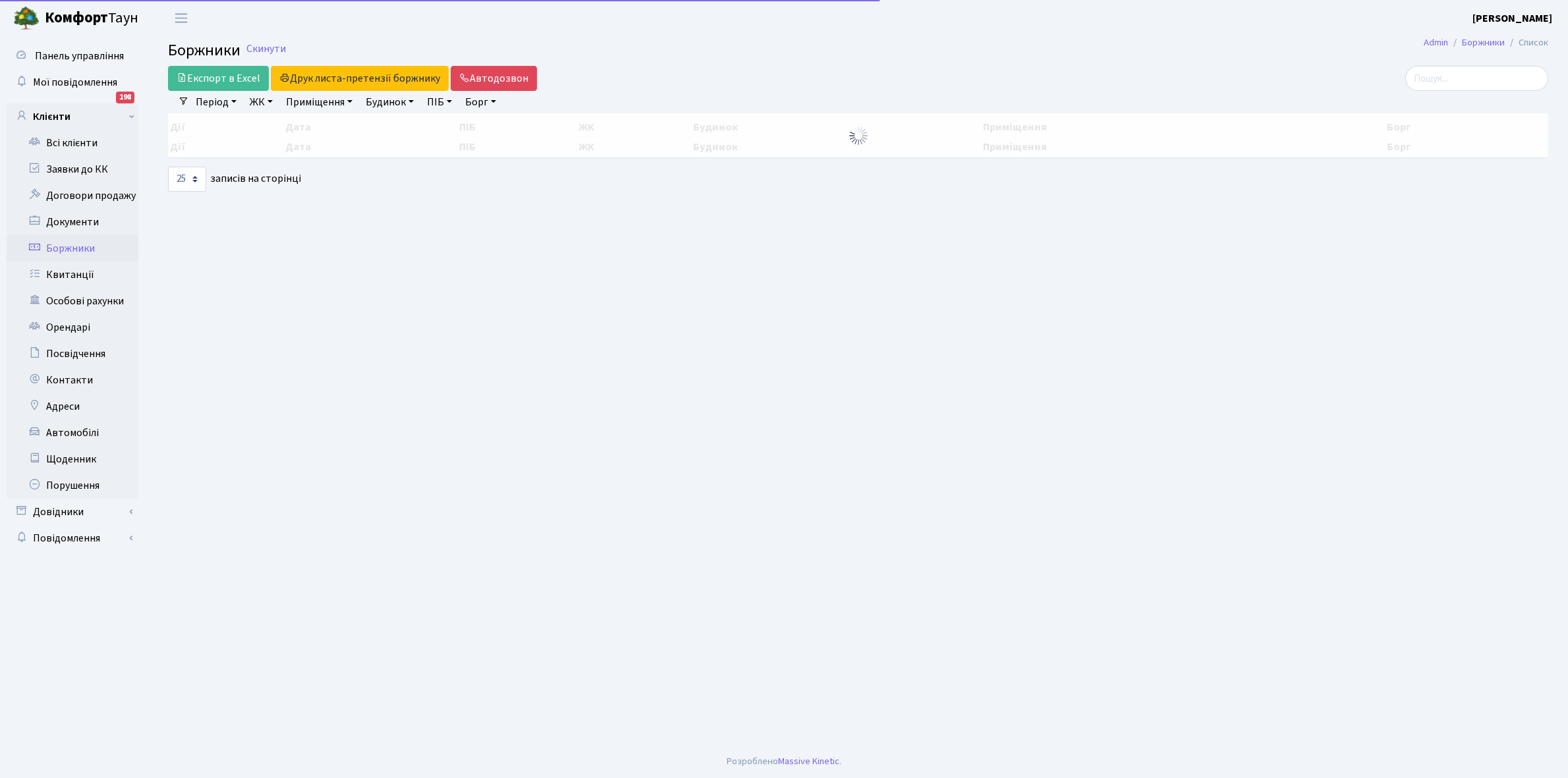
select select "25"
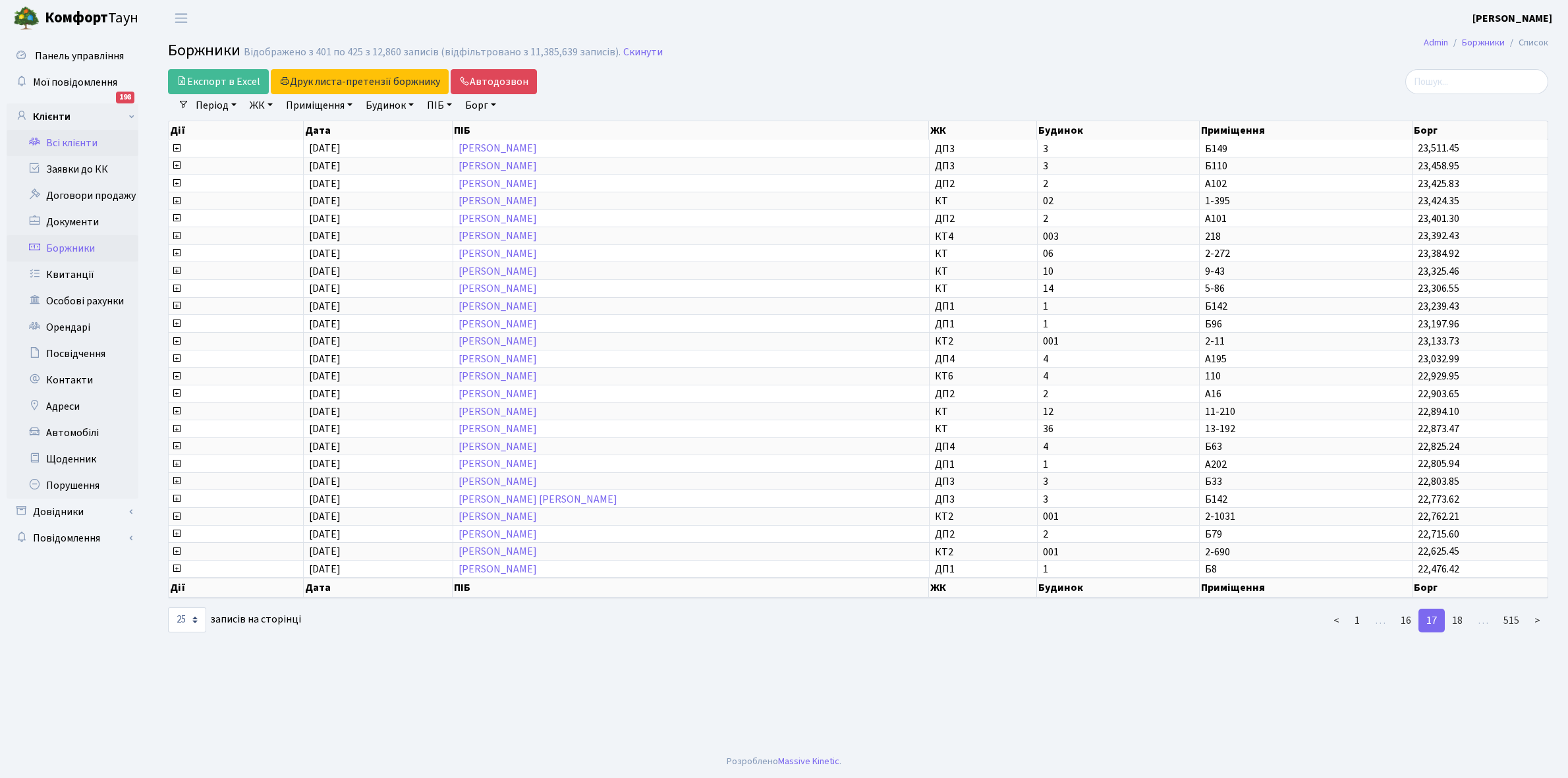
click at [70, 144] on link "Всі клієнти" at bounding box center [72, 143] width 132 height 27
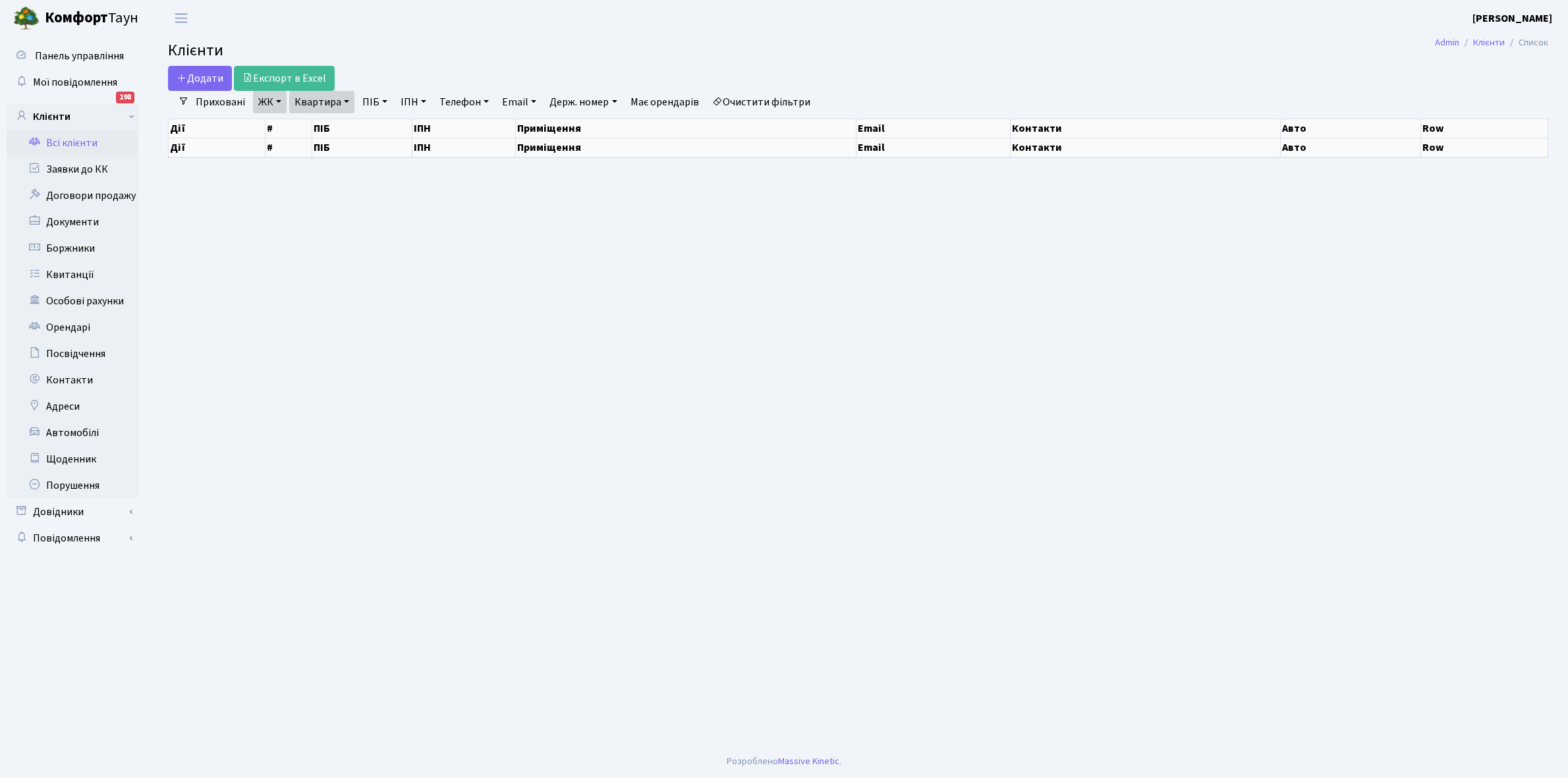
select select "25"
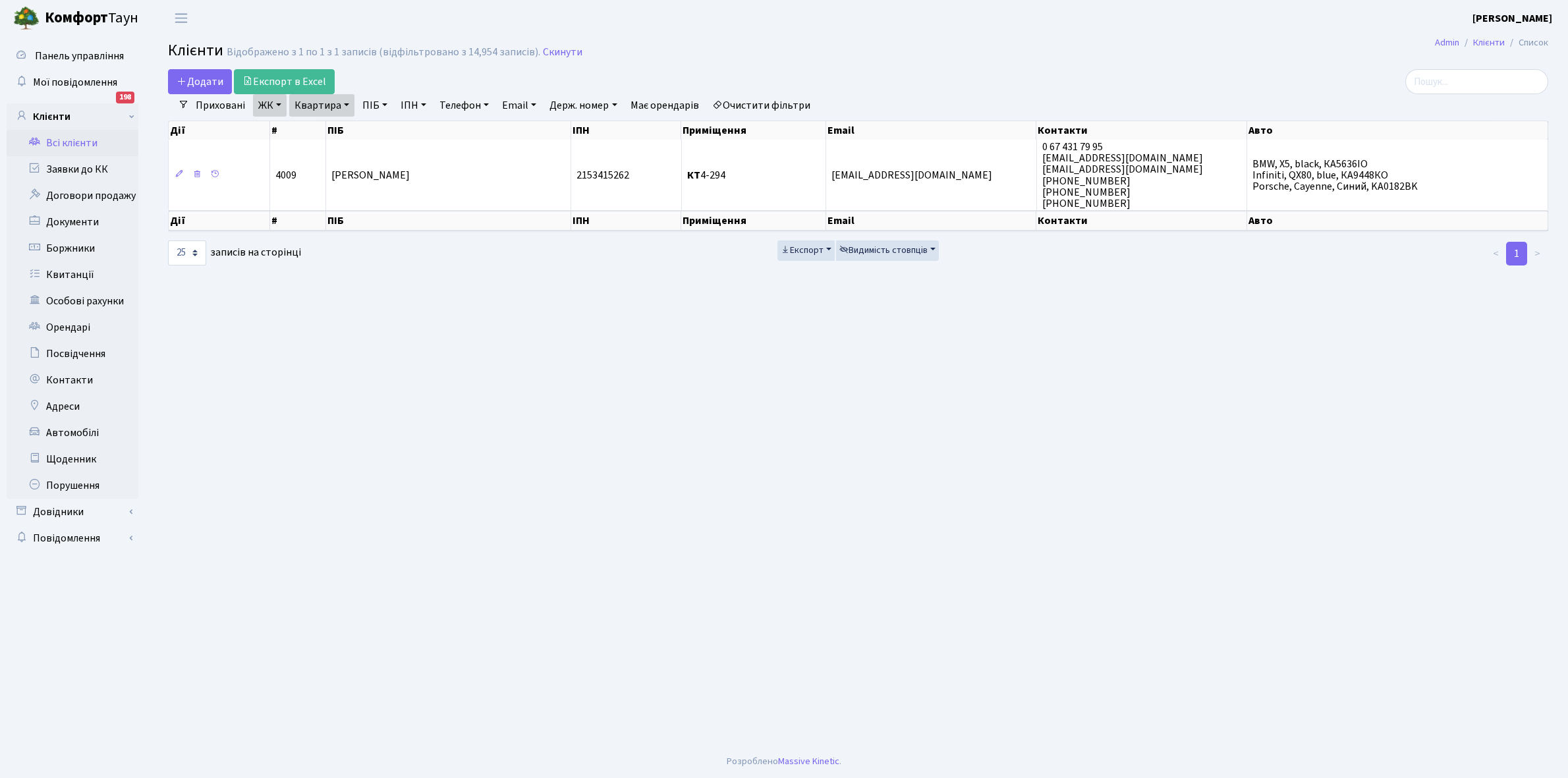
click at [785, 109] on link "Очистити фільтри" at bounding box center [760, 105] width 109 height 22
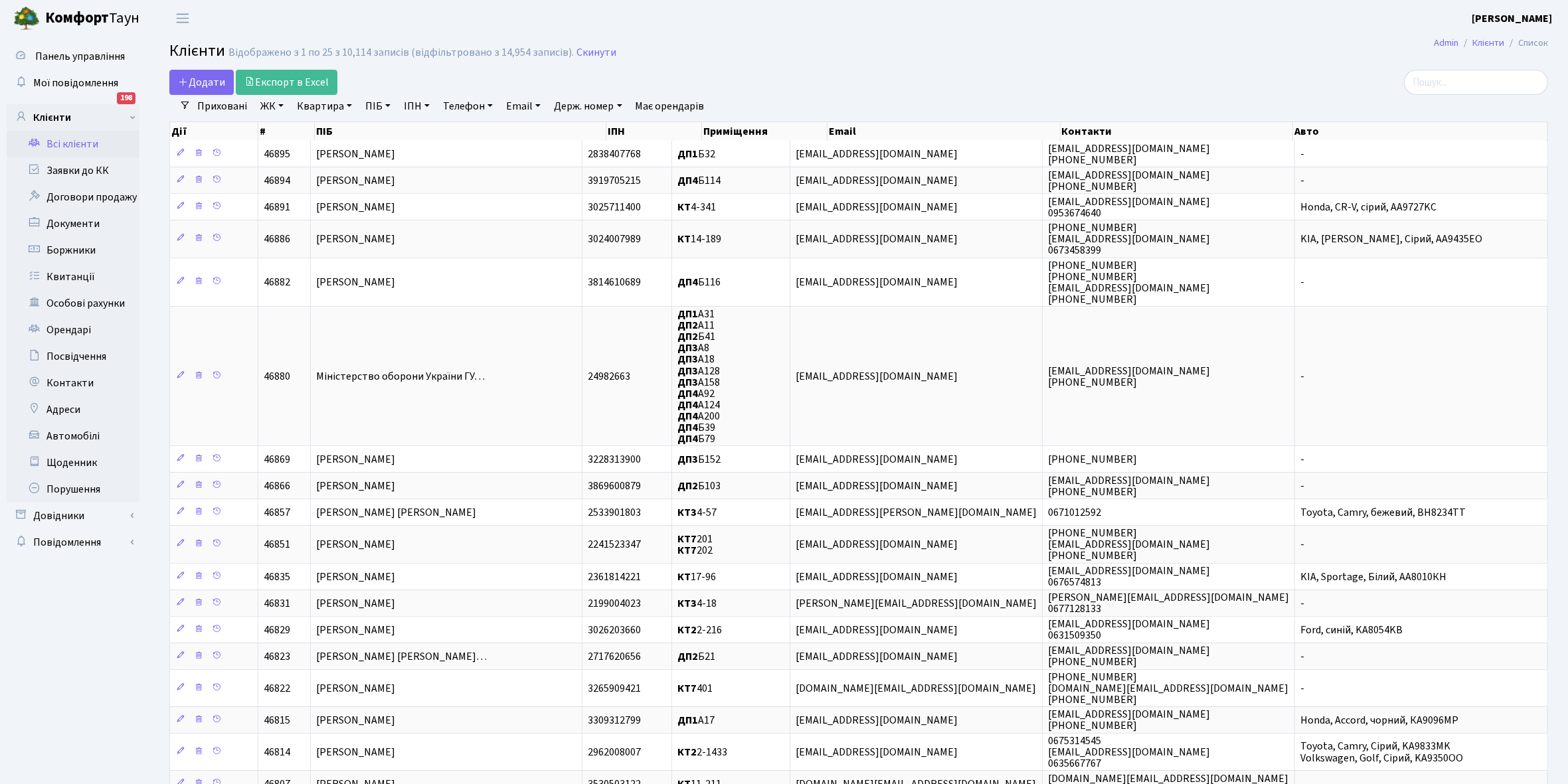
click at [68, 141] on link "Всі клієнти" at bounding box center [73, 144] width 133 height 27
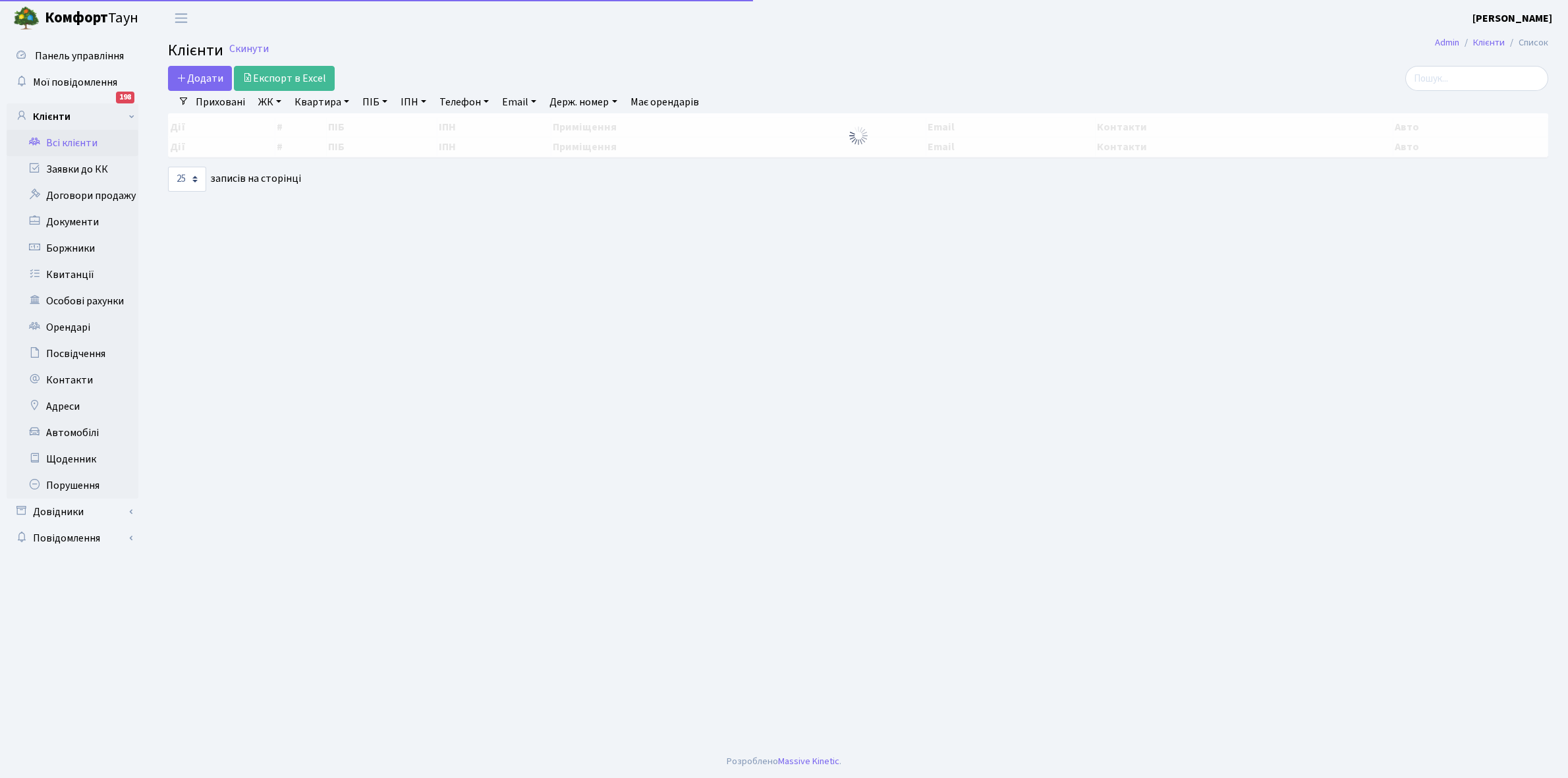
select select "25"
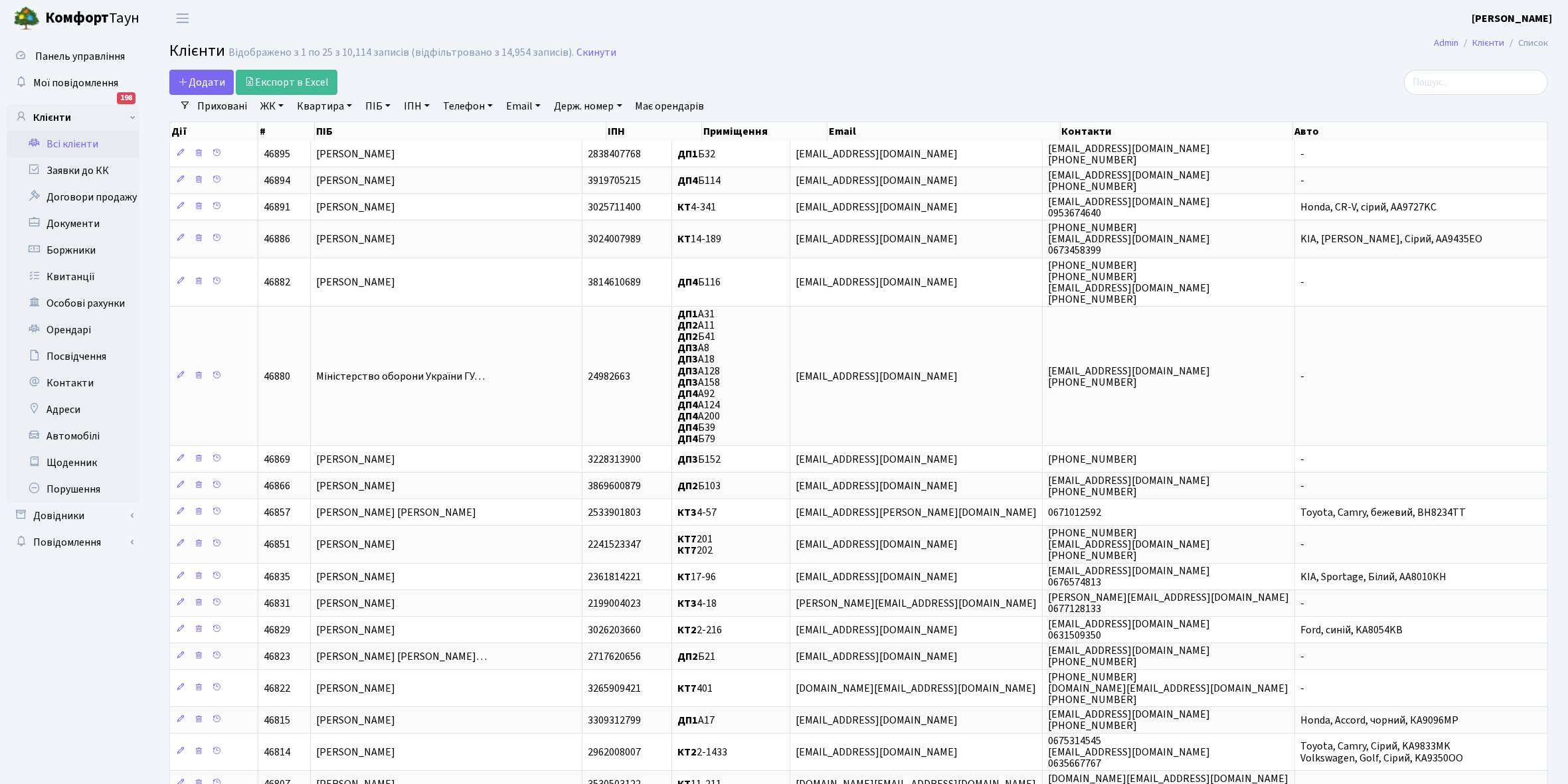
click at [68, 141] on link "Всі клієнти" at bounding box center [73, 144] width 133 height 27
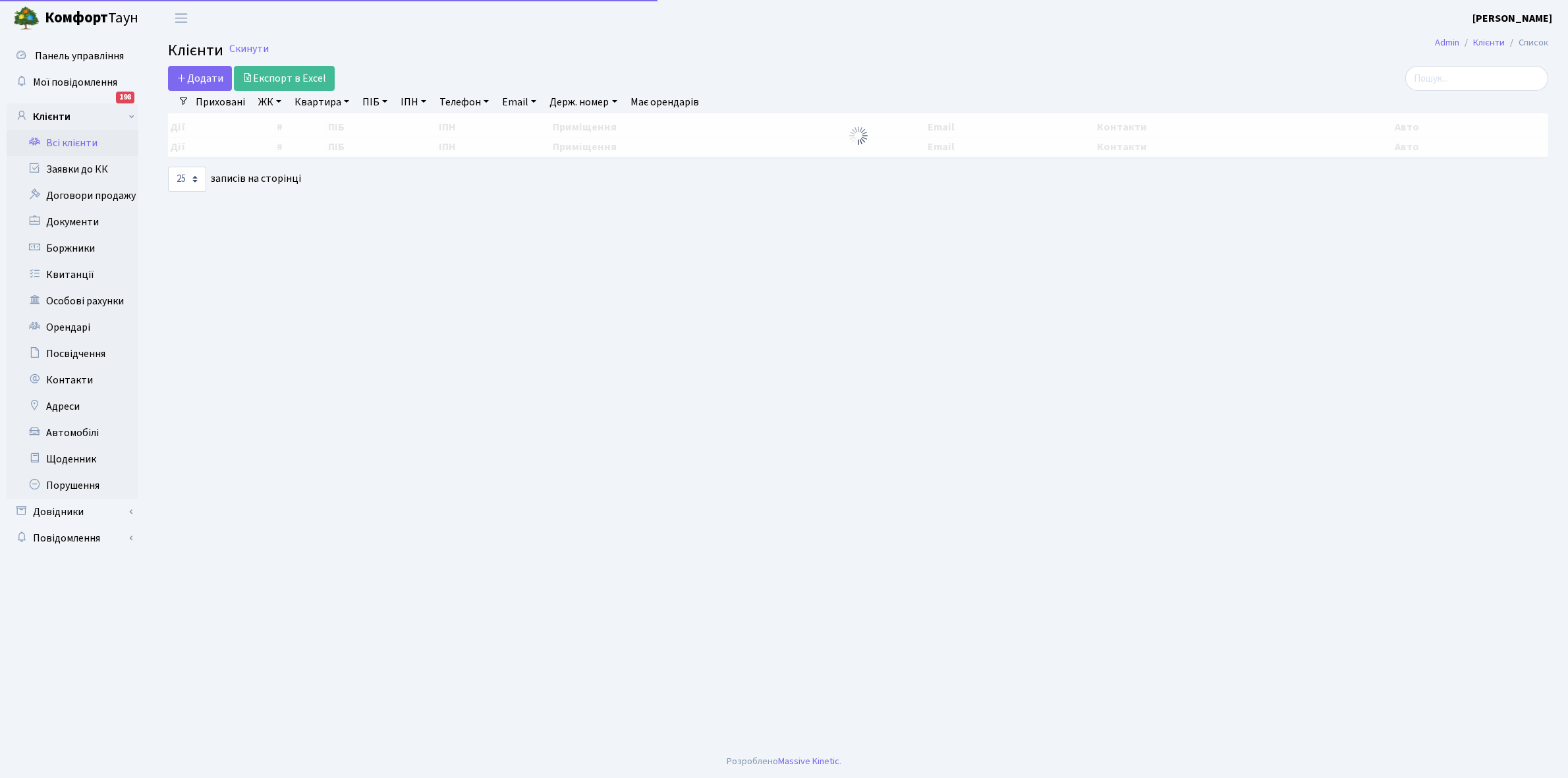
select select "25"
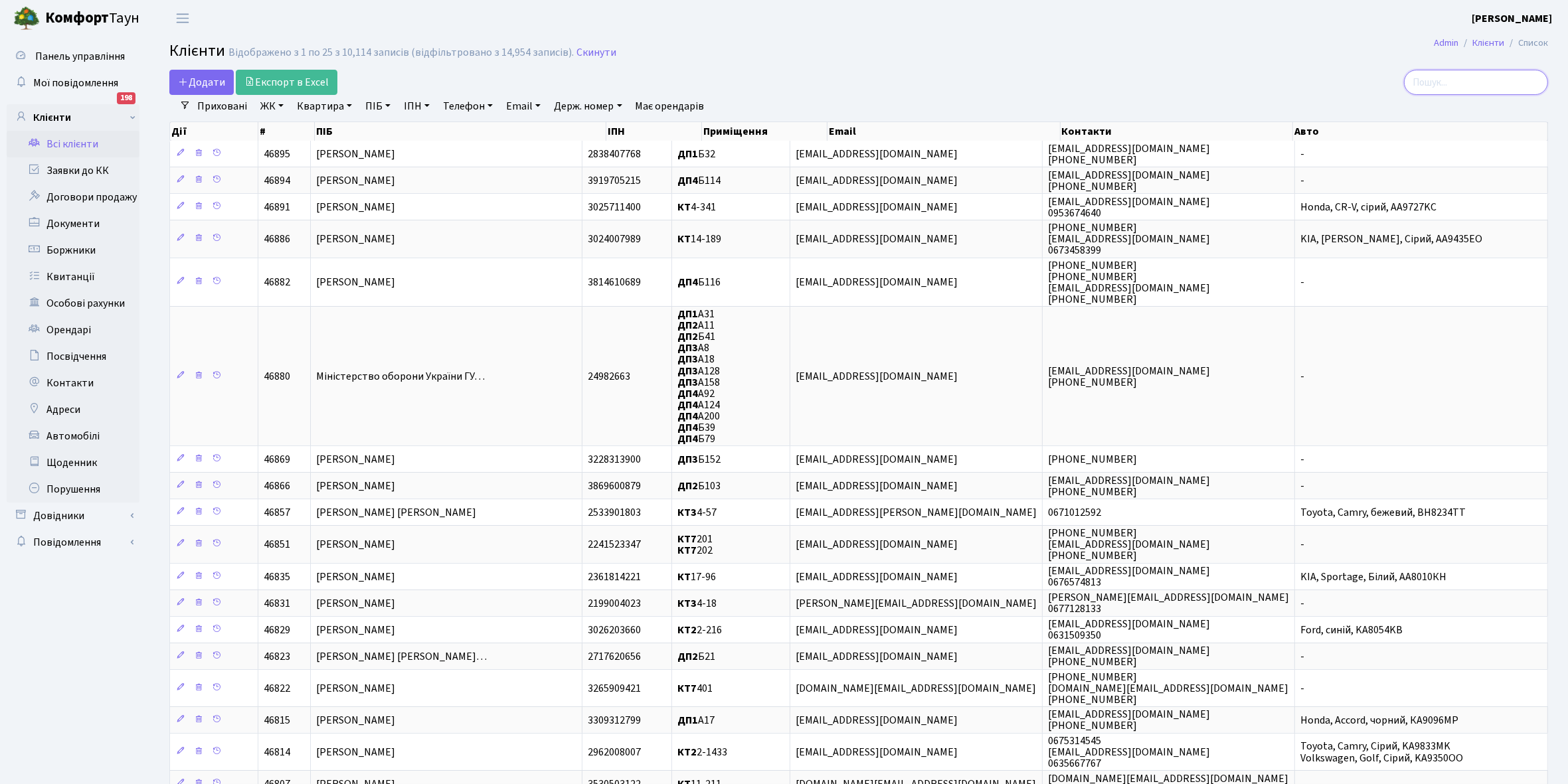
click at [1459, 77] on input "search" at bounding box center [1476, 83] width 144 height 25
click at [54, 143] on link "Всі клієнти" at bounding box center [73, 144] width 133 height 27
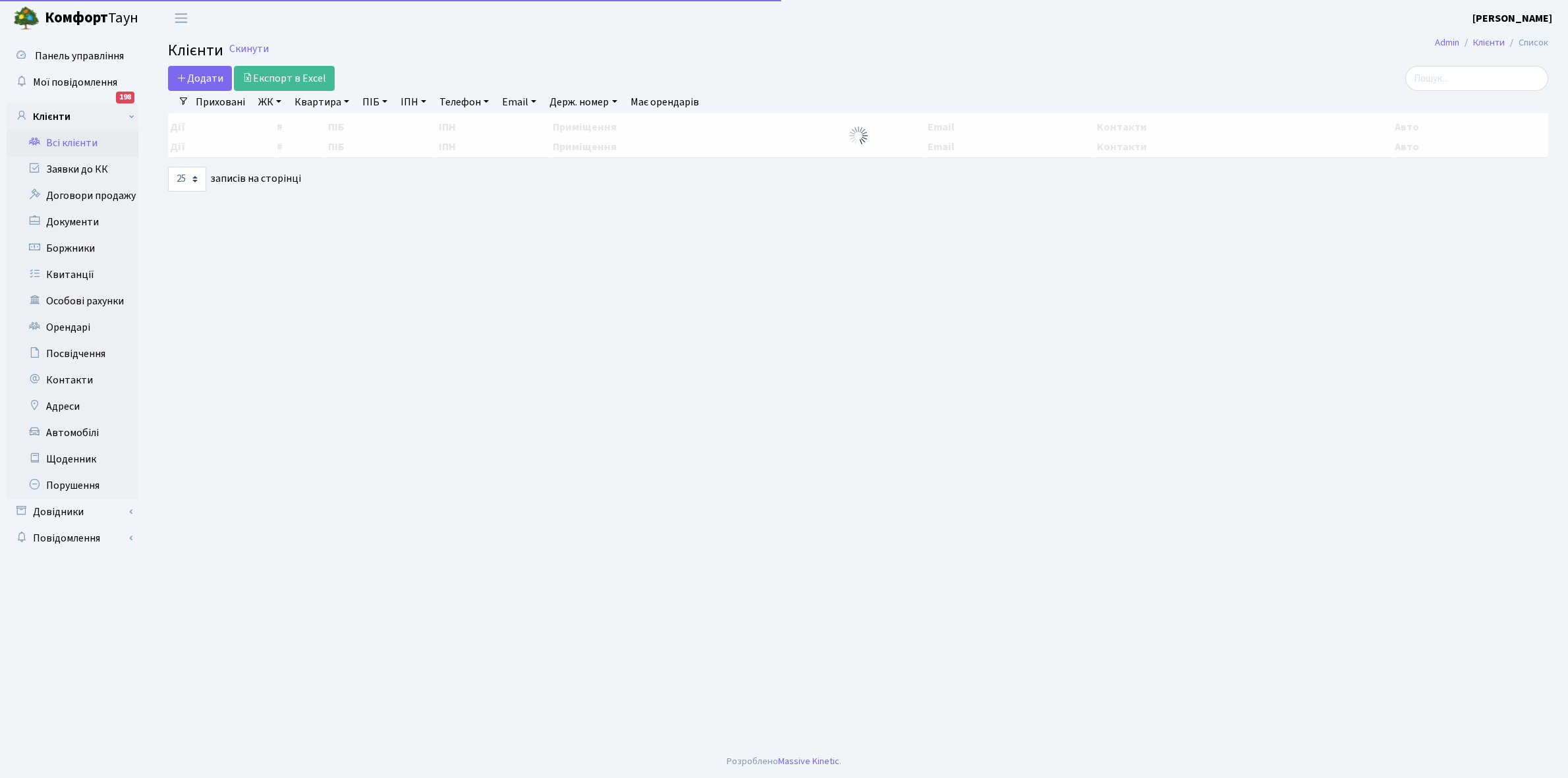
select select
select select "25"
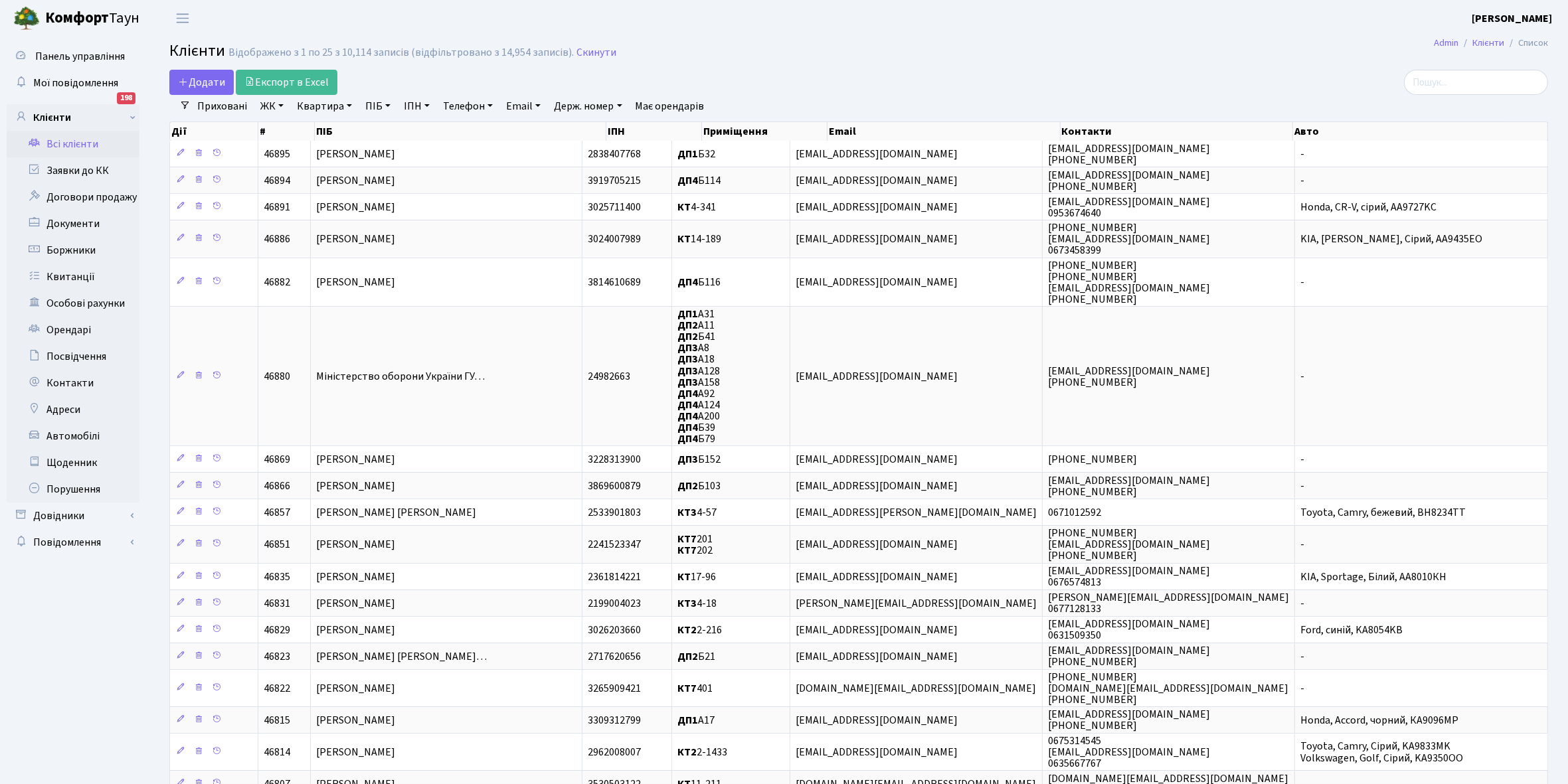
click at [280, 106] on link "ЖК" at bounding box center [272, 106] width 34 height 23
click at [310, 155] on li "КТ, вул. Регенераторна, 4" at bounding box center [337, 152] width 161 height 23
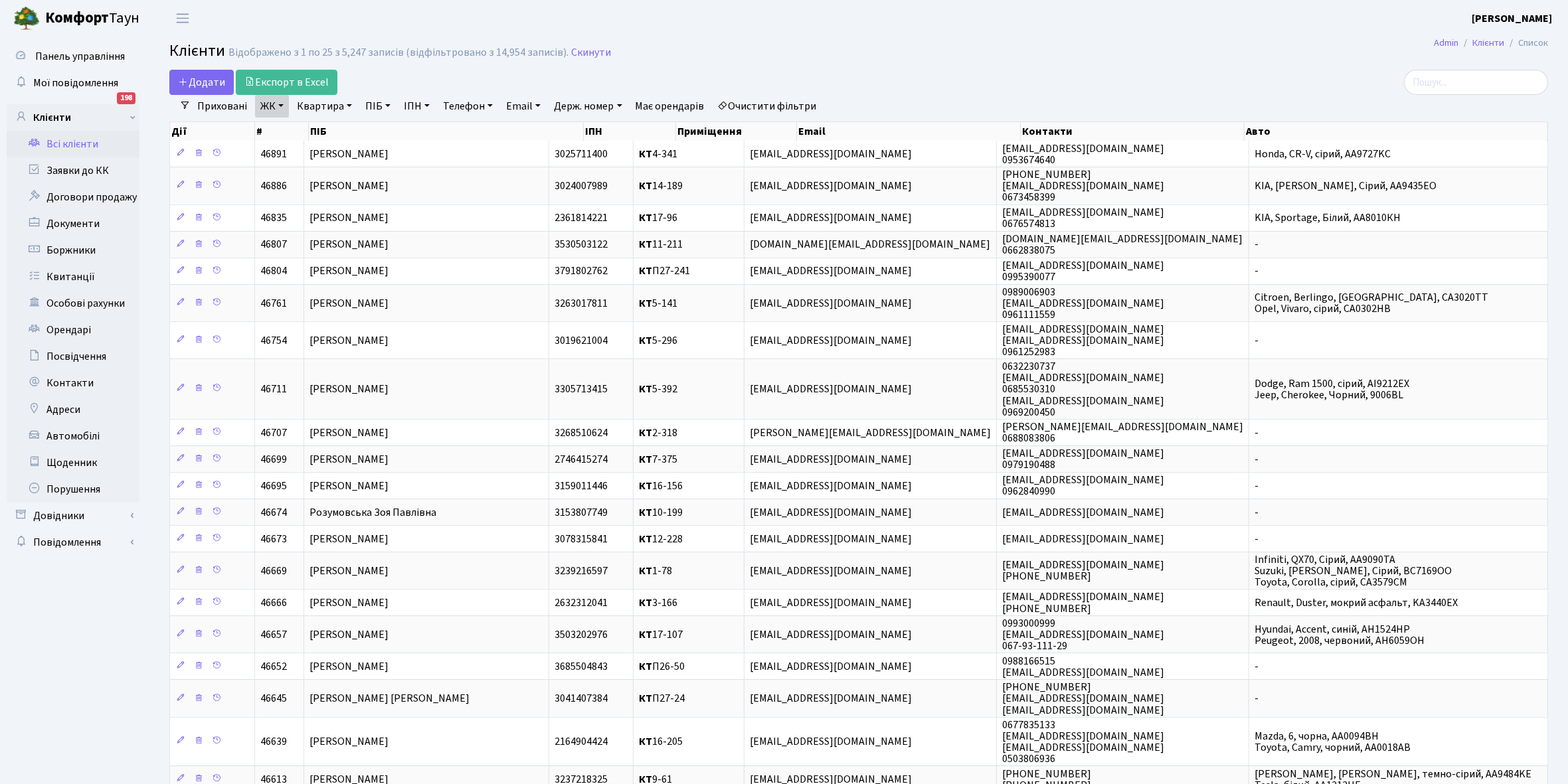
click at [349, 107] on link "Квартира" at bounding box center [324, 106] width 66 height 23
click at [347, 134] on input "text" at bounding box center [331, 132] width 78 height 25
type input "1-395"
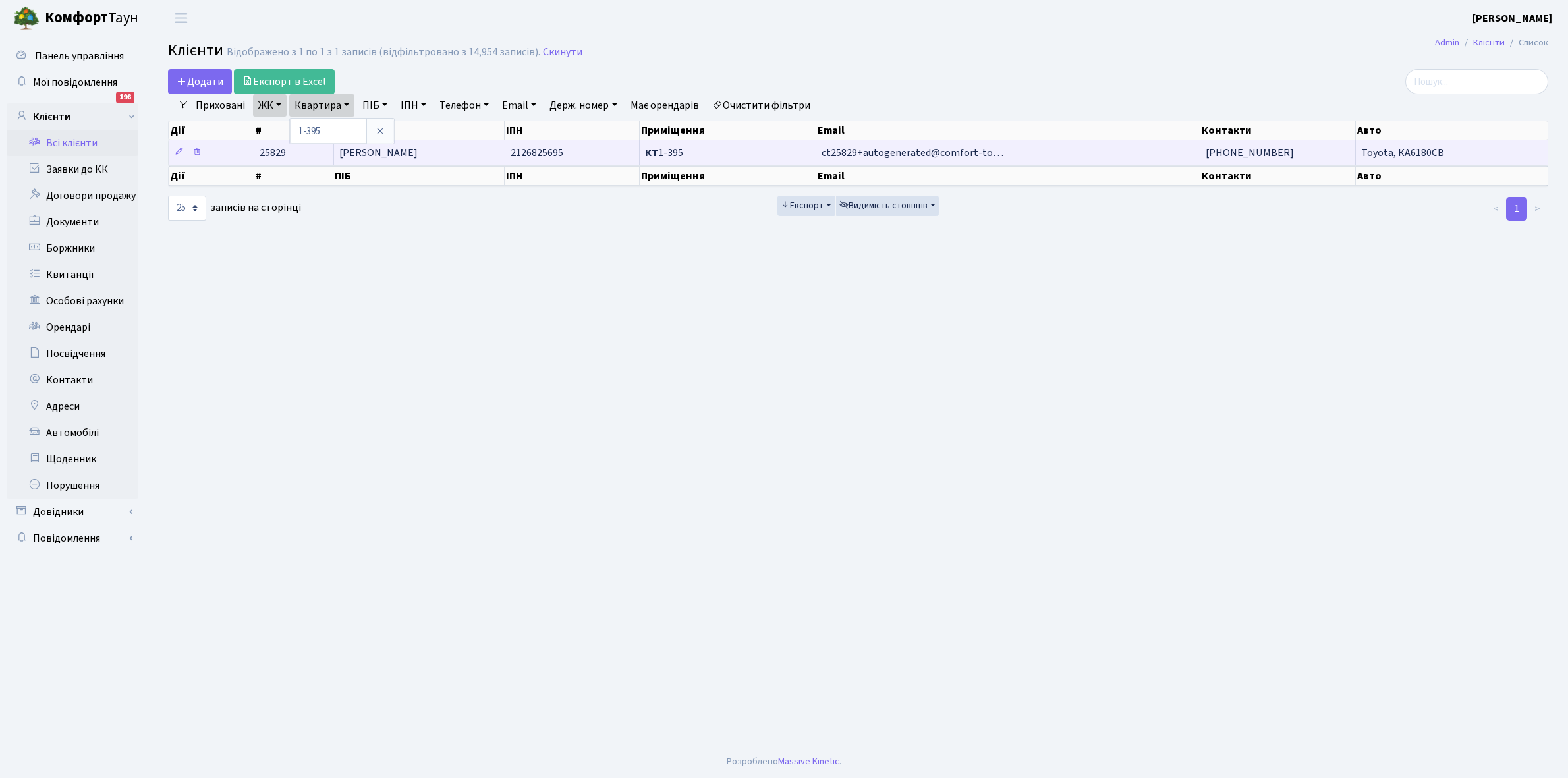
click at [455, 154] on td "Піралієв Піралі" at bounding box center [420, 152] width 171 height 26
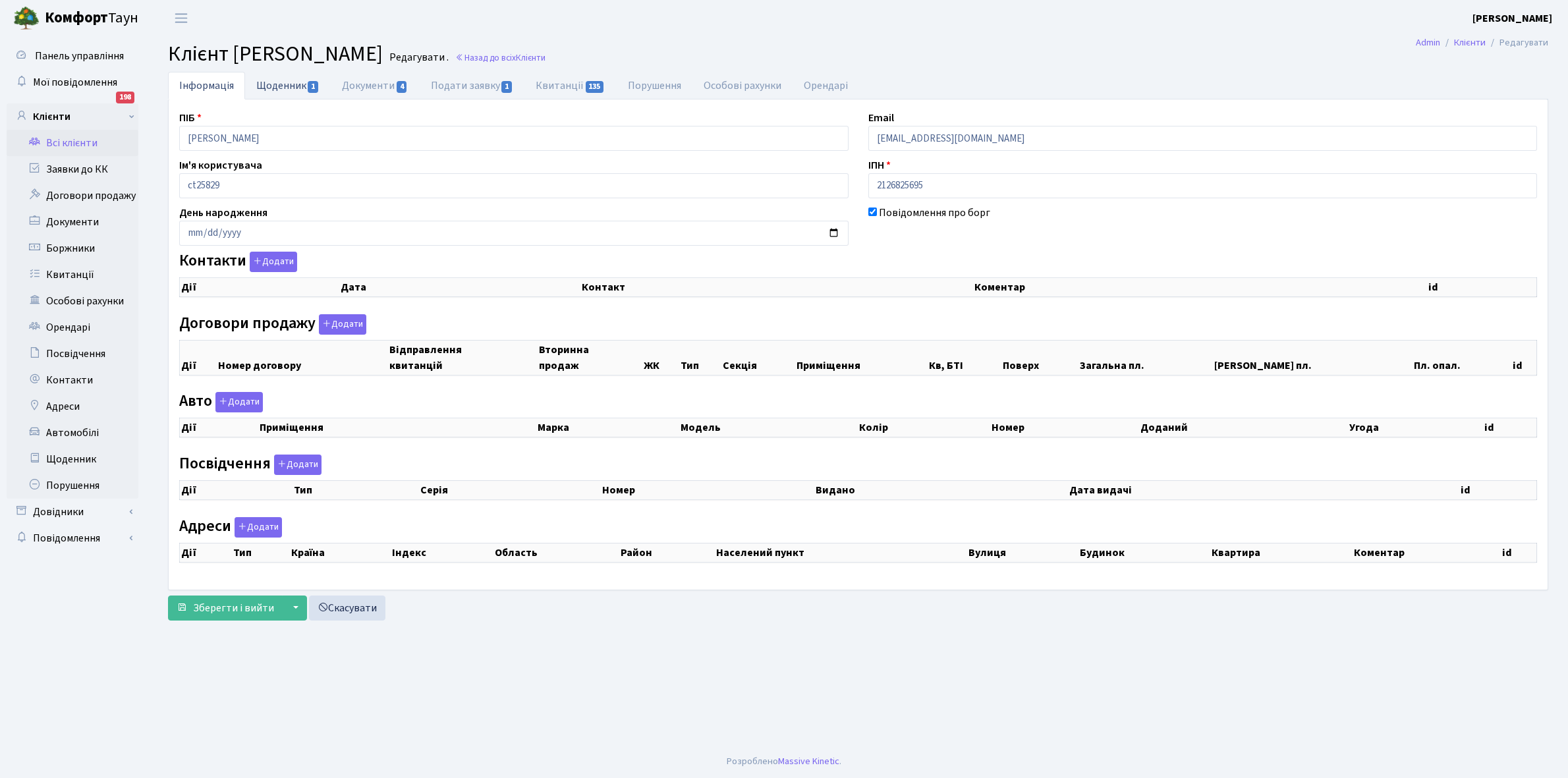
checkbox input "true"
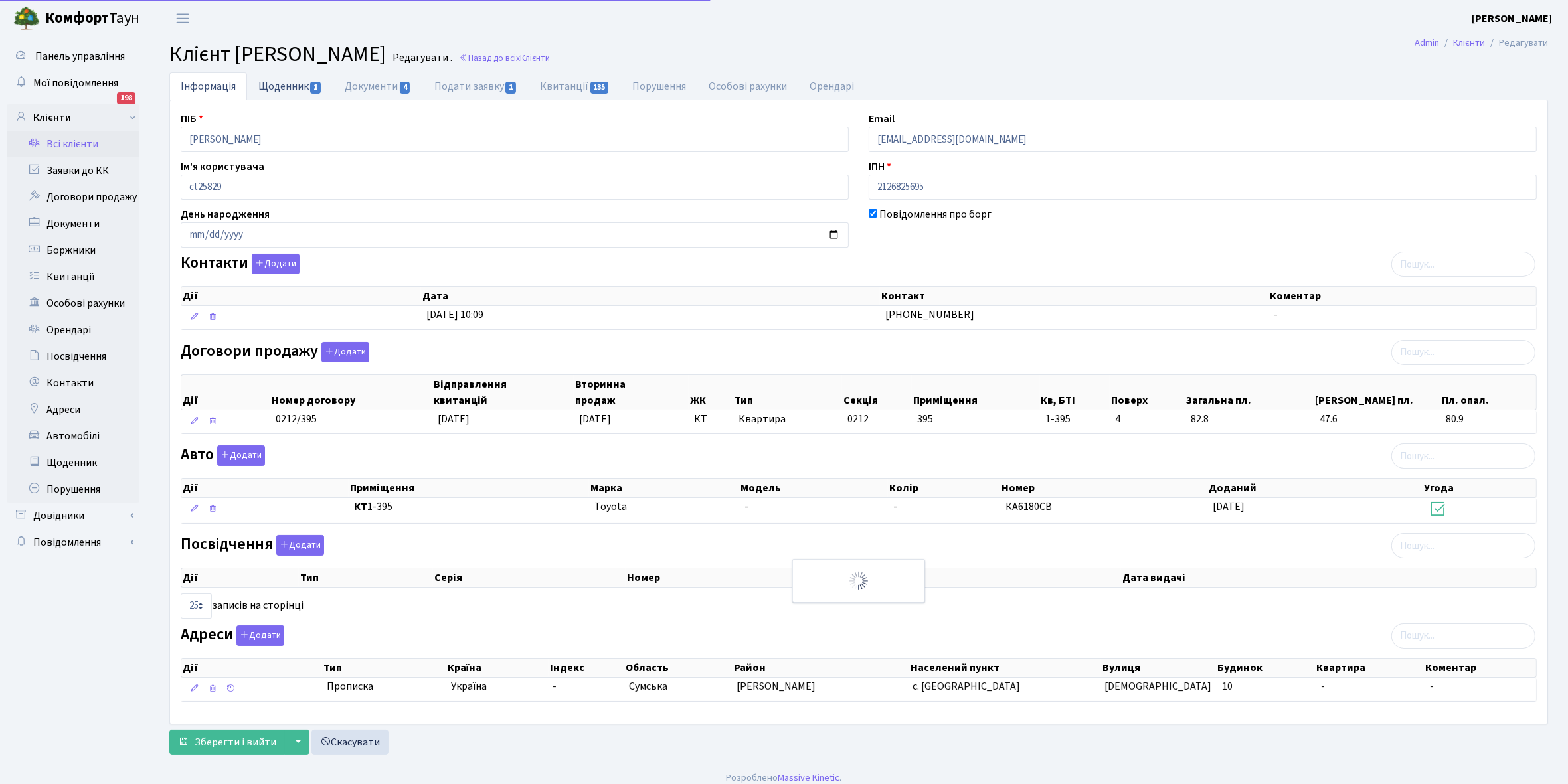
click at [271, 85] on link "Щоденник 1" at bounding box center [290, 86] width 86 height 27
select select "25"
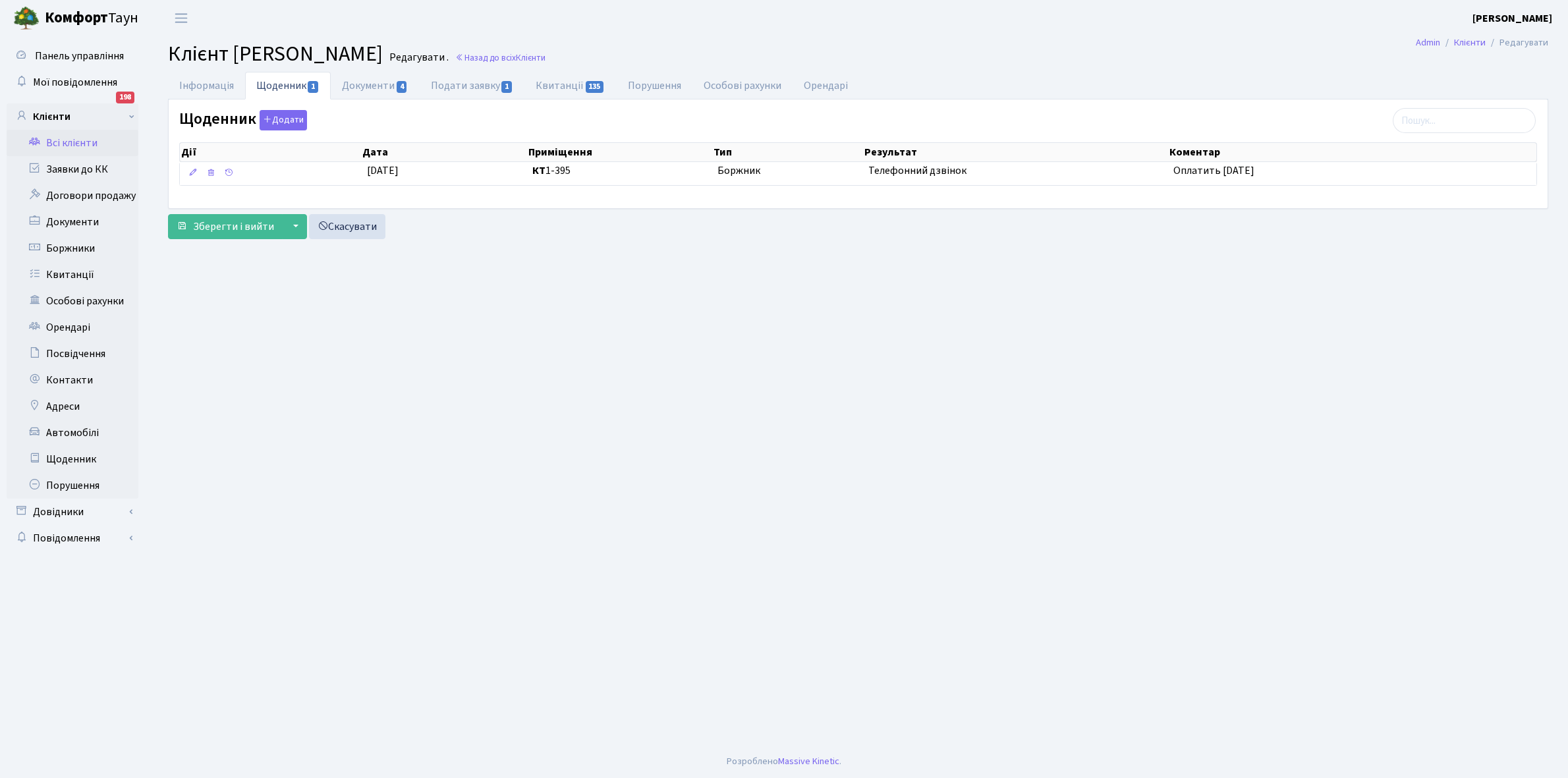
click at [76, 140] on link "Всі клієнти" at bounding box center [72, 143] width 132 height 27
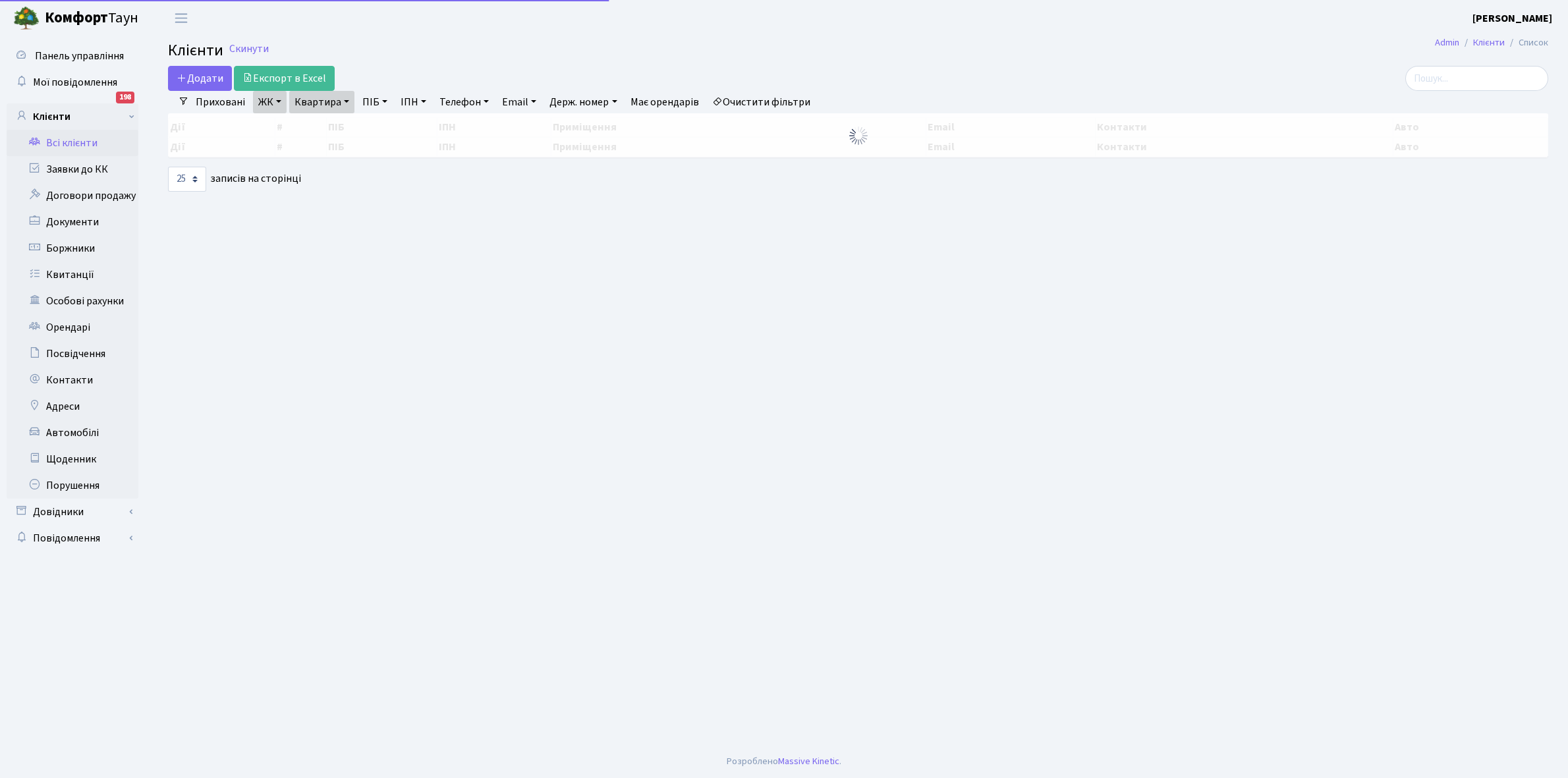
select select "25"
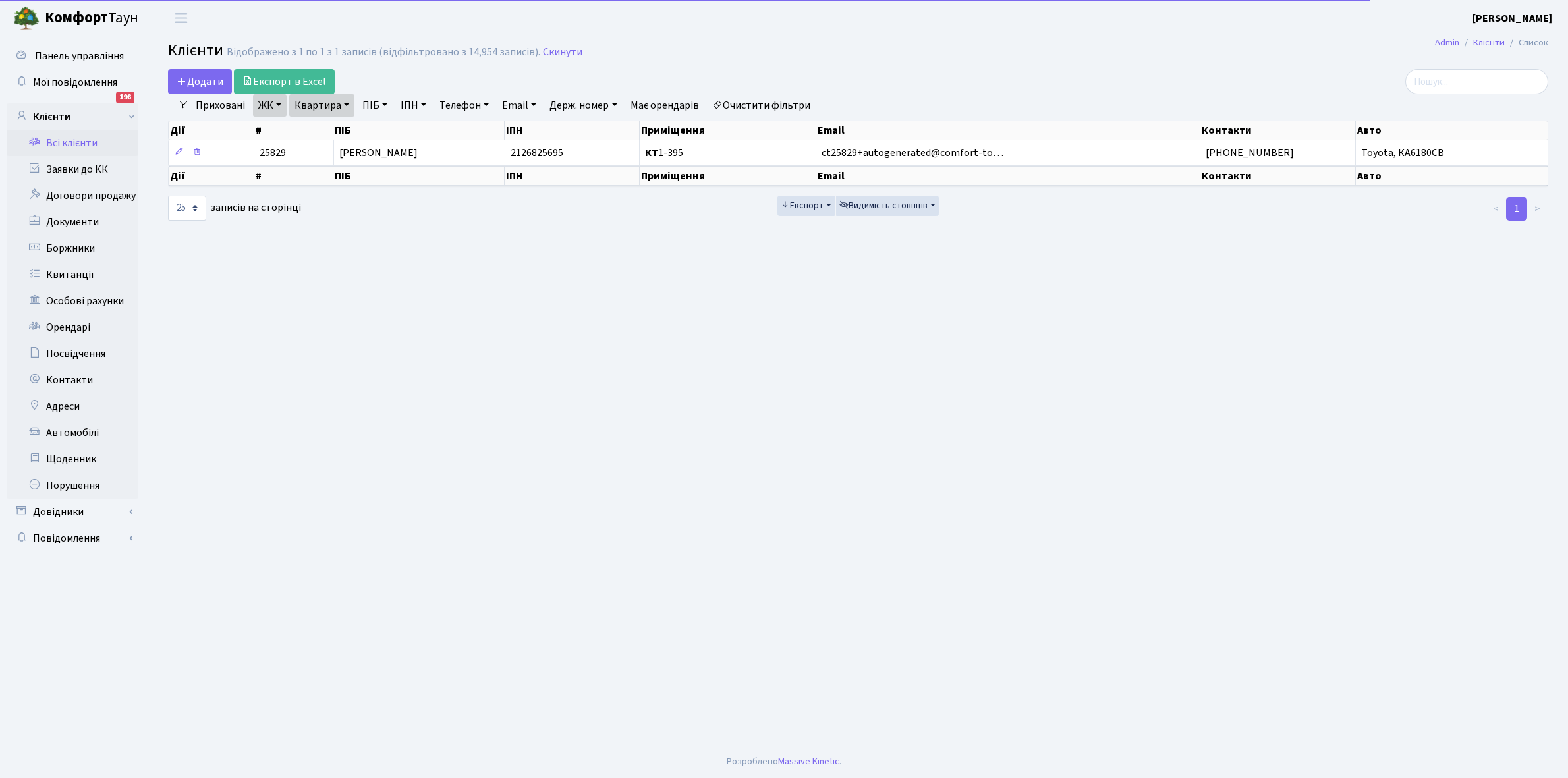
click at [758, 102] on link "Очистити фільтри" at bounding box center [760, 105] width 109 height 22
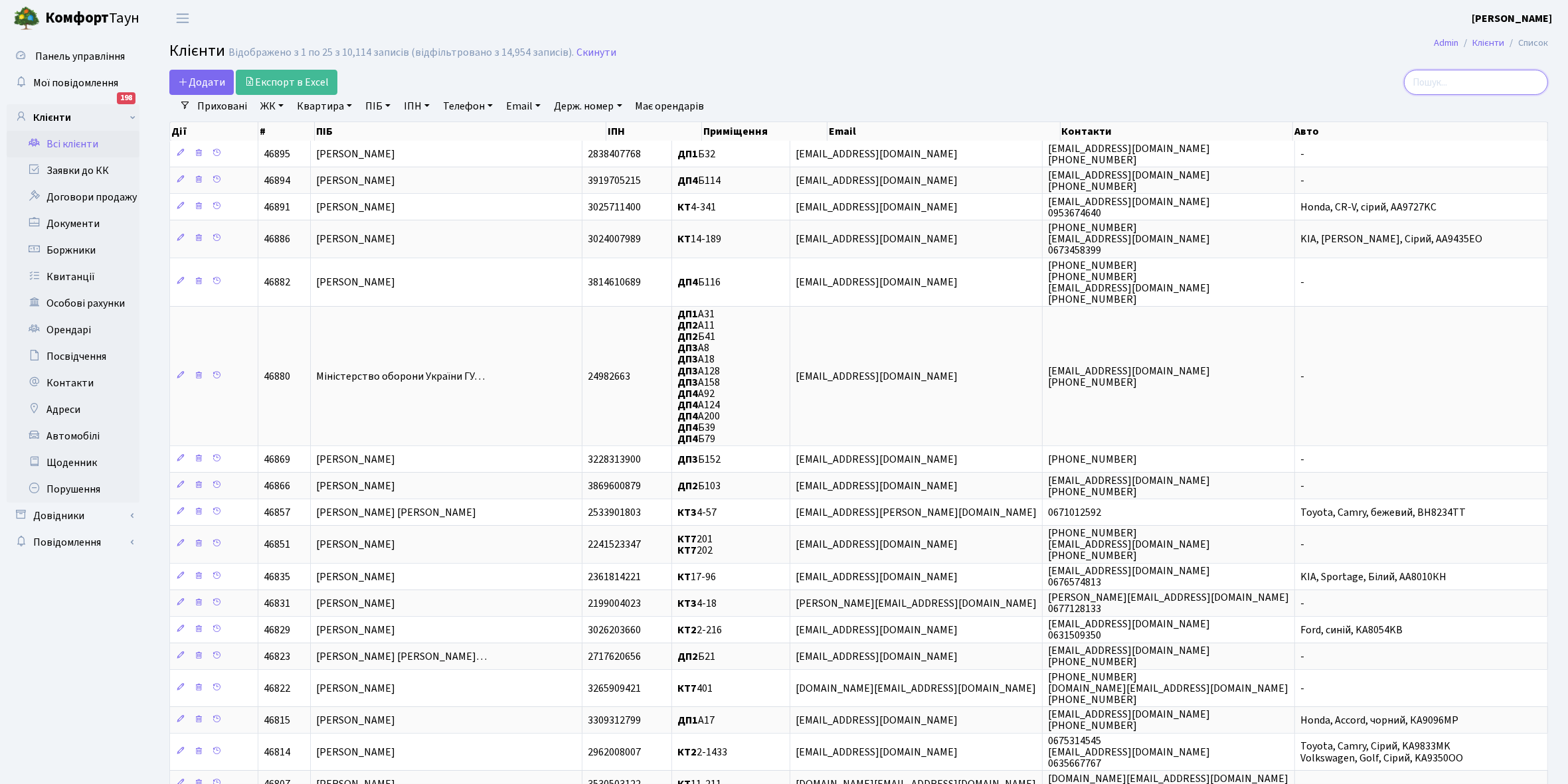
click at [1451, 75] on input "search" at bounding box center [1476, 83] width 144 height 25
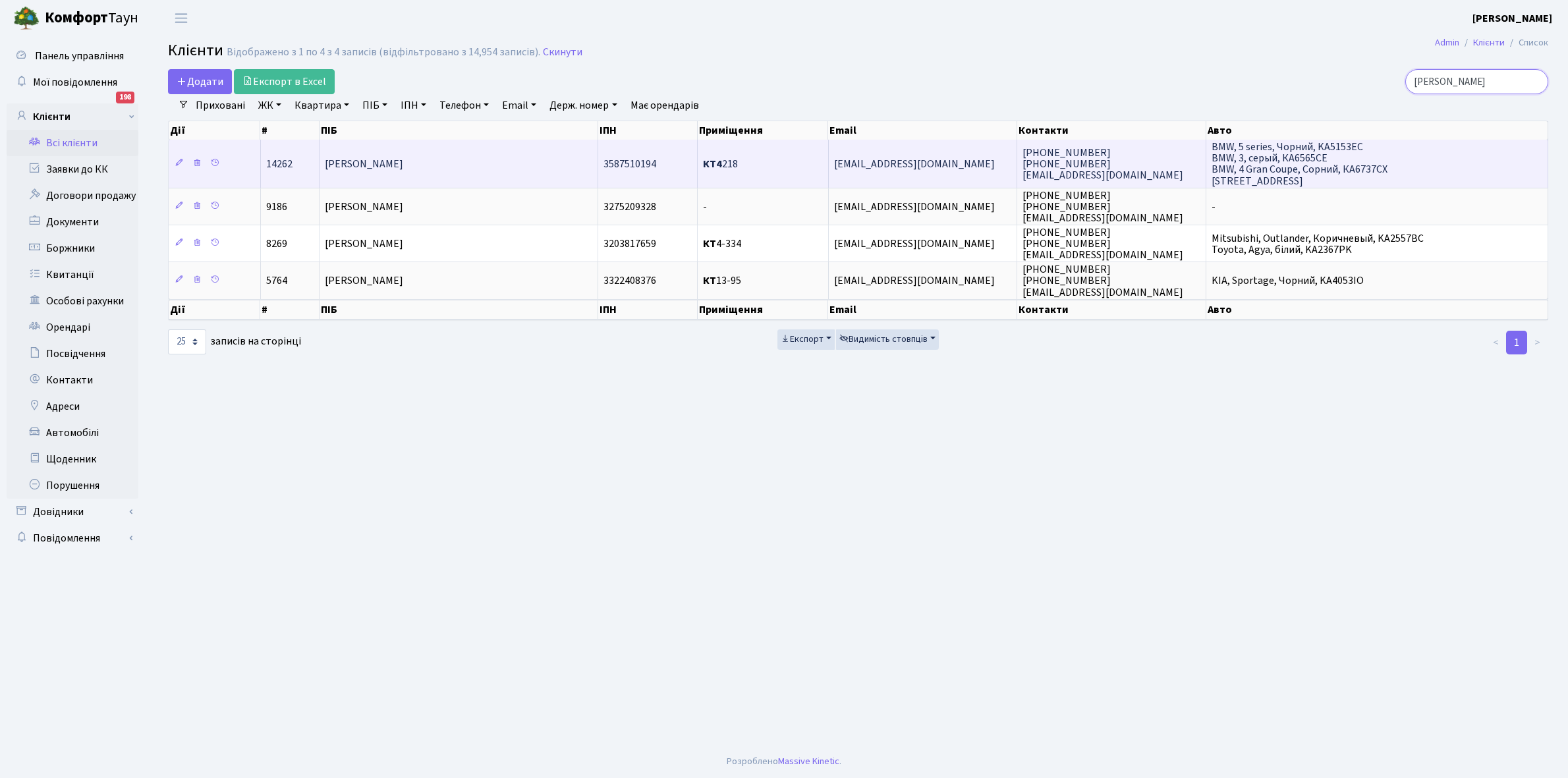
type input "терещук"
click at [431, 172] on td "Терещук Станіслав Володимирович" at bounding box center [458, 163] width 279 height 48
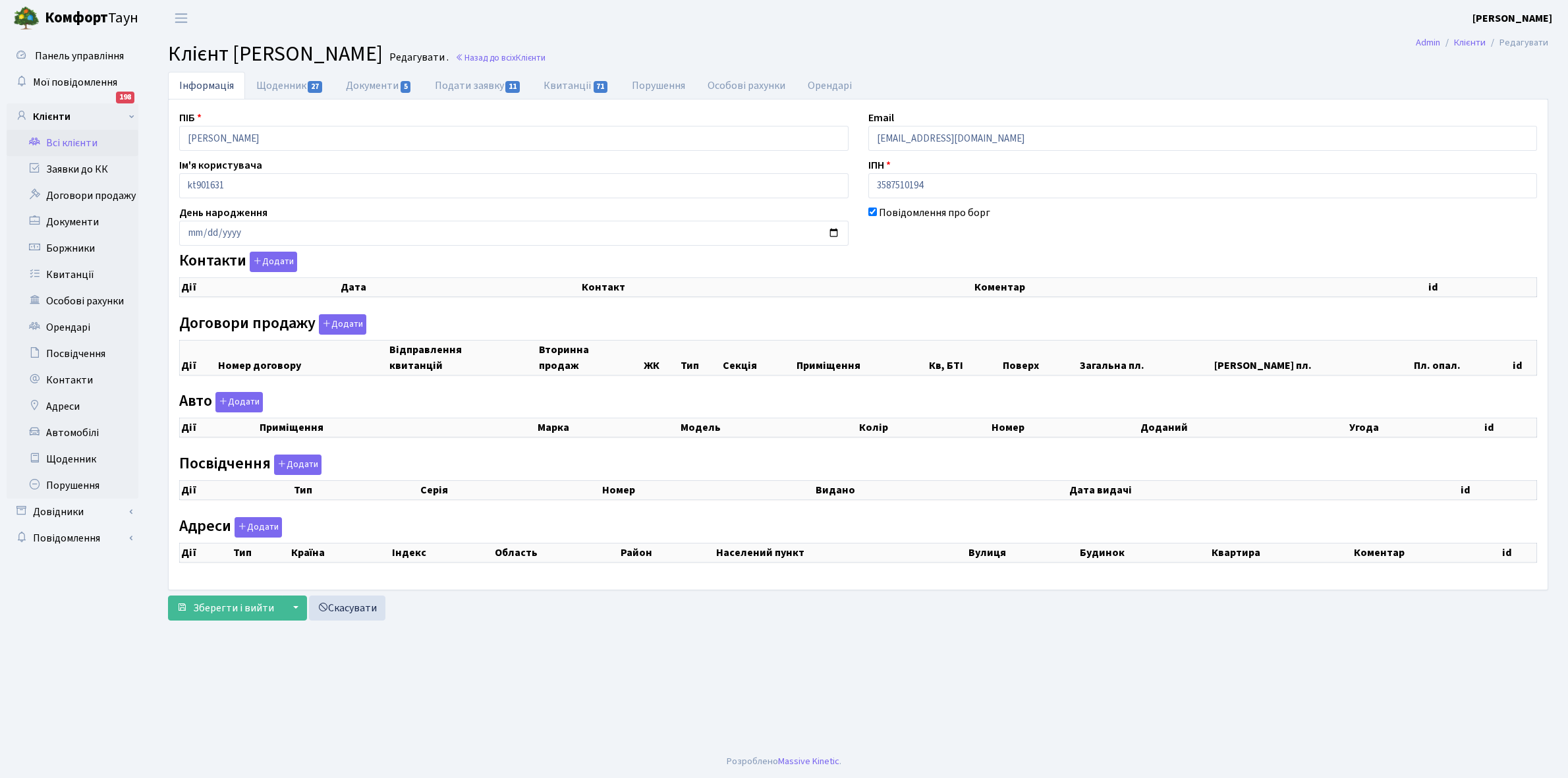
select select "25"
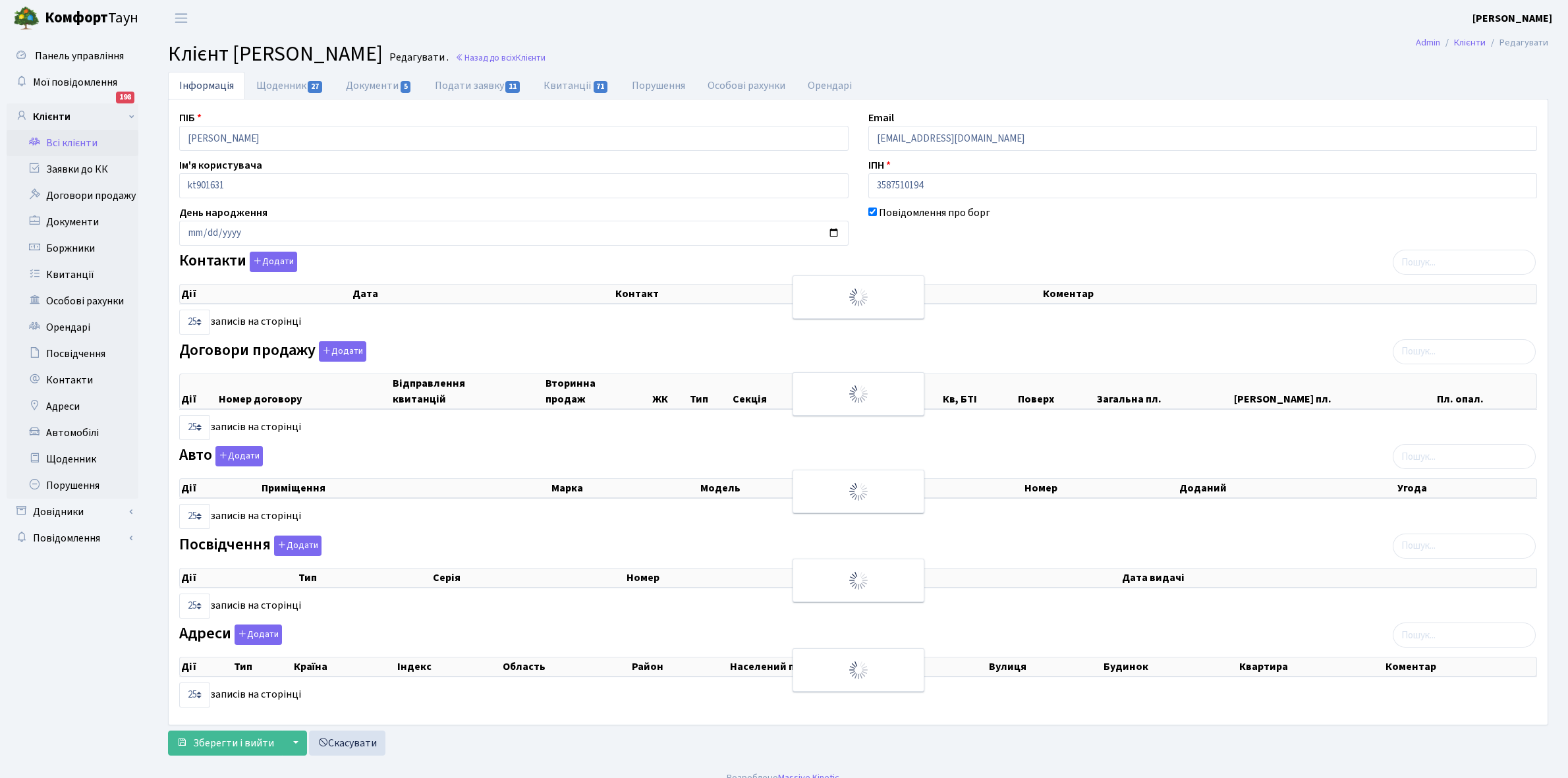
checkbox input "true"
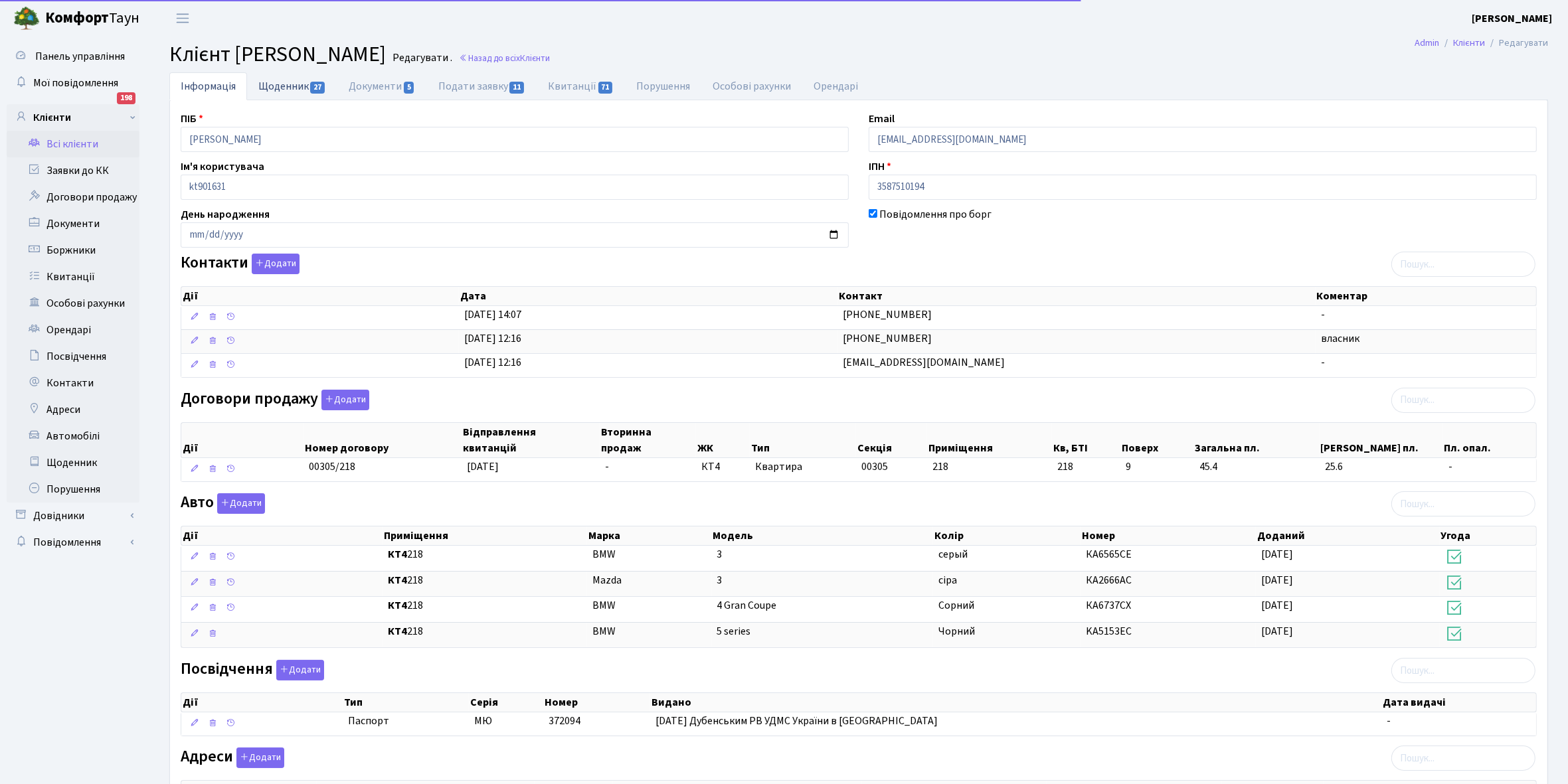
click at [277, 86] on link "Щоденник 27" at bounding box center [292, 86] width 91 height 27
select select "25"
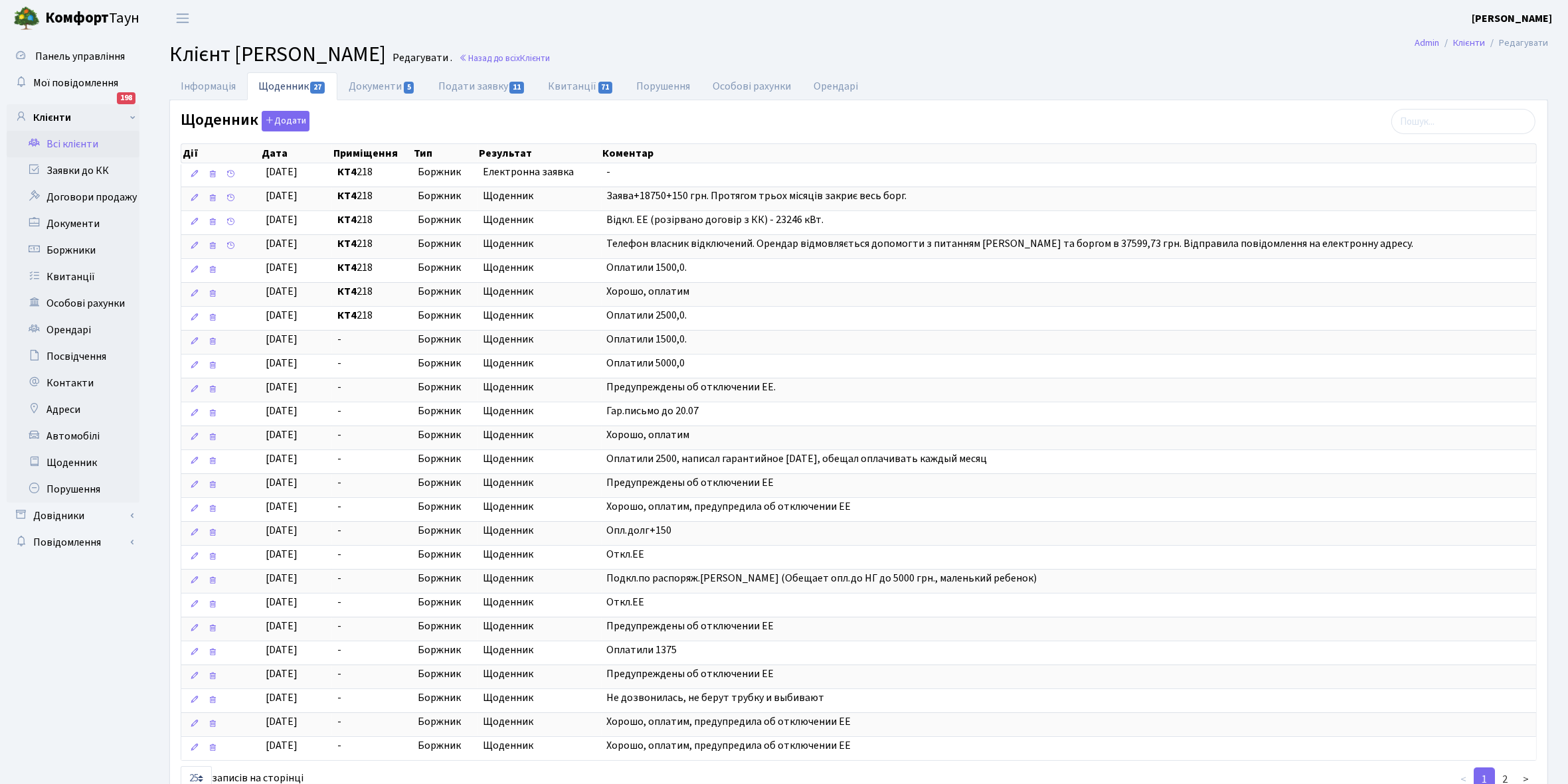
click at [70, 144] on link "Всі клієнти" at bounding box center [73, 144] width 133 height 27
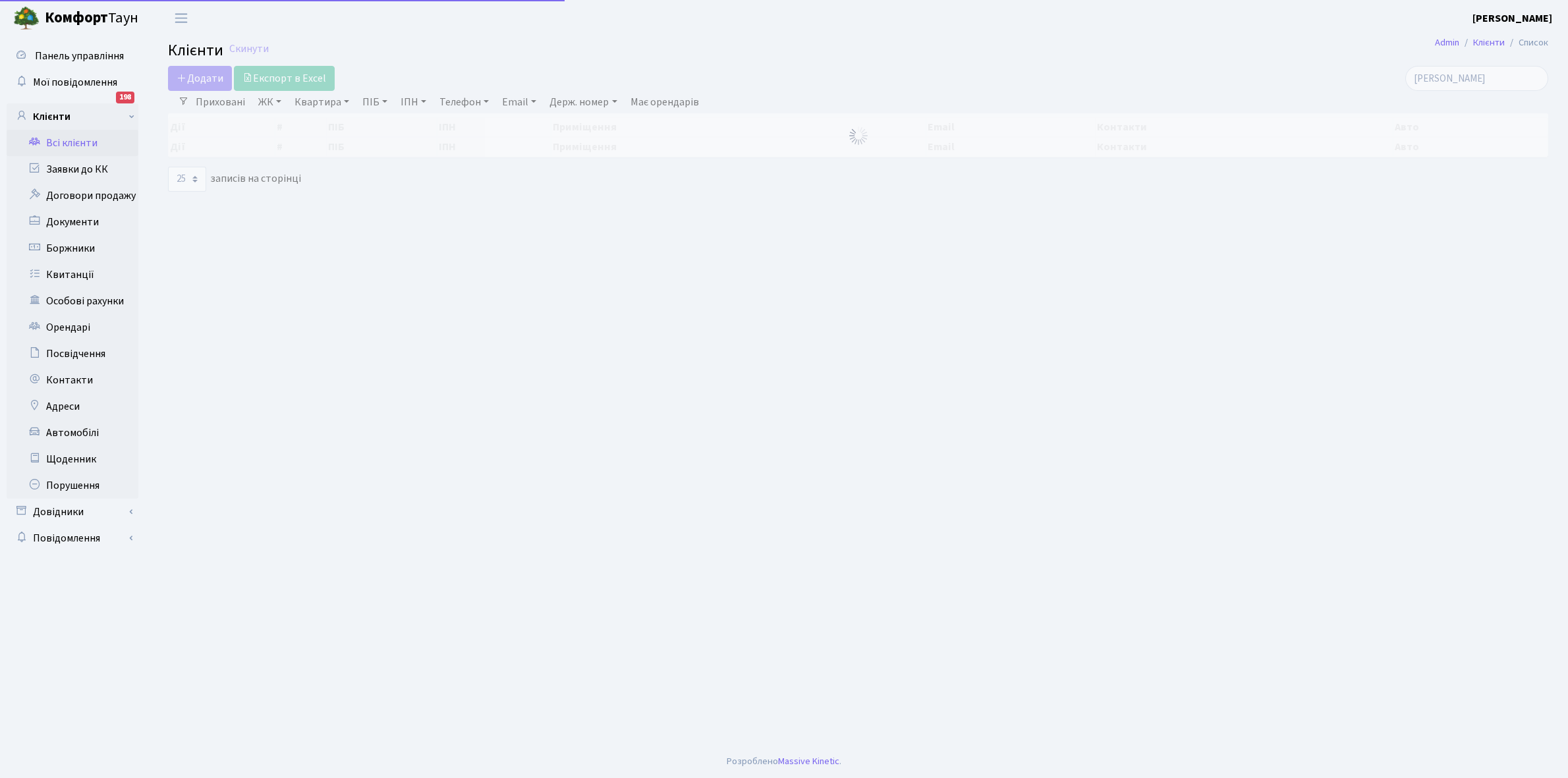
select select "25"
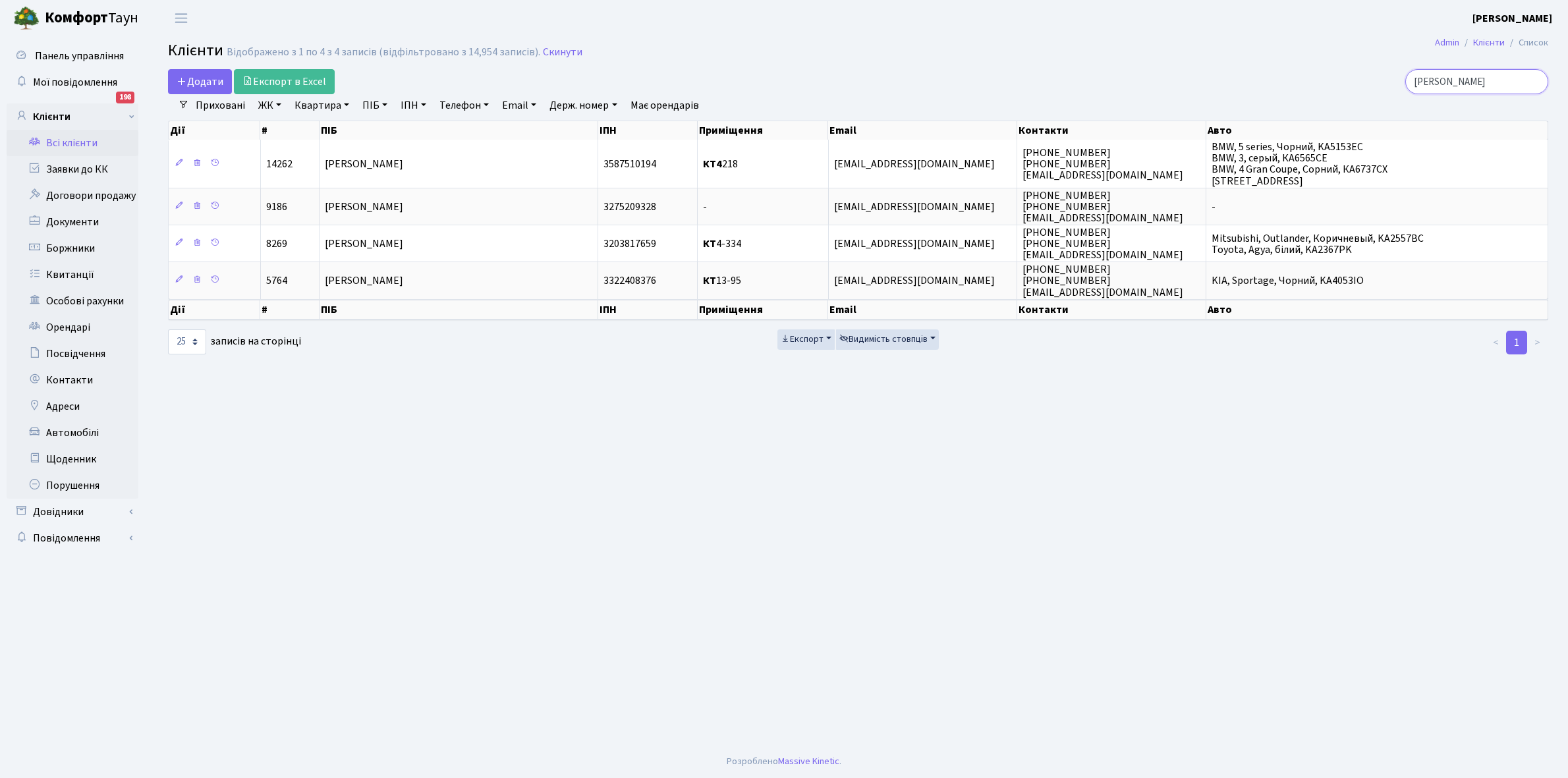
click at [1477, 81] on input "[PERSON_NAME]" at bounding box center [1477, 82] width 143 height 25
type input "т"
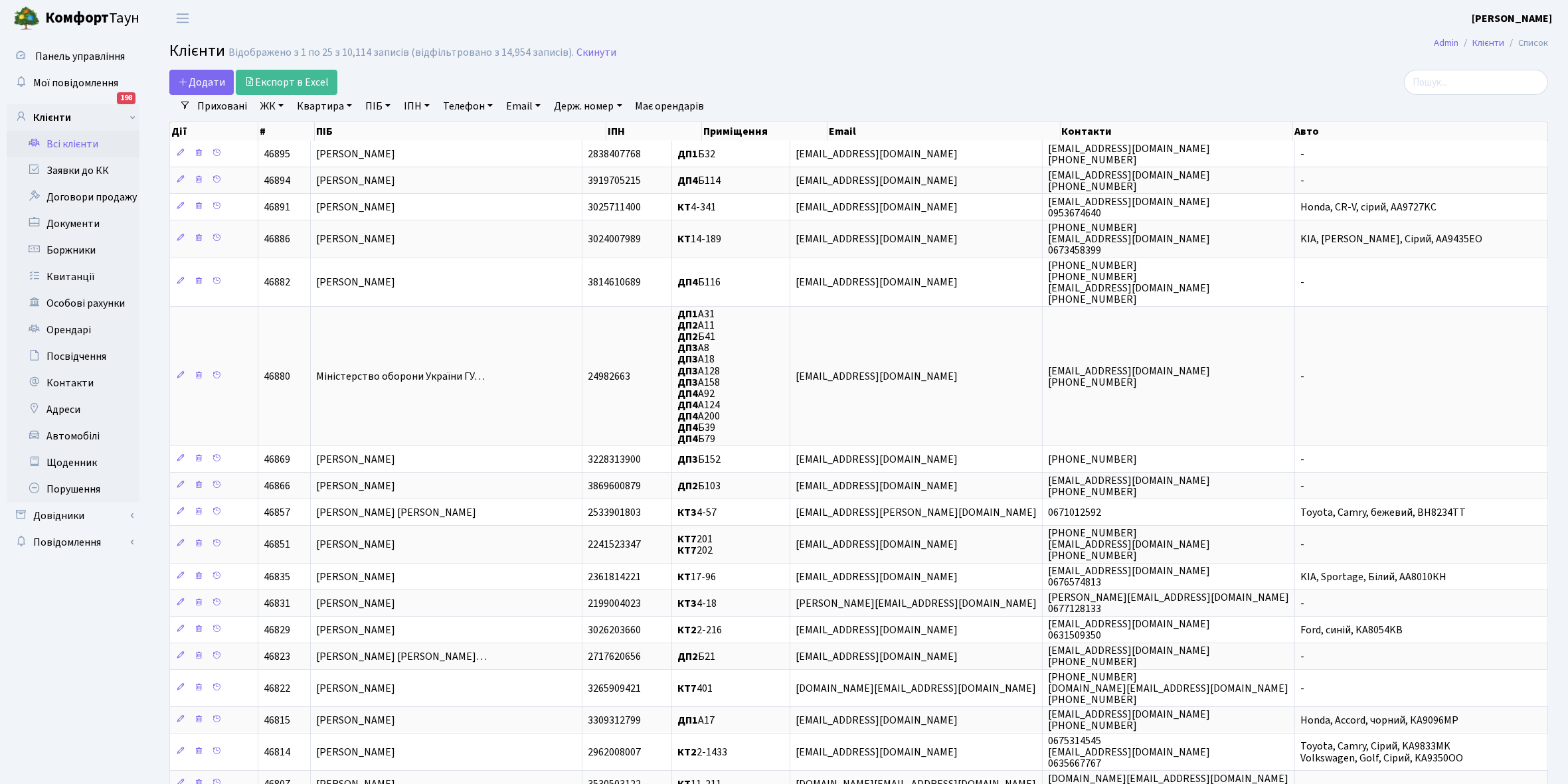
click at [94, 144] on link "Всі клієнти" at bounding box center [73, 144] width 133 height 27
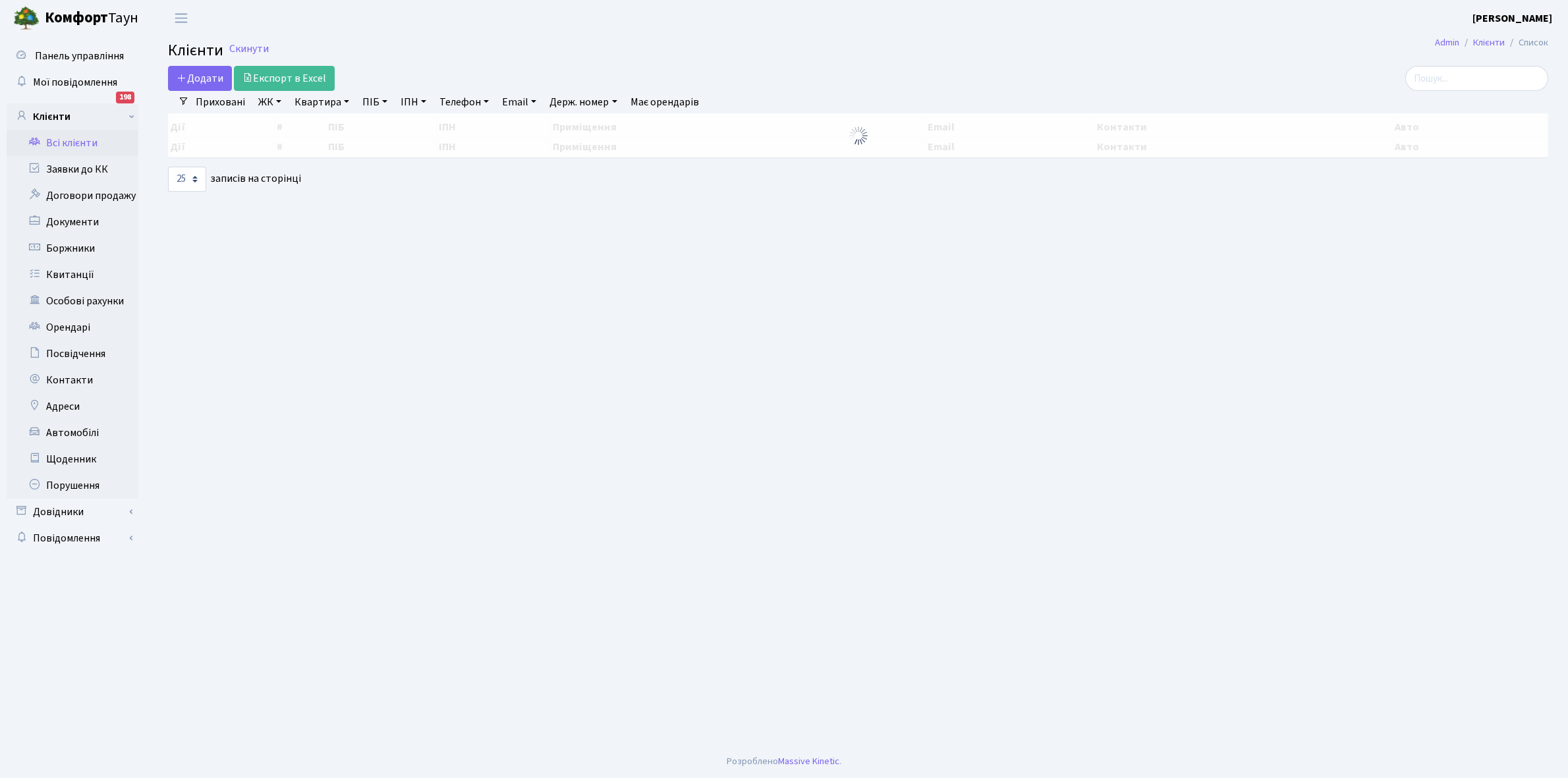
select select
select select "25"
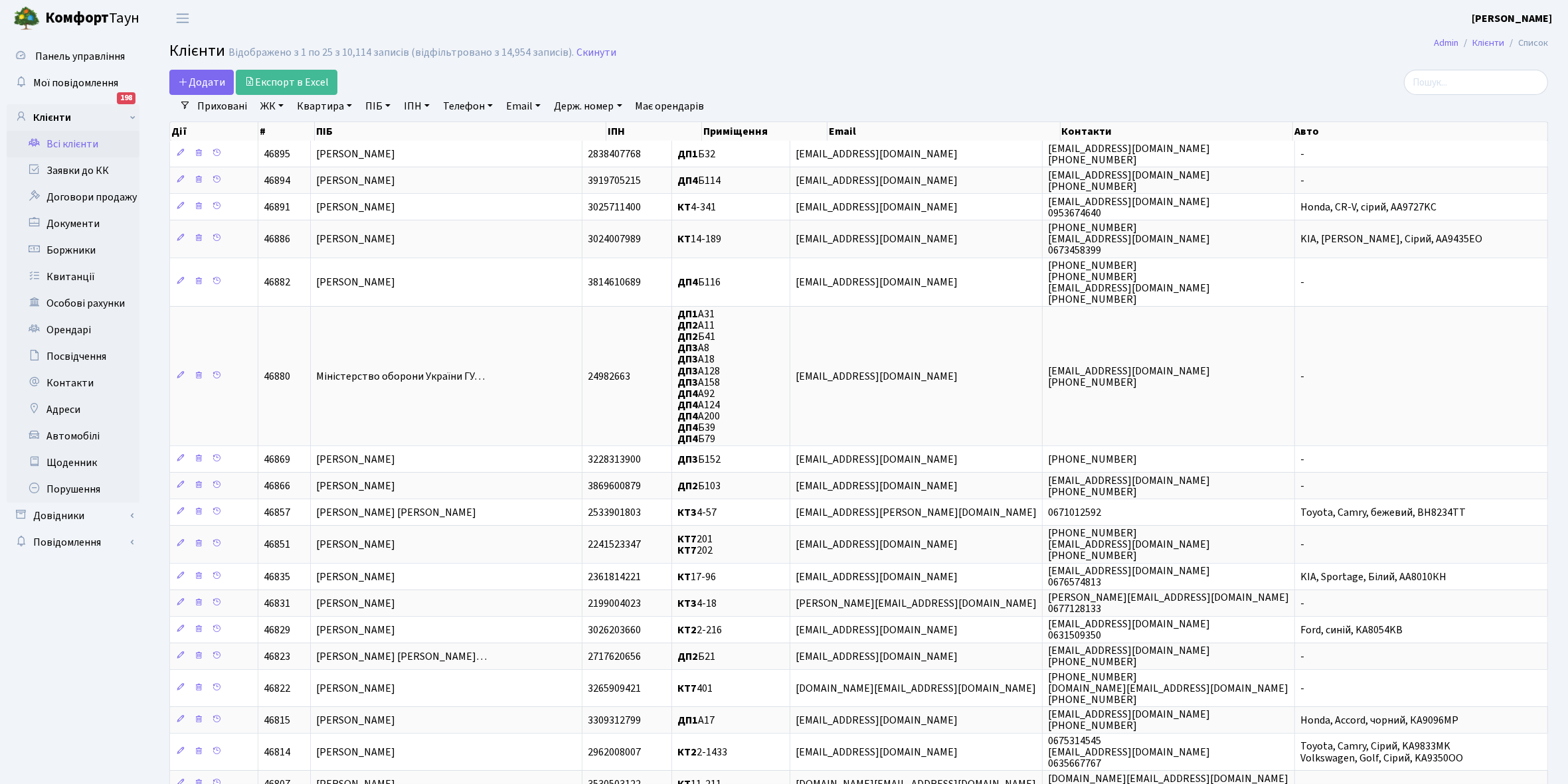
click at [280, 104] on link "ЖК" at bounding box center [272, 106] width 34 height 23
click at [325, 153] on li "КТ, вул. Регенераторна, 4" at bounding box center [337, 152] width 161 height 23
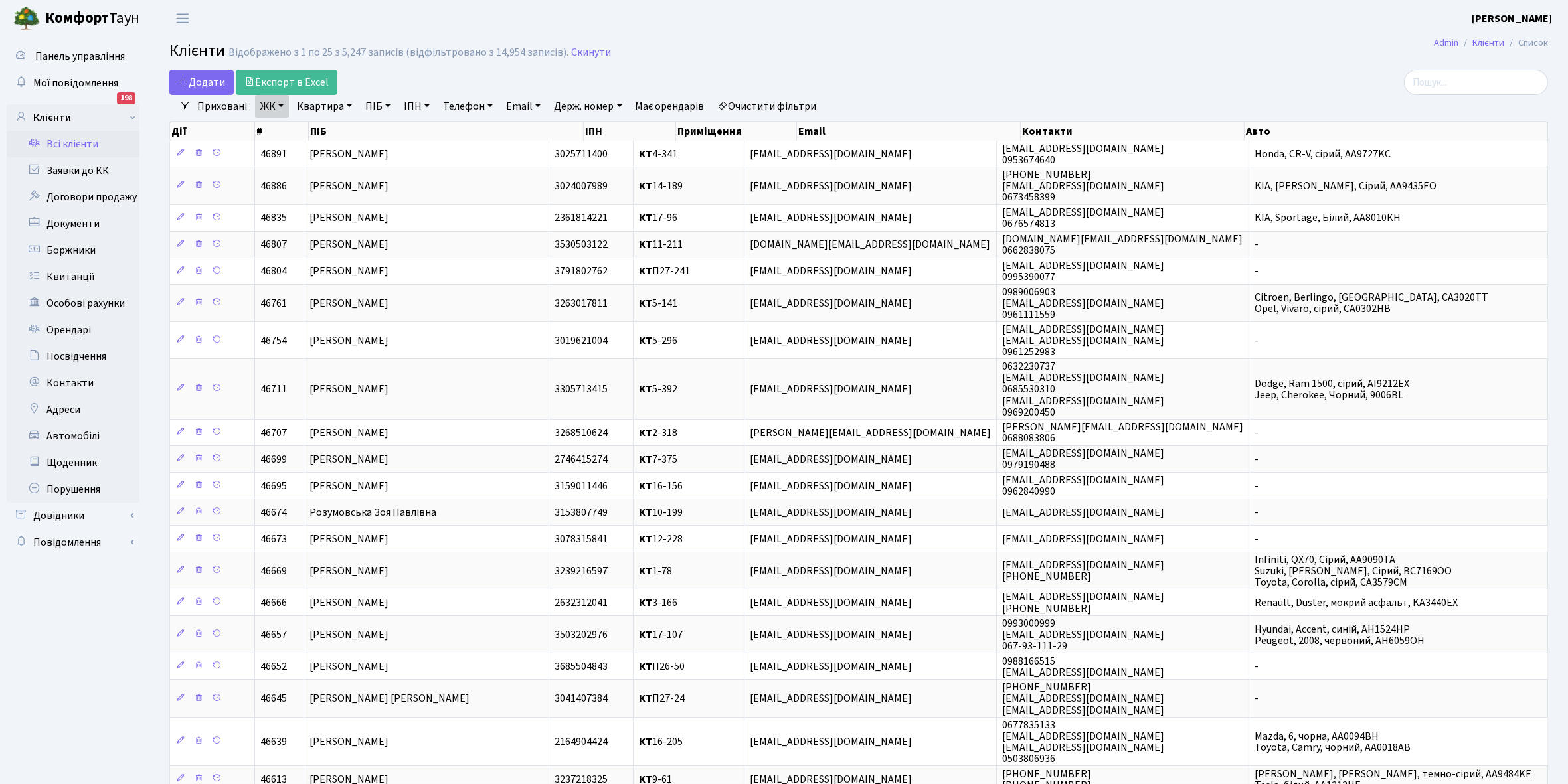
click at [349, 106] on link "Квартира" at bounding box center [324, 106] width 66 height 23
click at [332, 133] on input "text" at bounding box center [331, 132] width 78 height 25
type input "6"
type input "2-272"
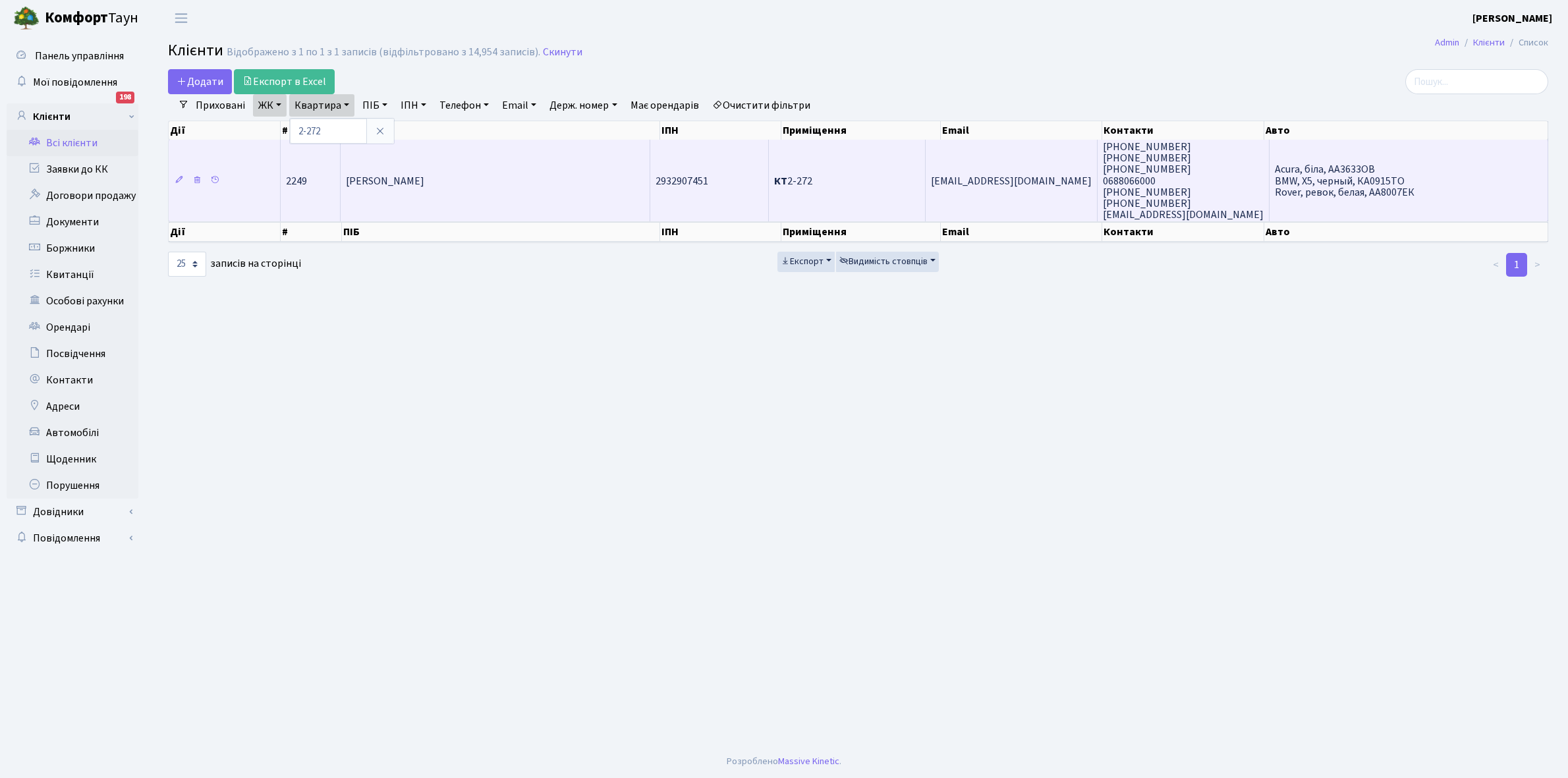
click at [423, 152] on td "[PERSON_NAME] [PERSON_NAME]" at bounding box center [495, 180] width 309 height 81
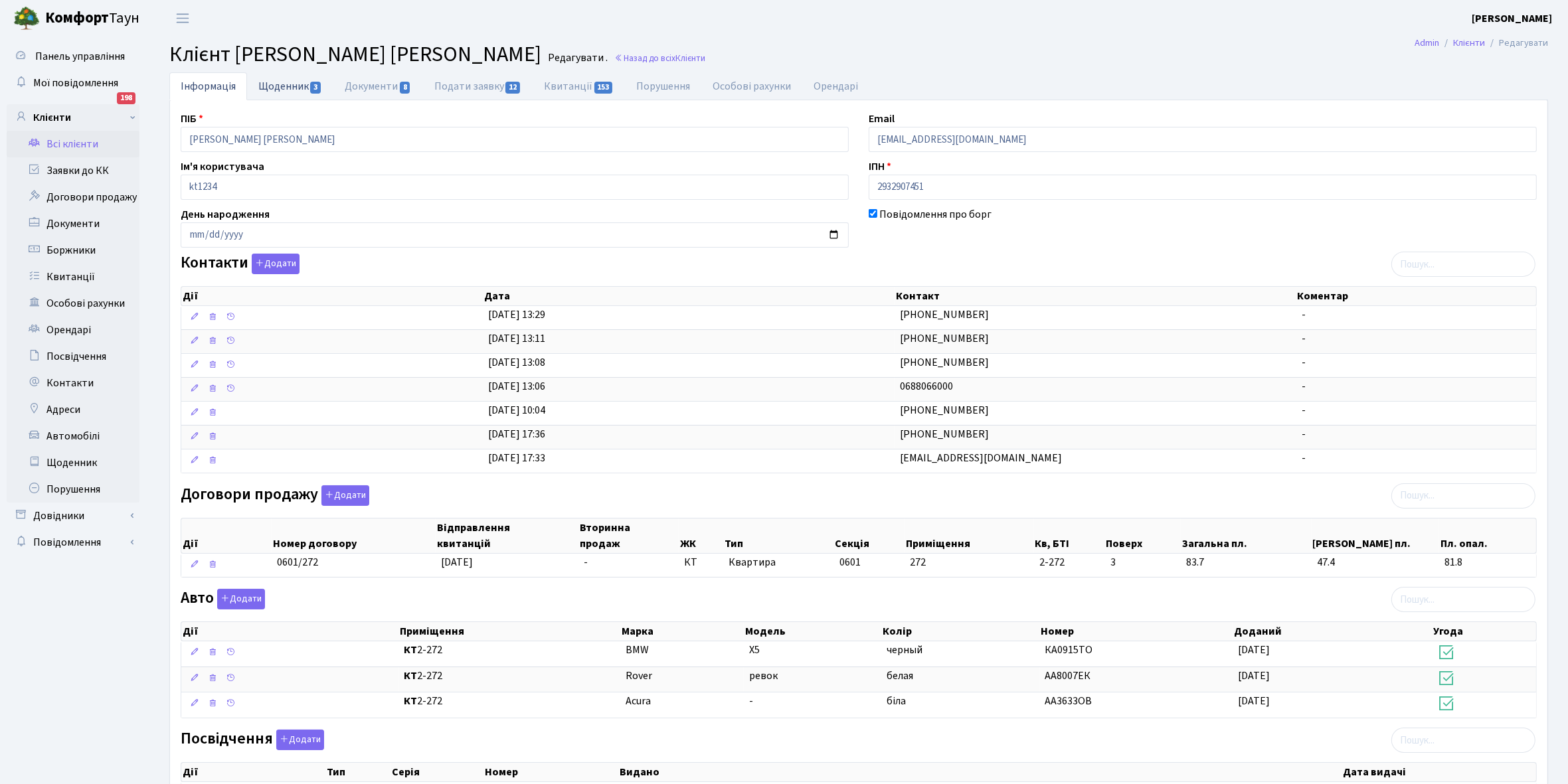
click at [274, 80] on link "Щоденник 3" at bounding box center [290, 86] width 86 height 27
select select "25"
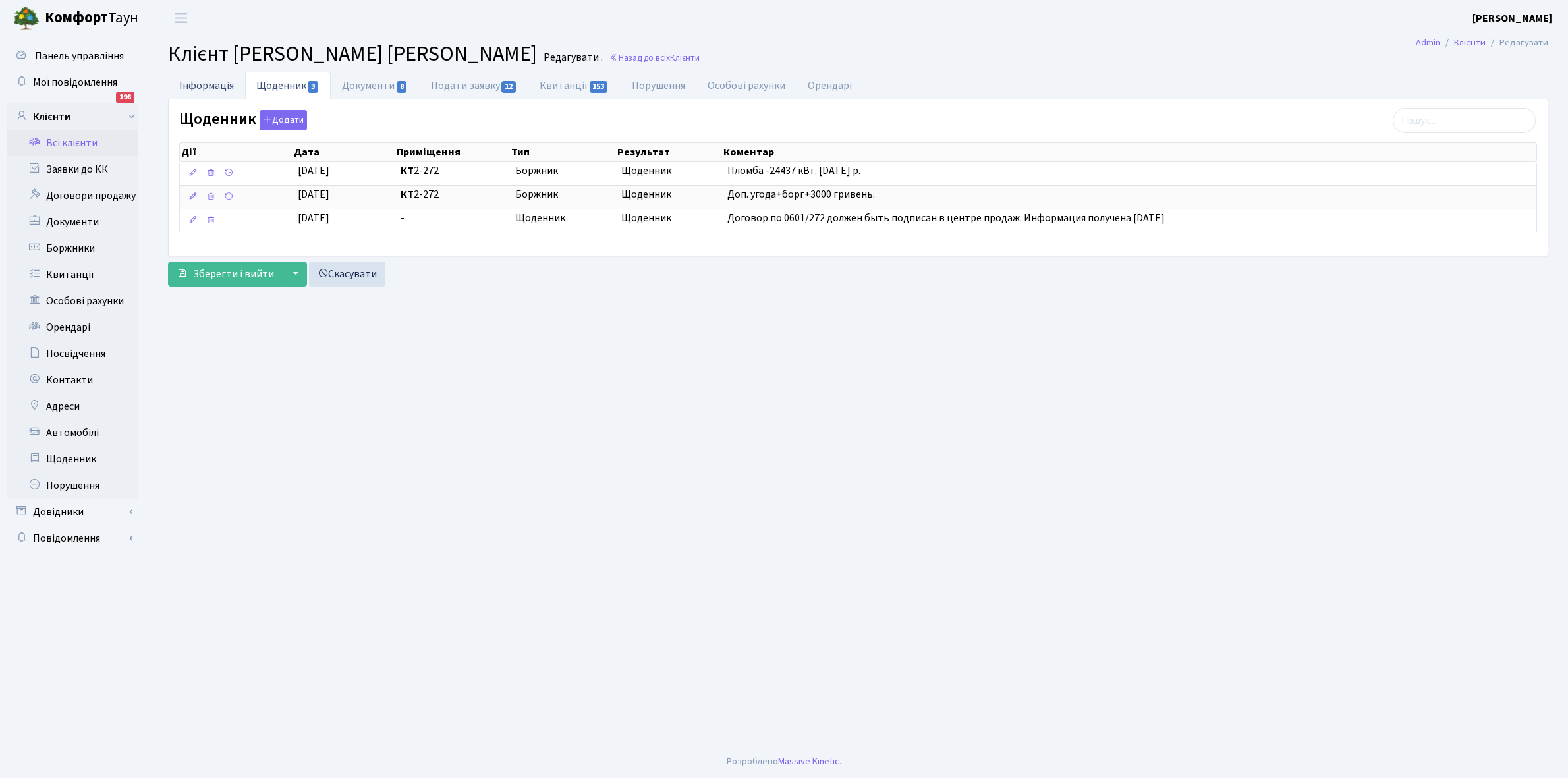
click at [192, 86] on link "Інформація" at bounding box center [206, 85] width 77 height 27
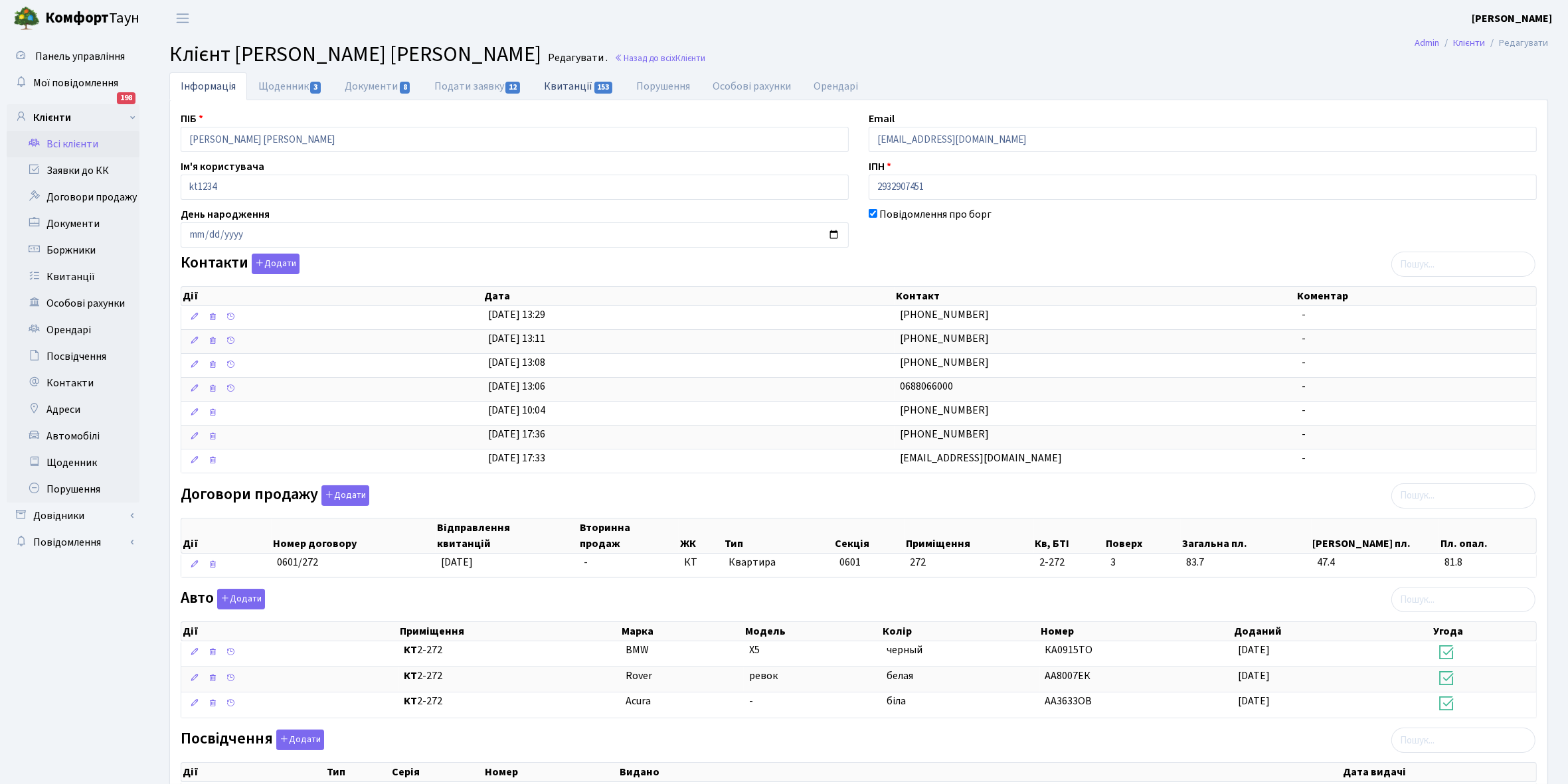
click at [569, 86] on link "Квитанції 153" at bounding box center [579, 86] width 93 height 27
select select "25"
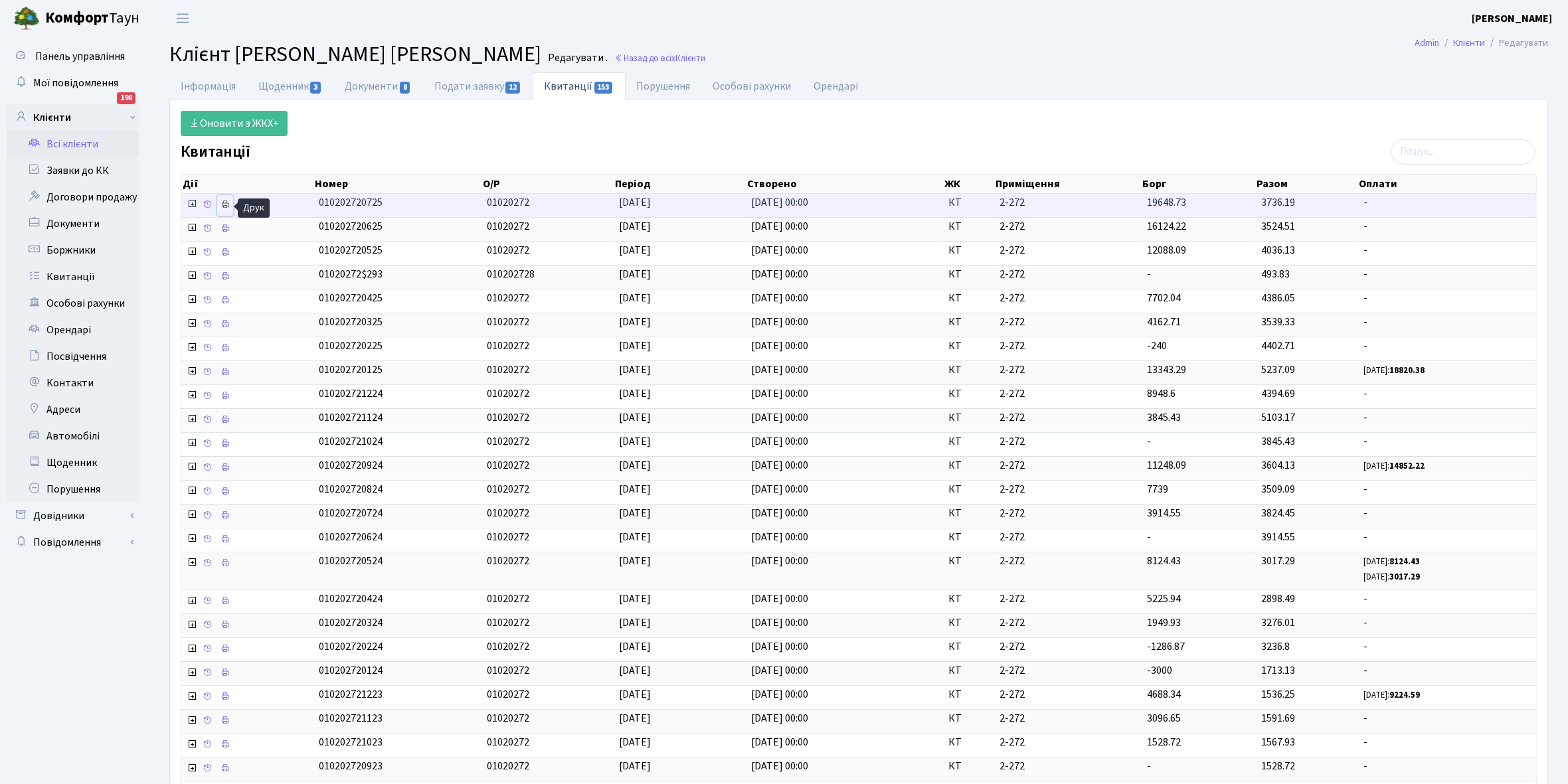
click at [226, 206] on icon at bounding box center [225, 204] width 9 height 9
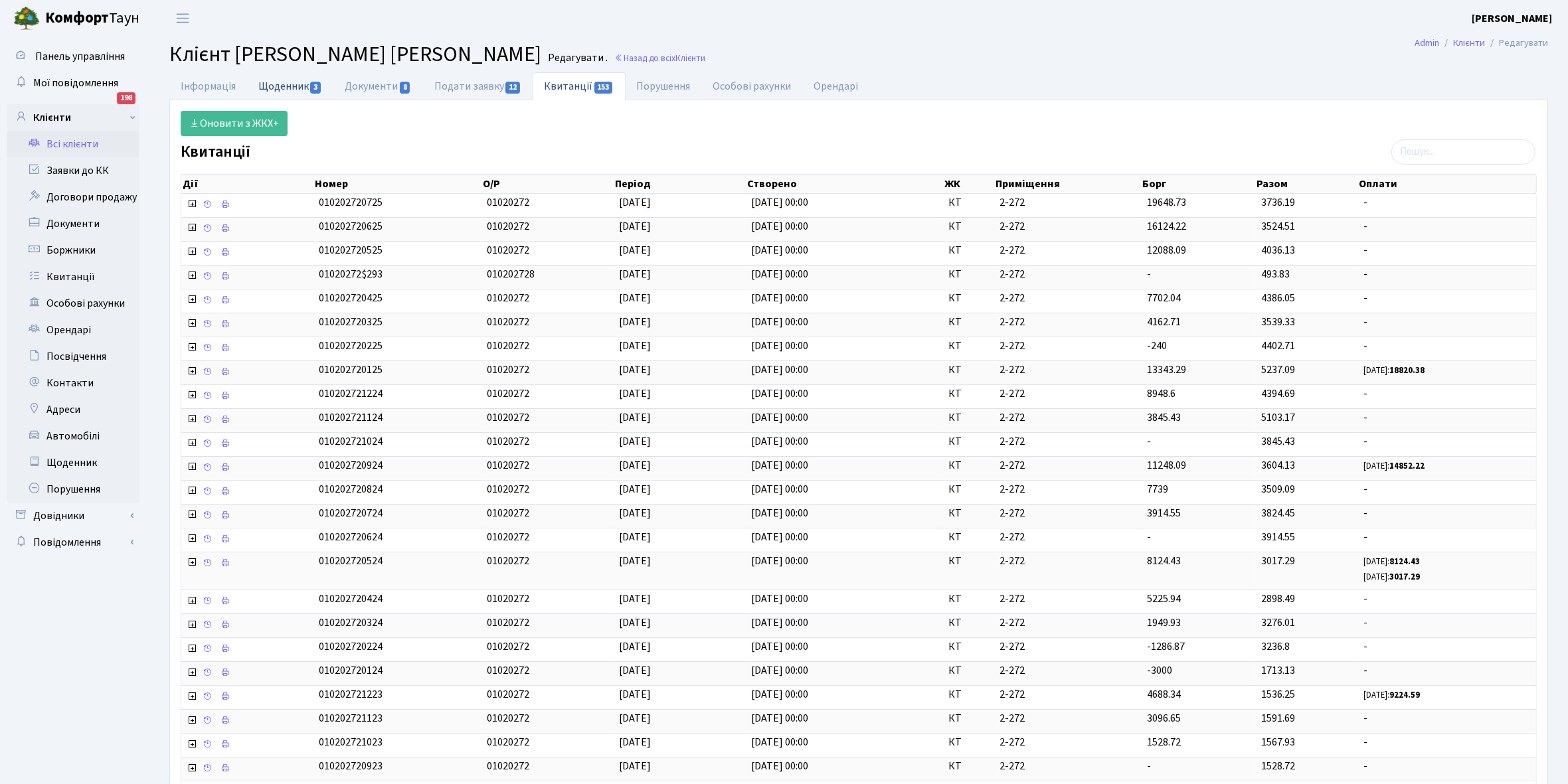
click at [284, 83] on link "Щоденник 3" at bounding box center [290, 86] width 86 height 27
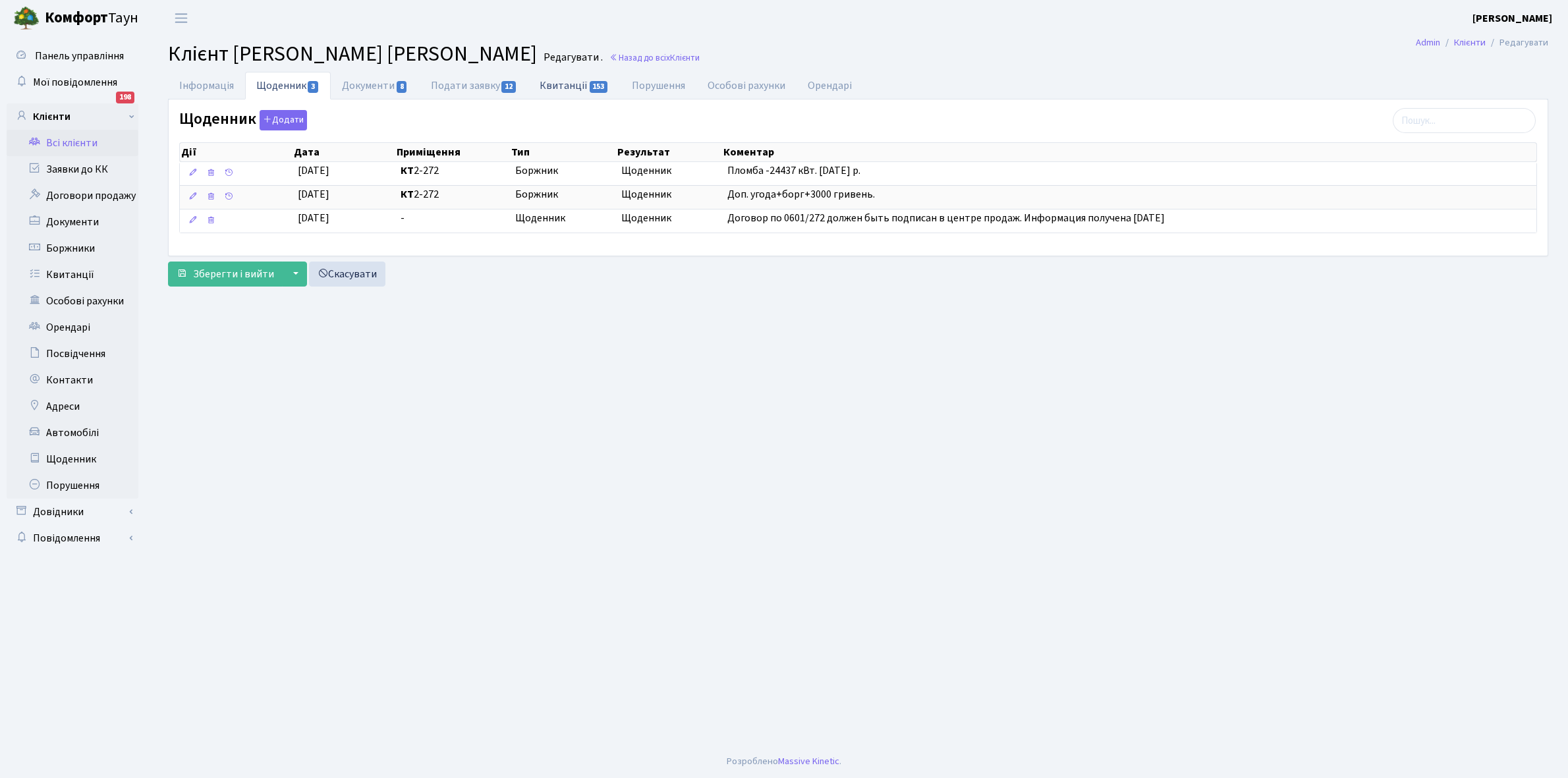
click at [558, 81] on link "Квитанції 153" at bounding box center [574, 85] width 92 height 27
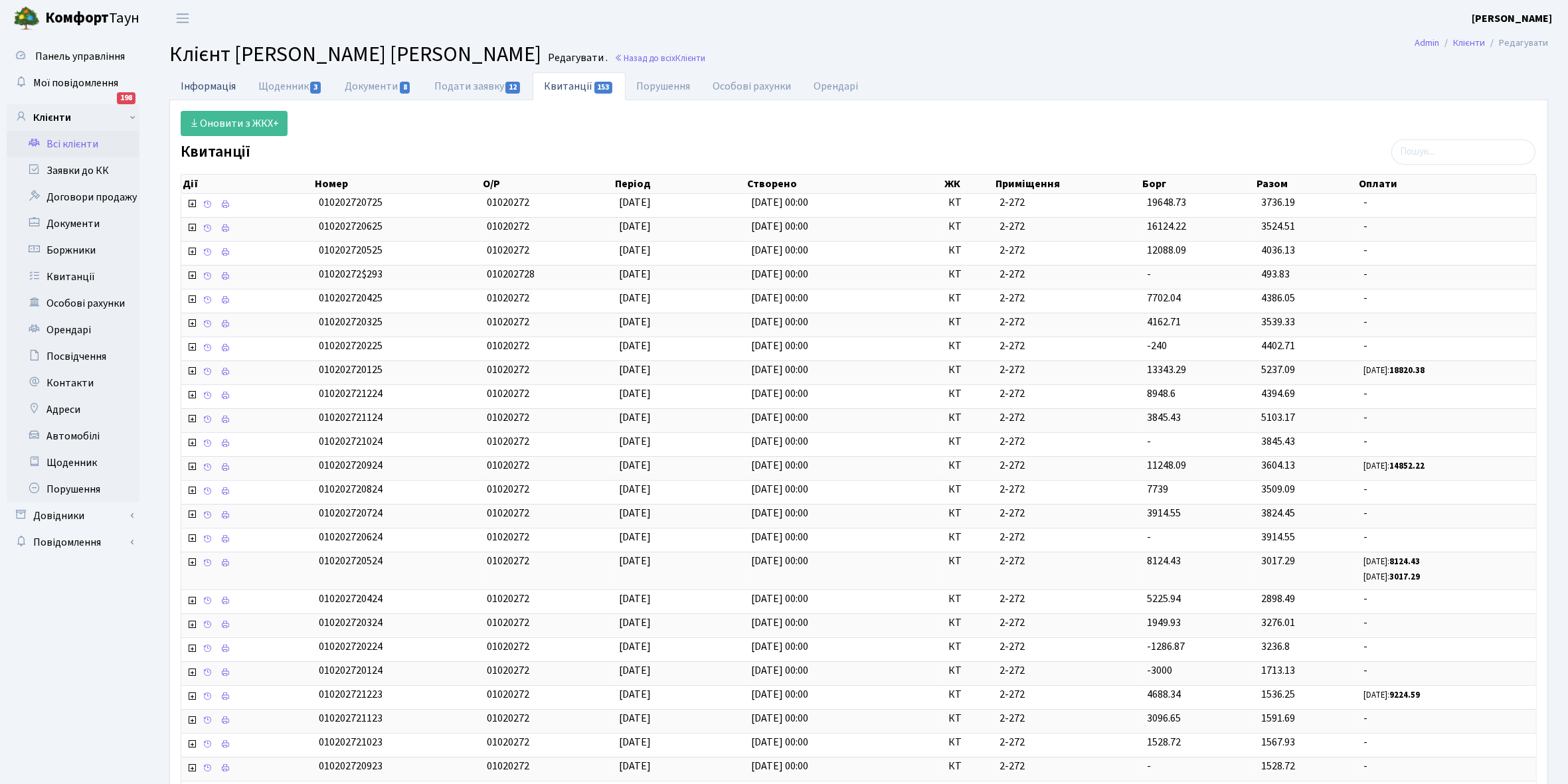
click at [193, 83] on link "Інформація" at bounding box center [208, 86] width 78 height 27
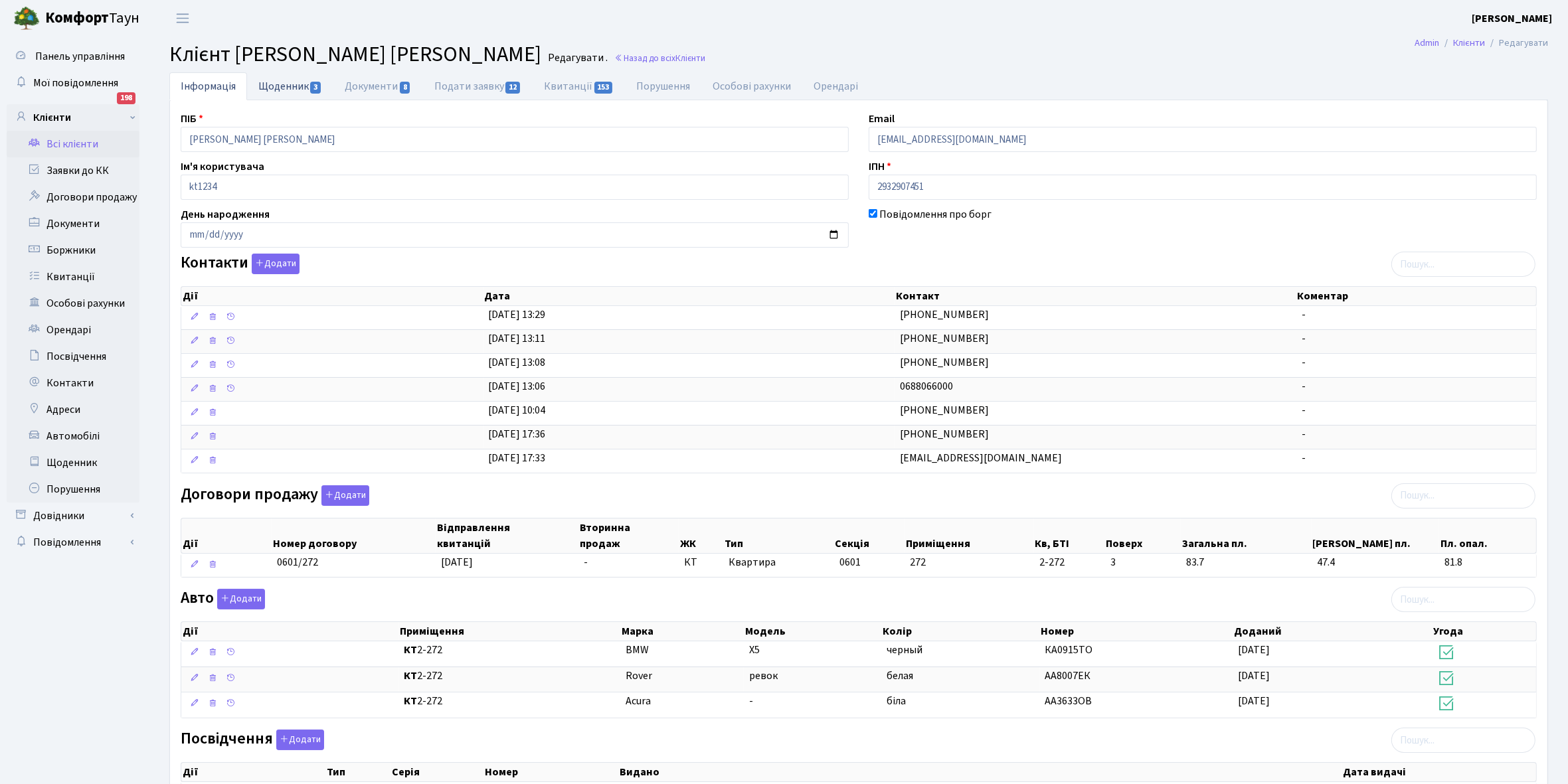
click at [277, 85] on link "Щоденник 3" at bounding box center [290, 86] width 86 height 27
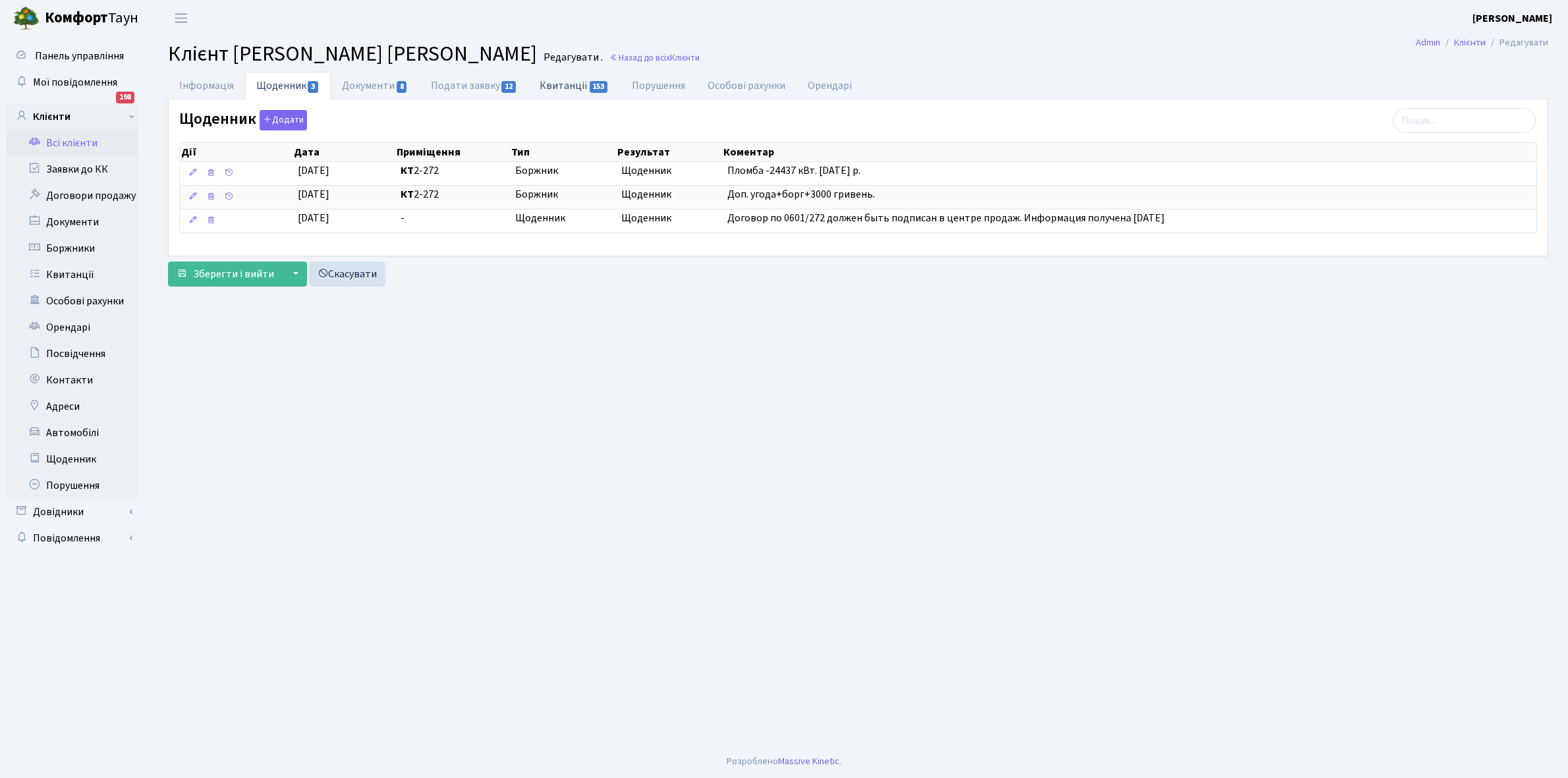
click at [570, 81] on link "Квитанції 153" at bounding box center [574, 85] width 92 height 27
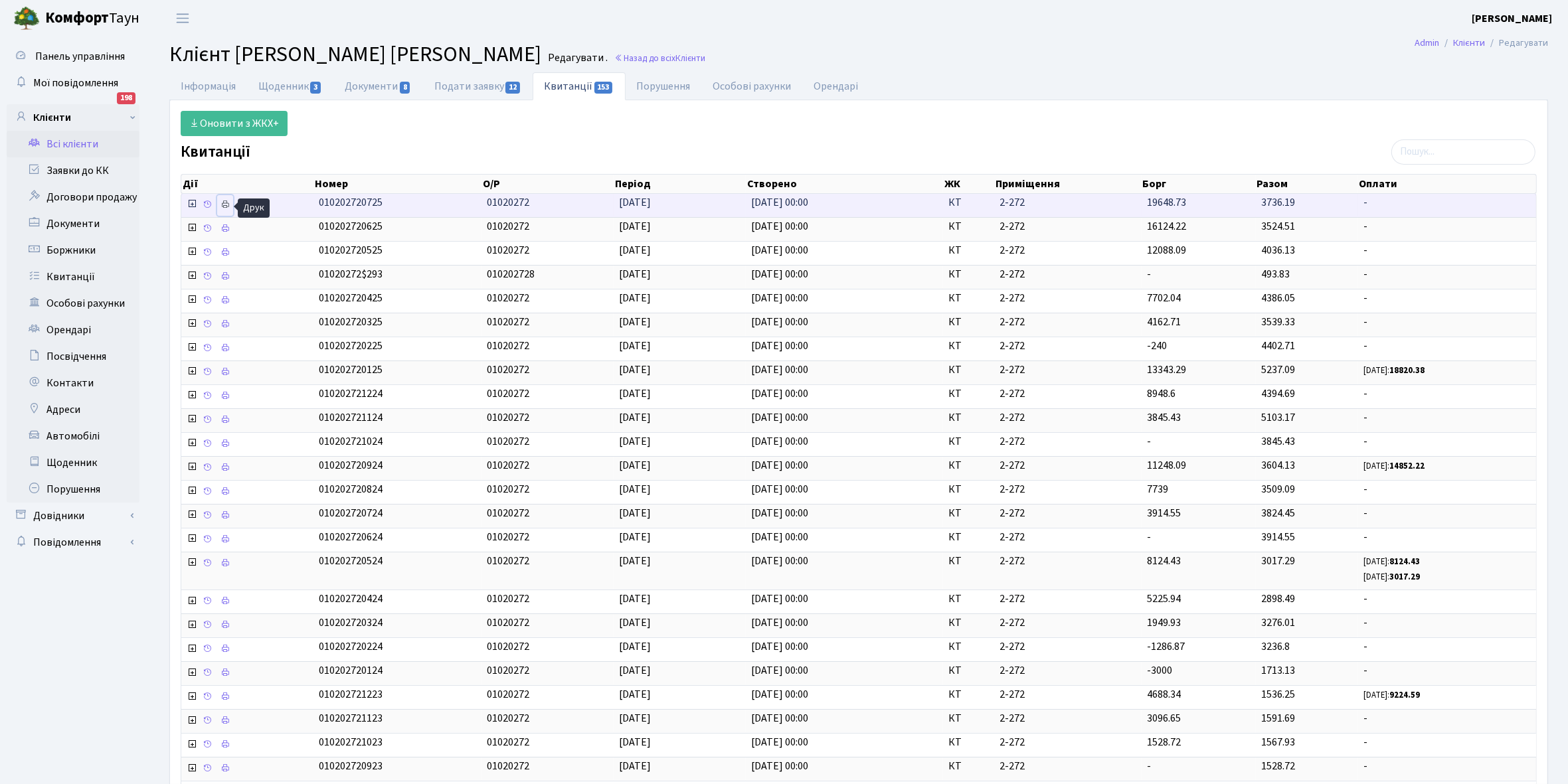
click at [223, 204] on icon at bounding box center [225, 204] width 9 height 9
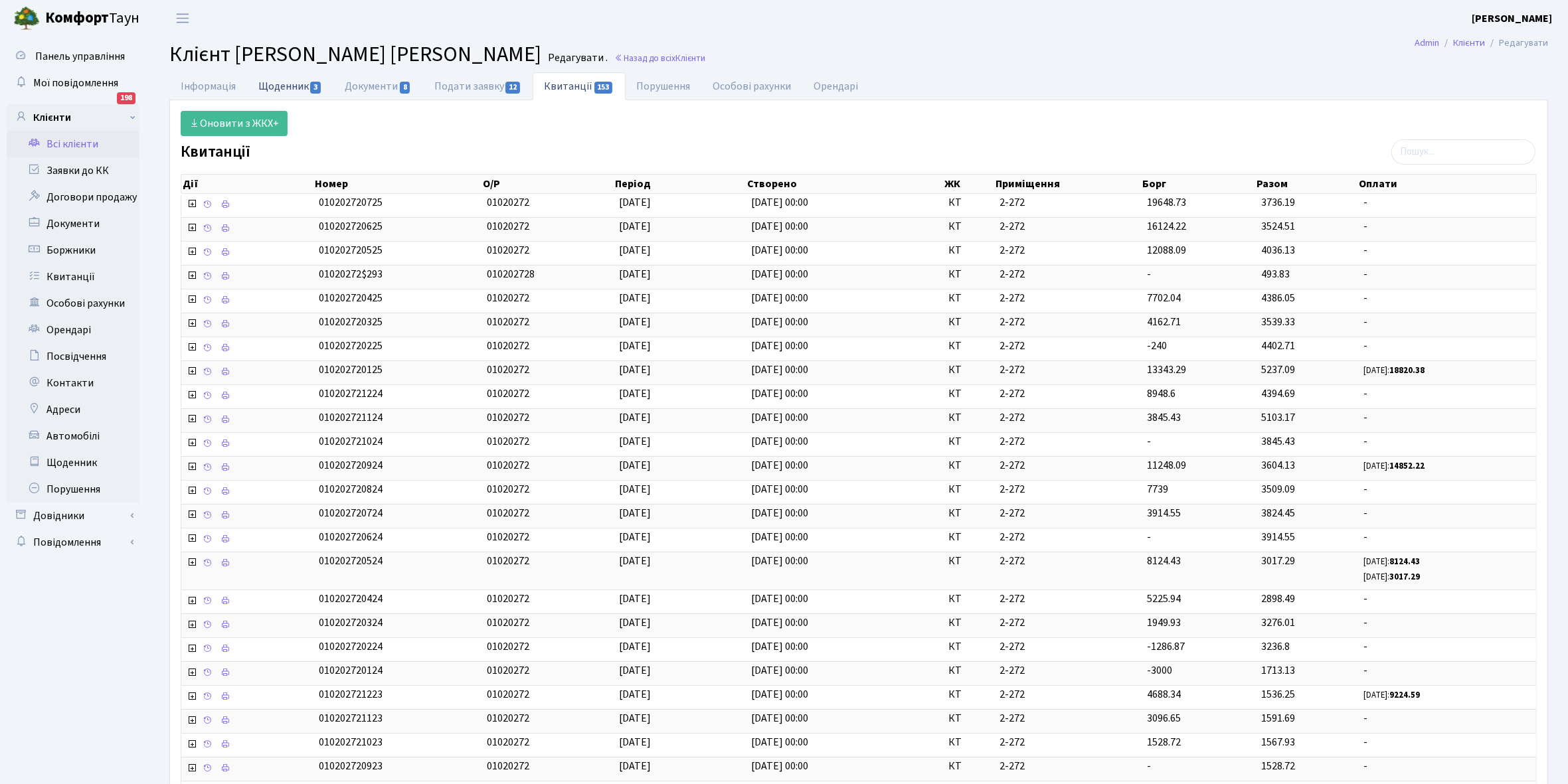
click at [284, 83] on link "Щоденник 3" at bounding box center [290, 86] width 86 height 27
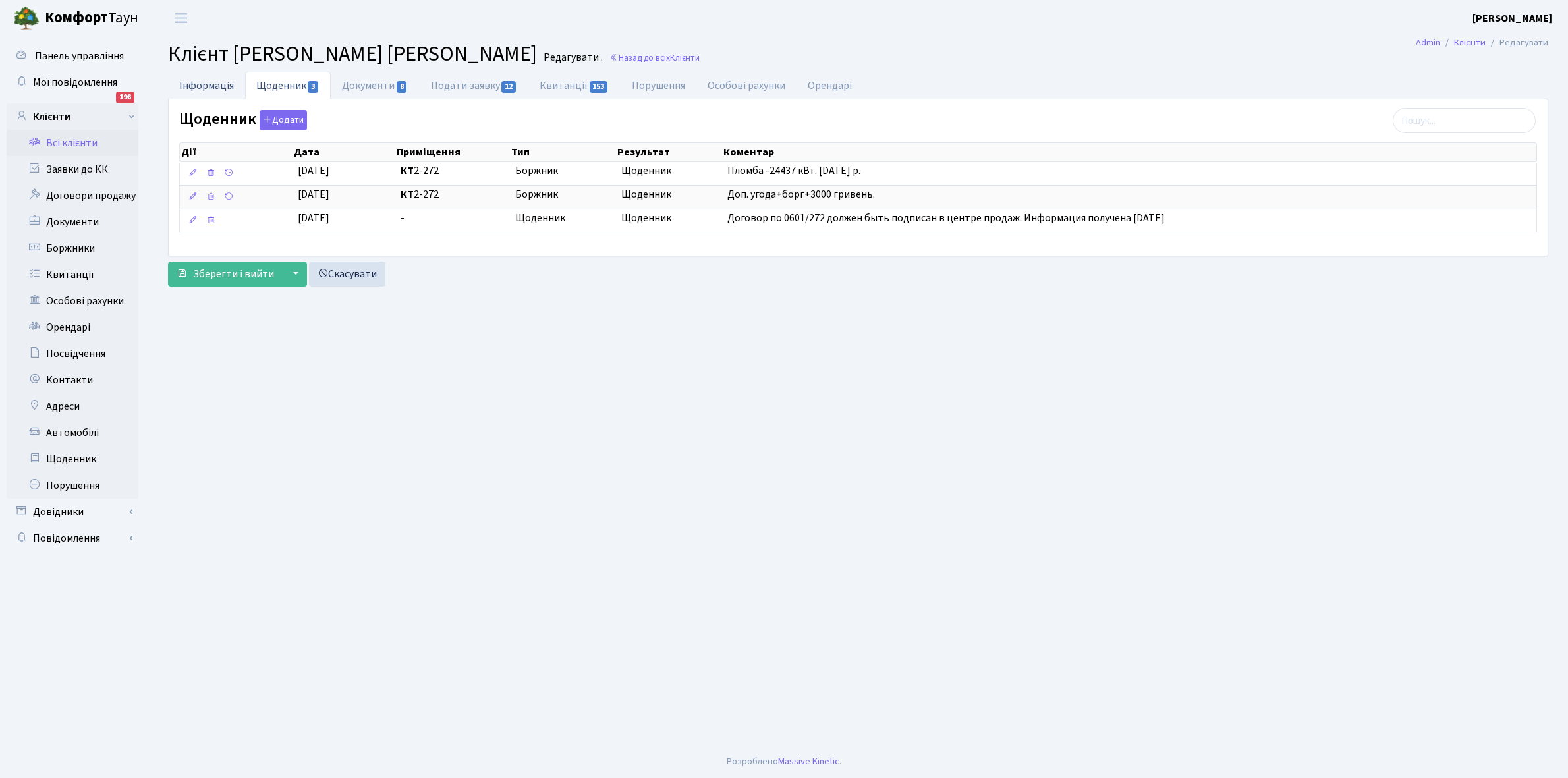
click at [196, 84] on link "Інформація" at bounding box center [206, 85] width 77 height 27
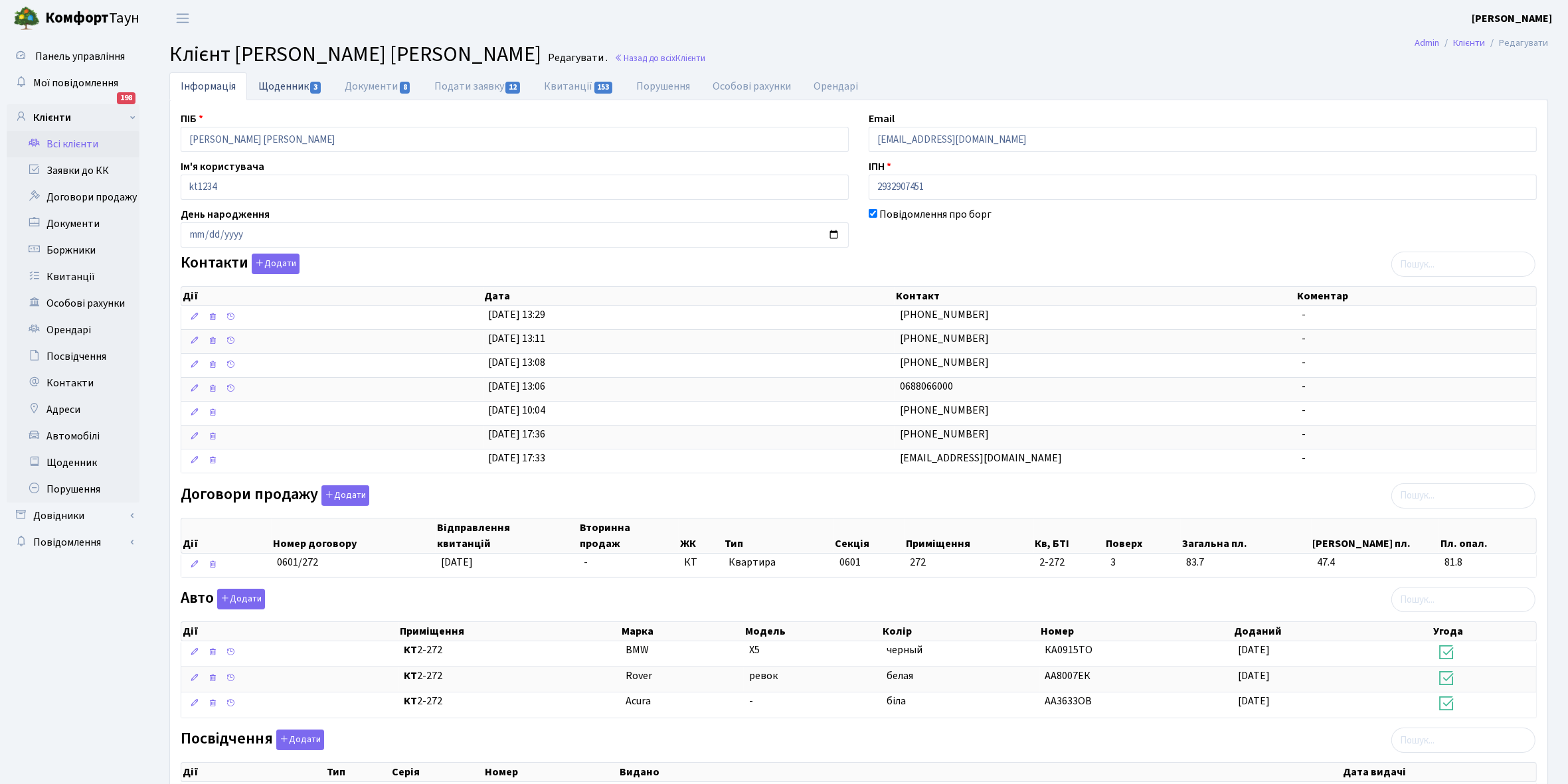
click at [280, 78] on link "Щоденник 3" at bounding box center [290, 86] width 86 height 27
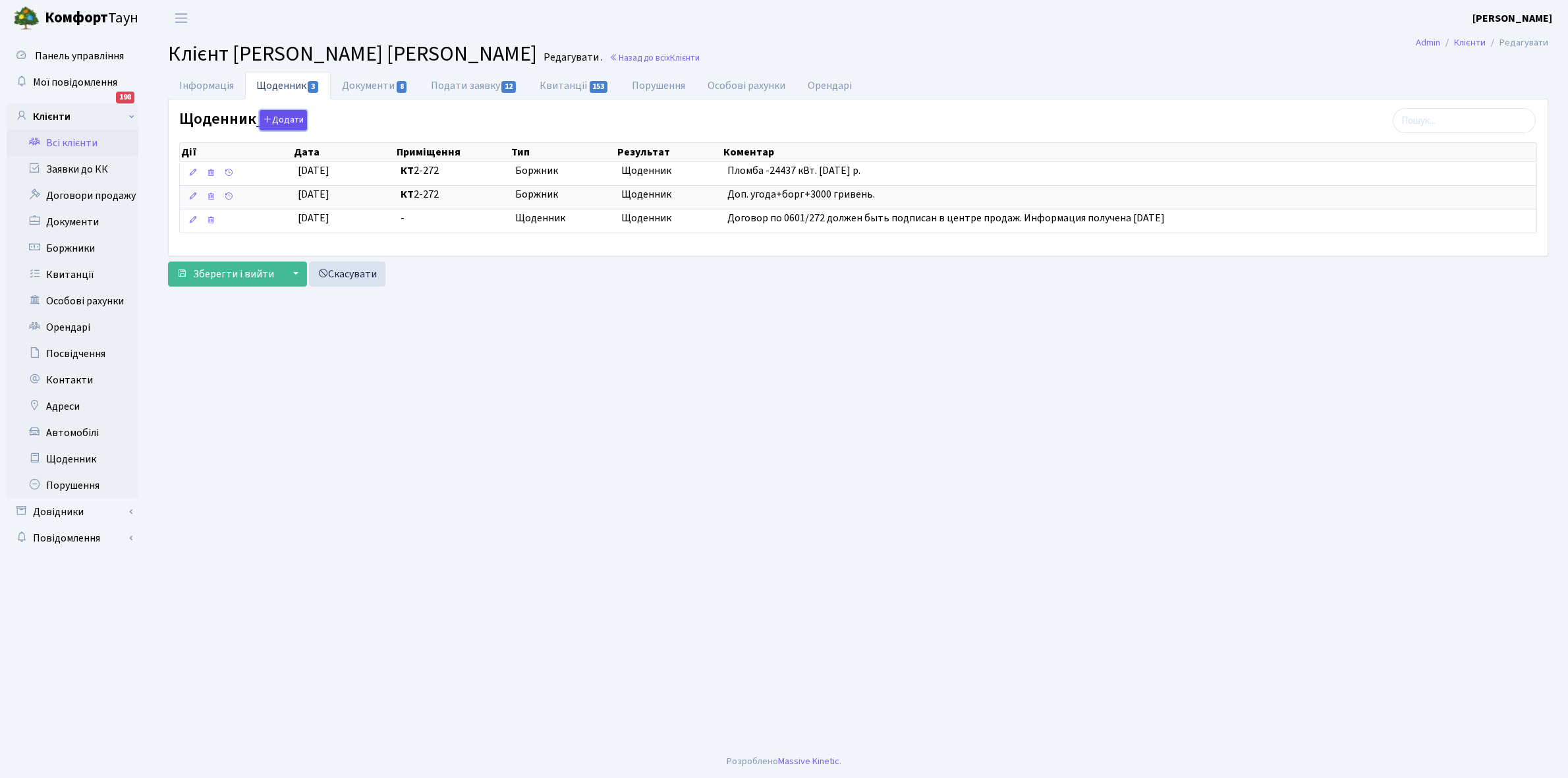
click at [286, 116] on button "Додати" at bounding box center [283, 120] width 48 height 20
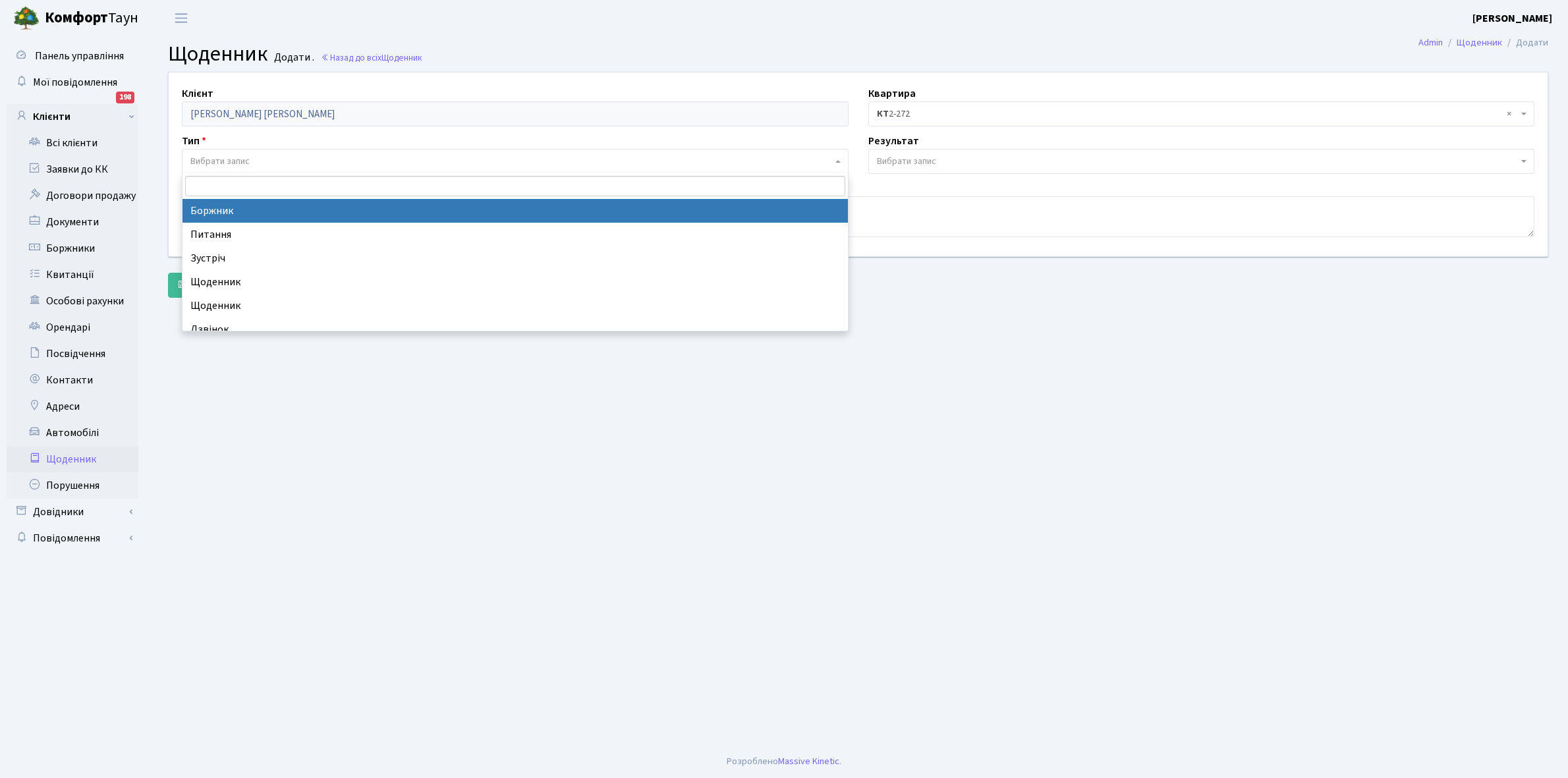
click at [225, 156] on span "Вибрати запис" at bounding box center [220, 161] width 60 height 13
select select "189"
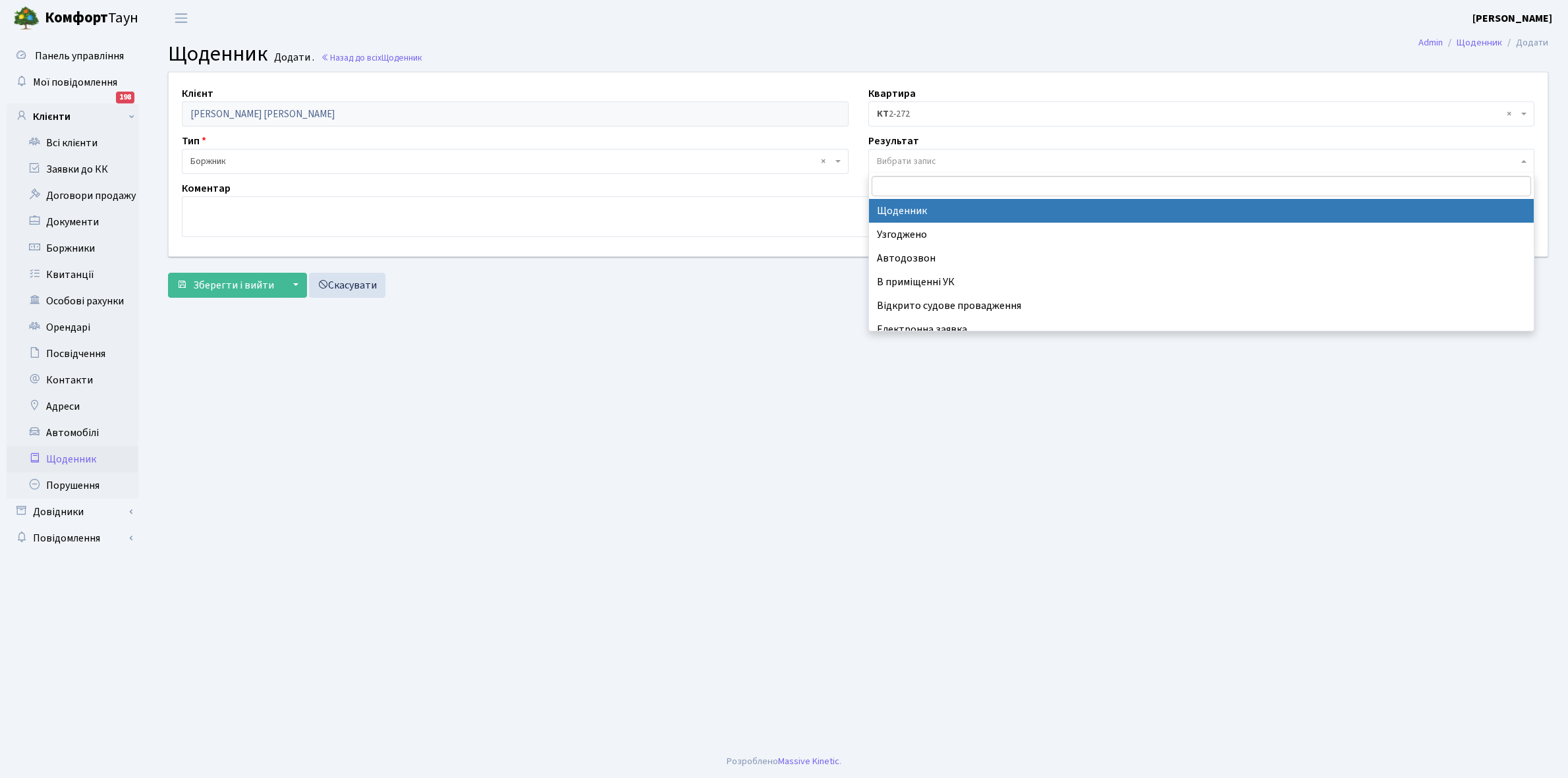
click at [917, 160] on span "Вибрати запис" at bounding box center [906, 161] width 60 height 13
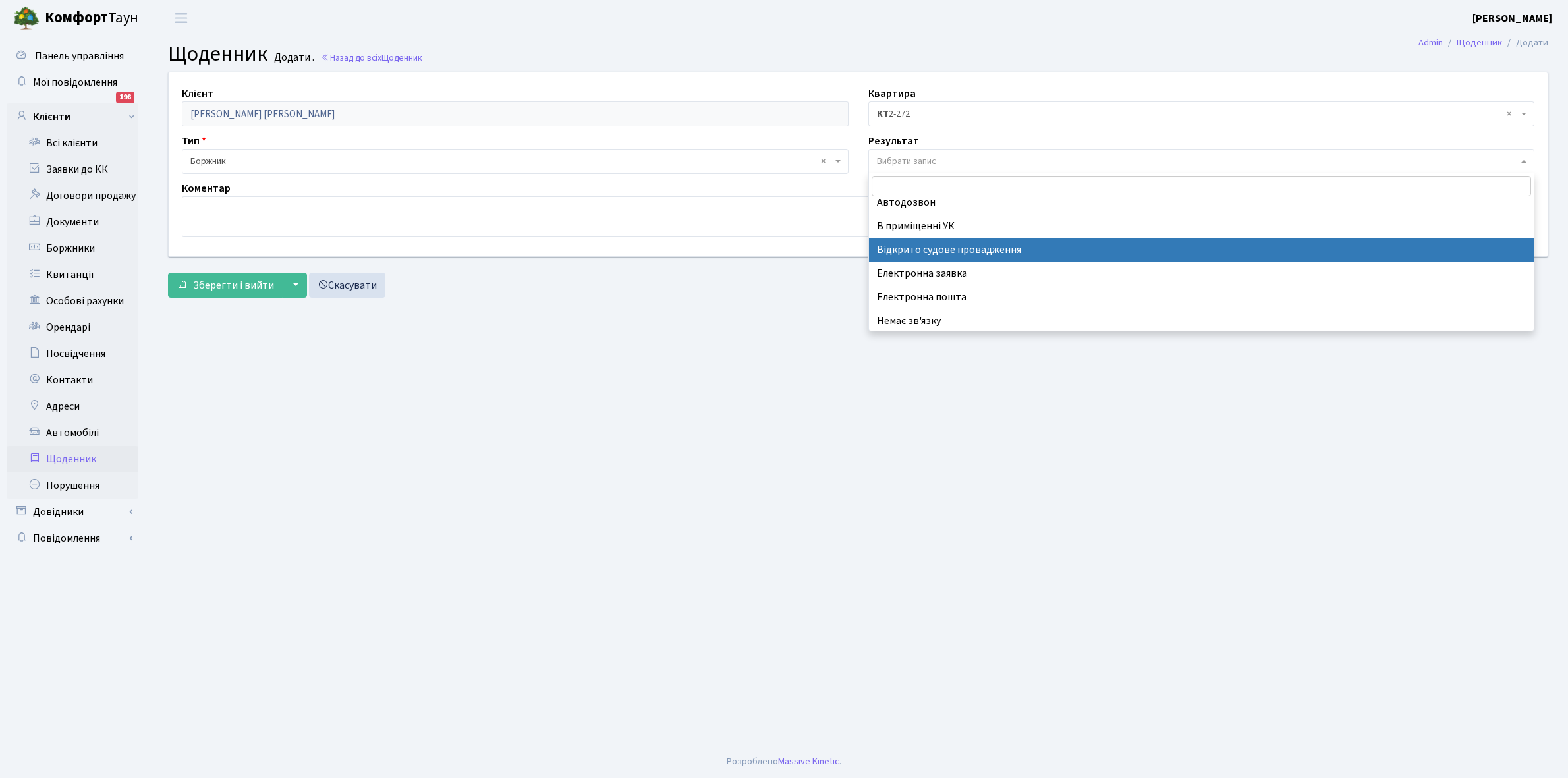
scroll to position [81, 0]
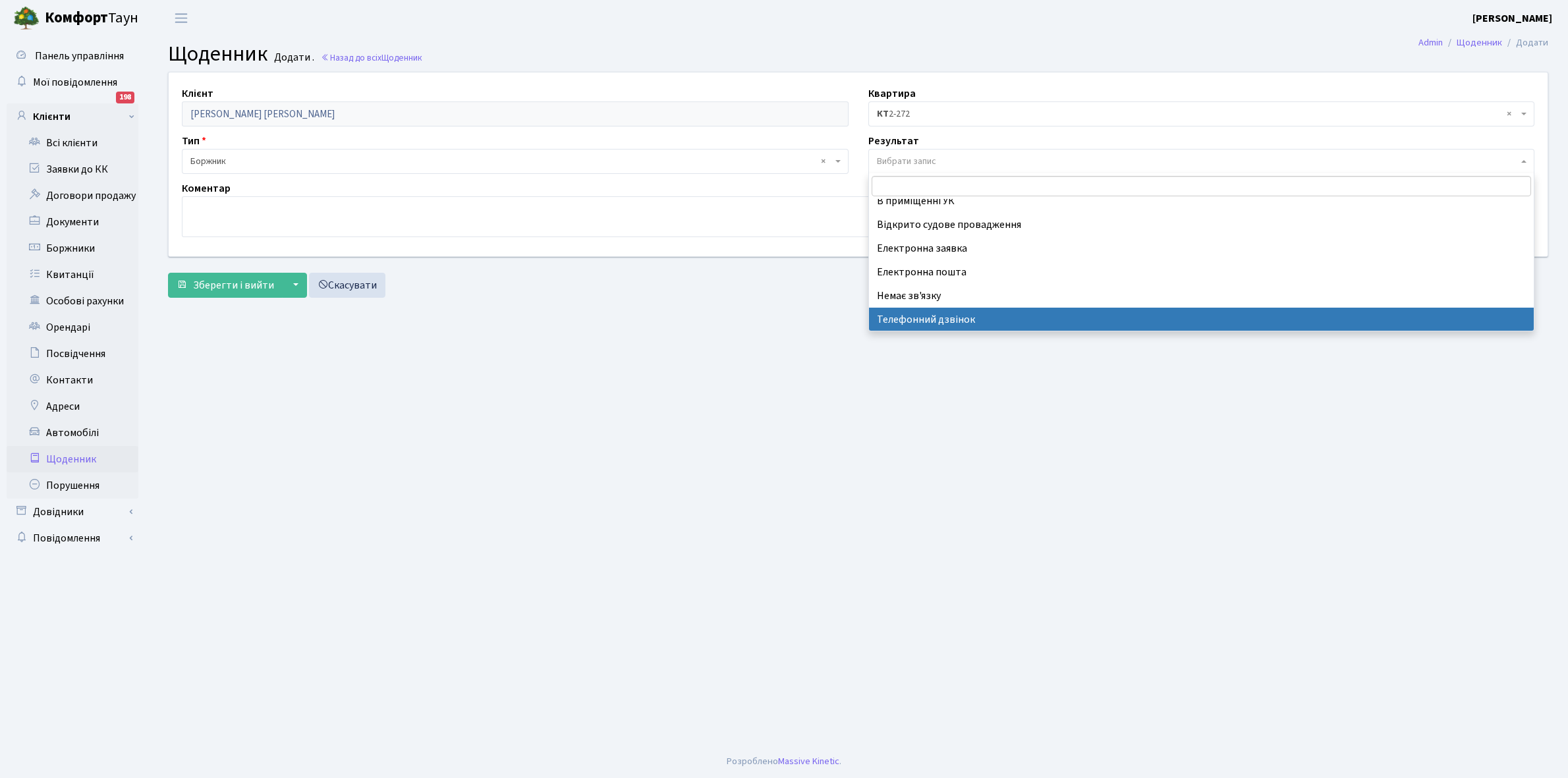
select select "196"
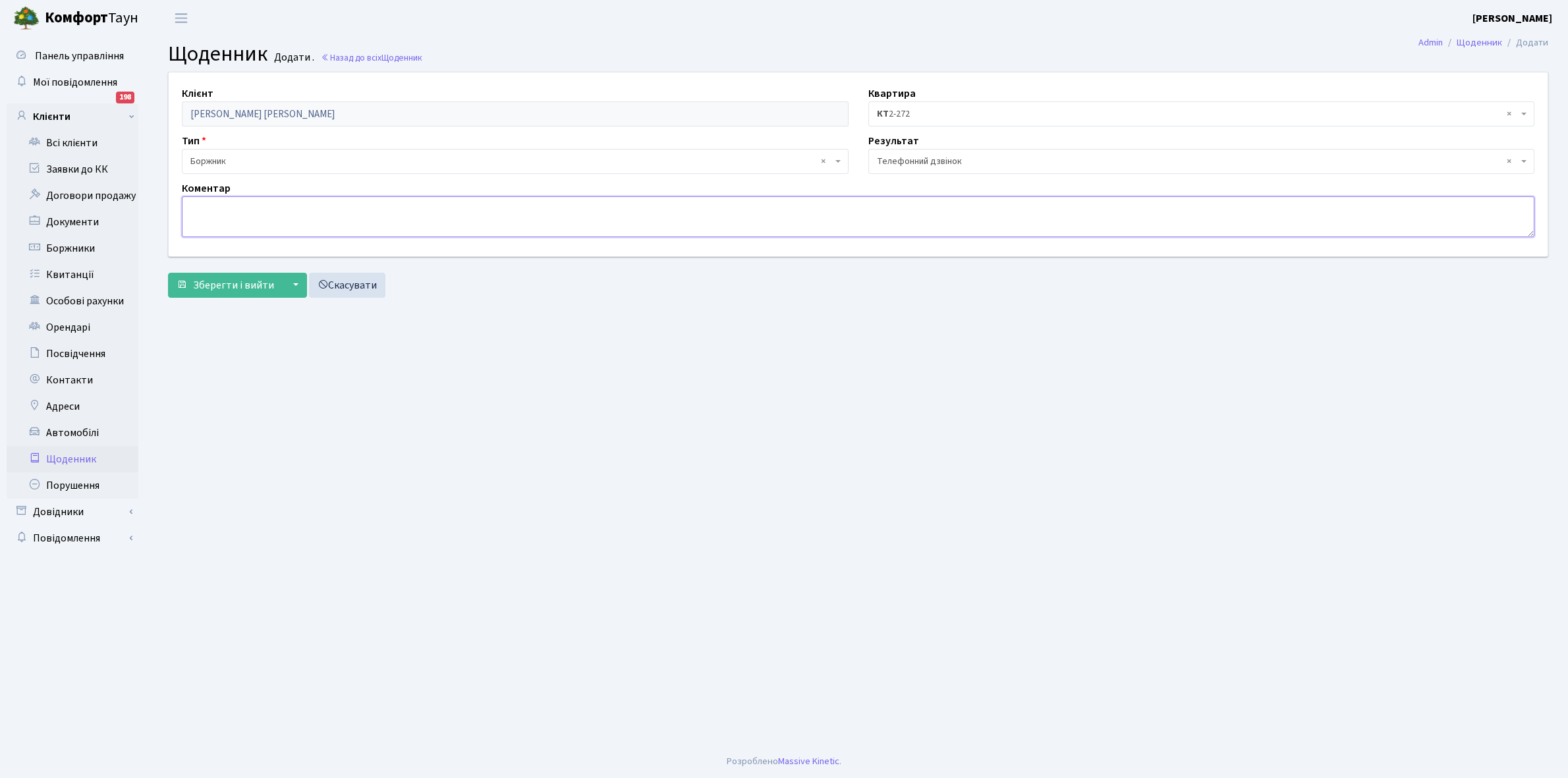
click at [198, 208] on textarea at bounding box center [858, 217] width 1353 height 41
paste textarea "m.derevianko@ukr.net"
type textarea "m"
type textarea "Не бере трубку телефона"
click at [204, 284] on span "Зберегти і вийти" at bounding box center [233, 285] width 81 height 15
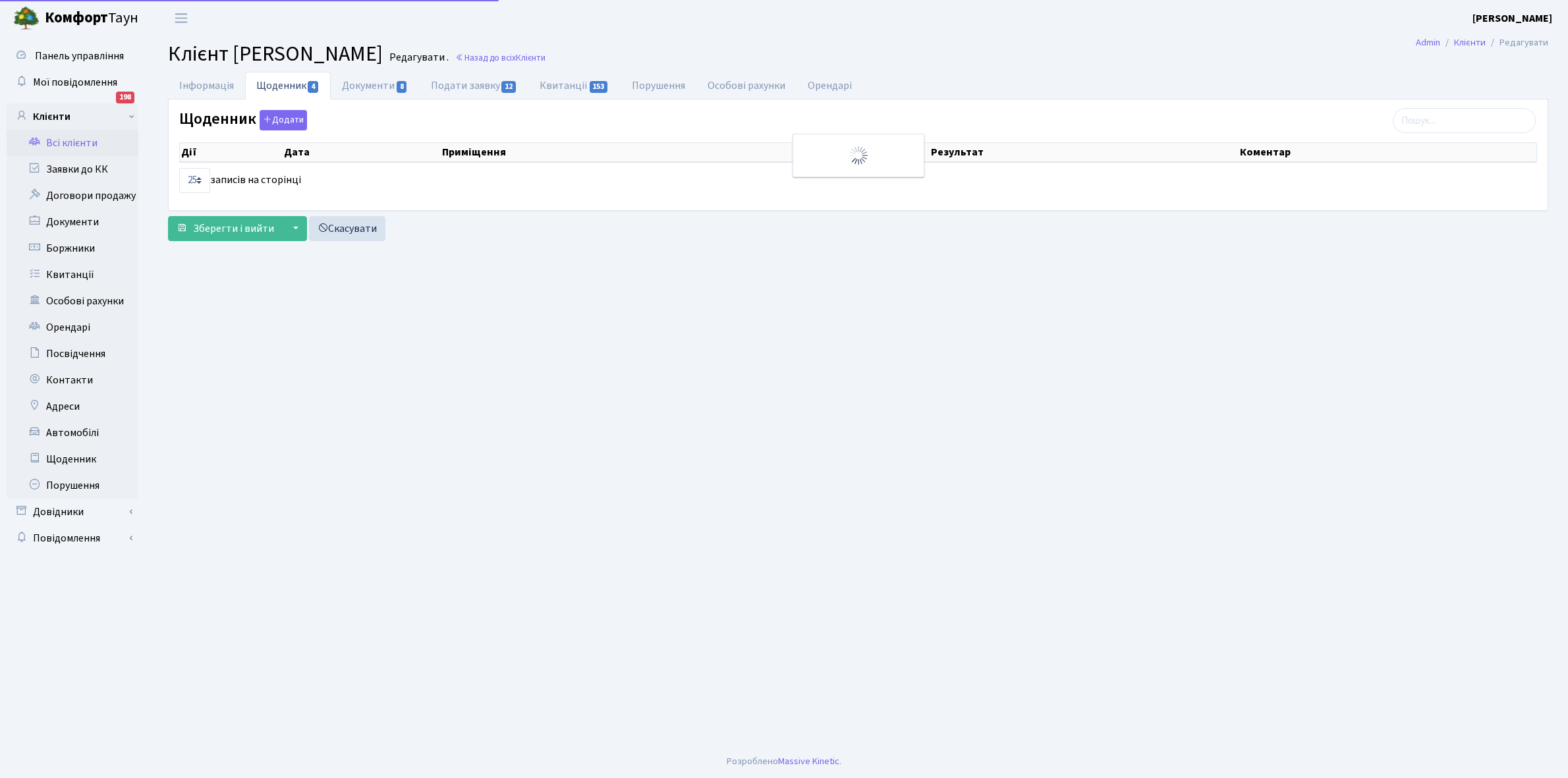
select select "25"
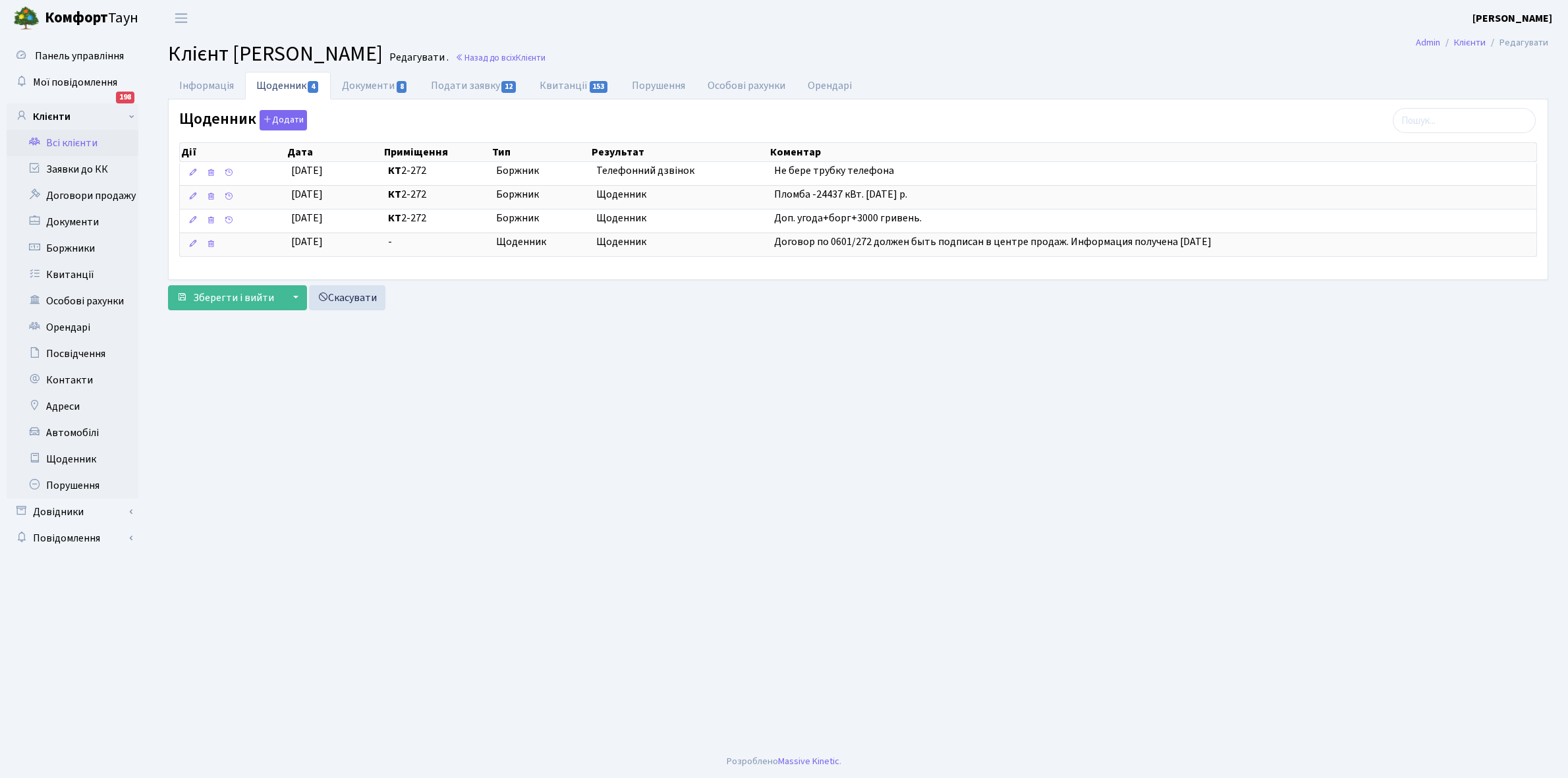
click at [71, 137] on link "Всі клієнти" at bounding box center [72, 143] width 132 height 27
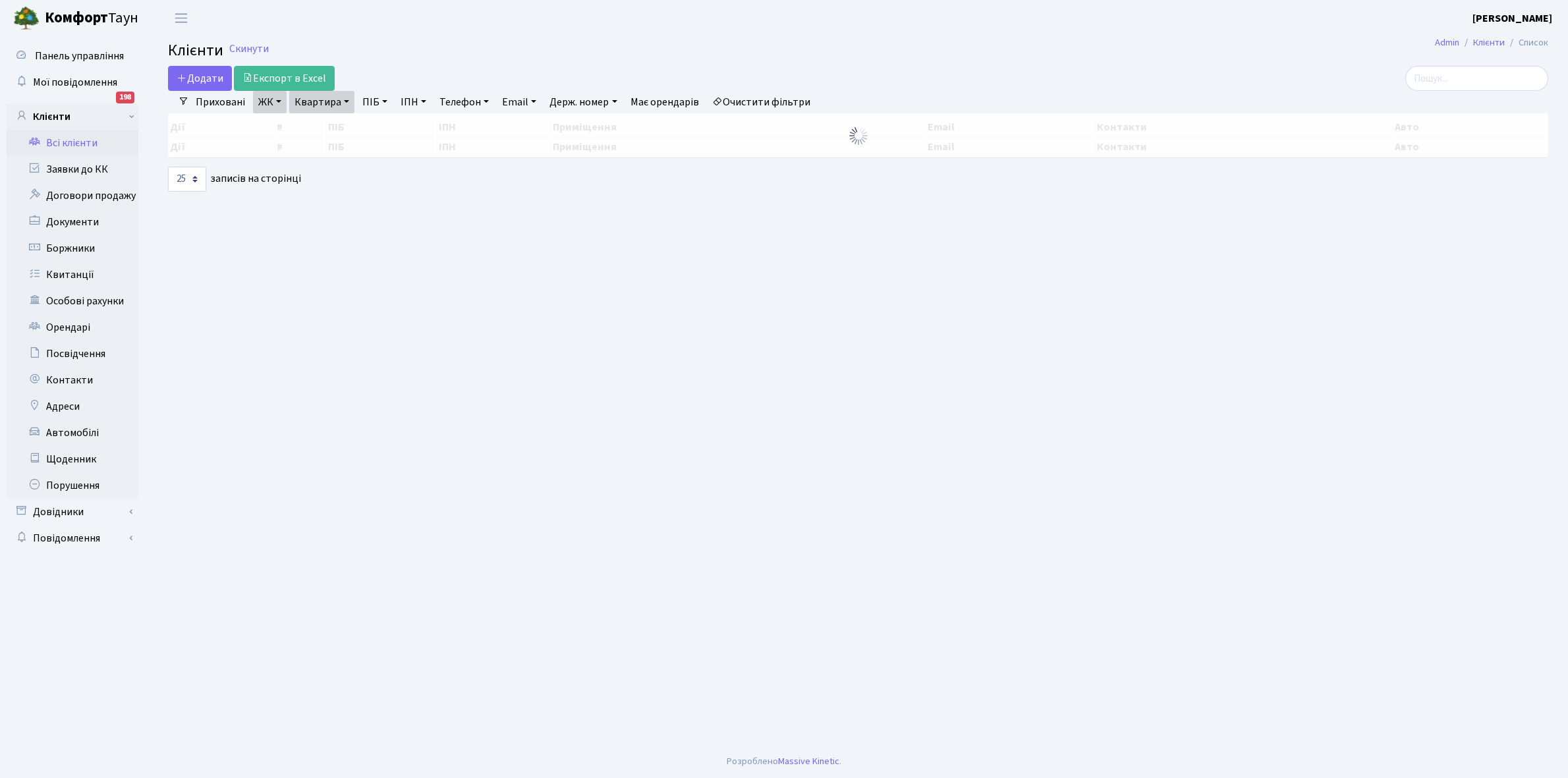
select select "25"
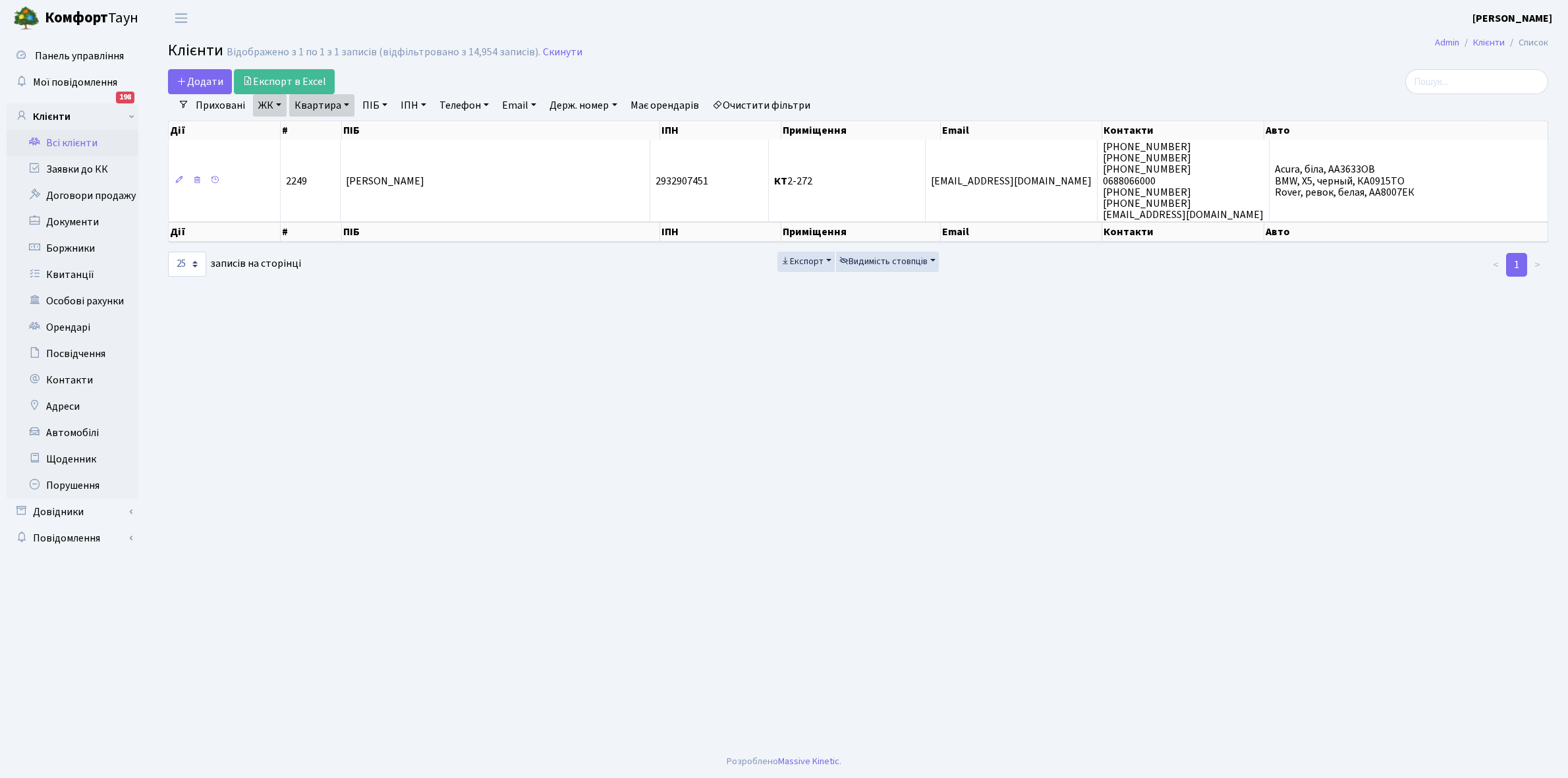
click at [766, 109] on link "Очистити фільтри" at bounding box center [760, 105] width 109 height 22
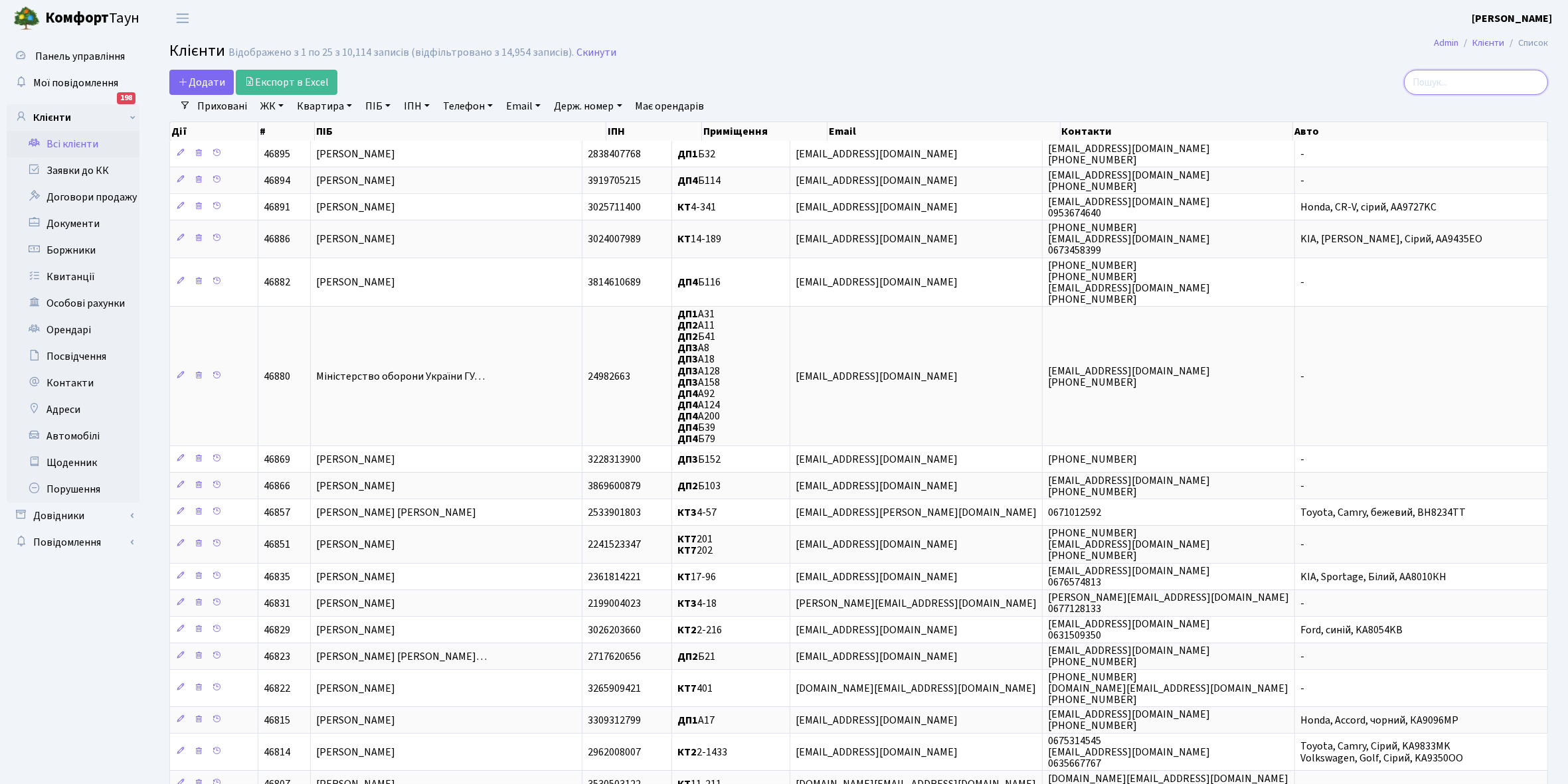
click at [1458, 78] on input "search" at bounding box center [1476, 83] width 144 height 25
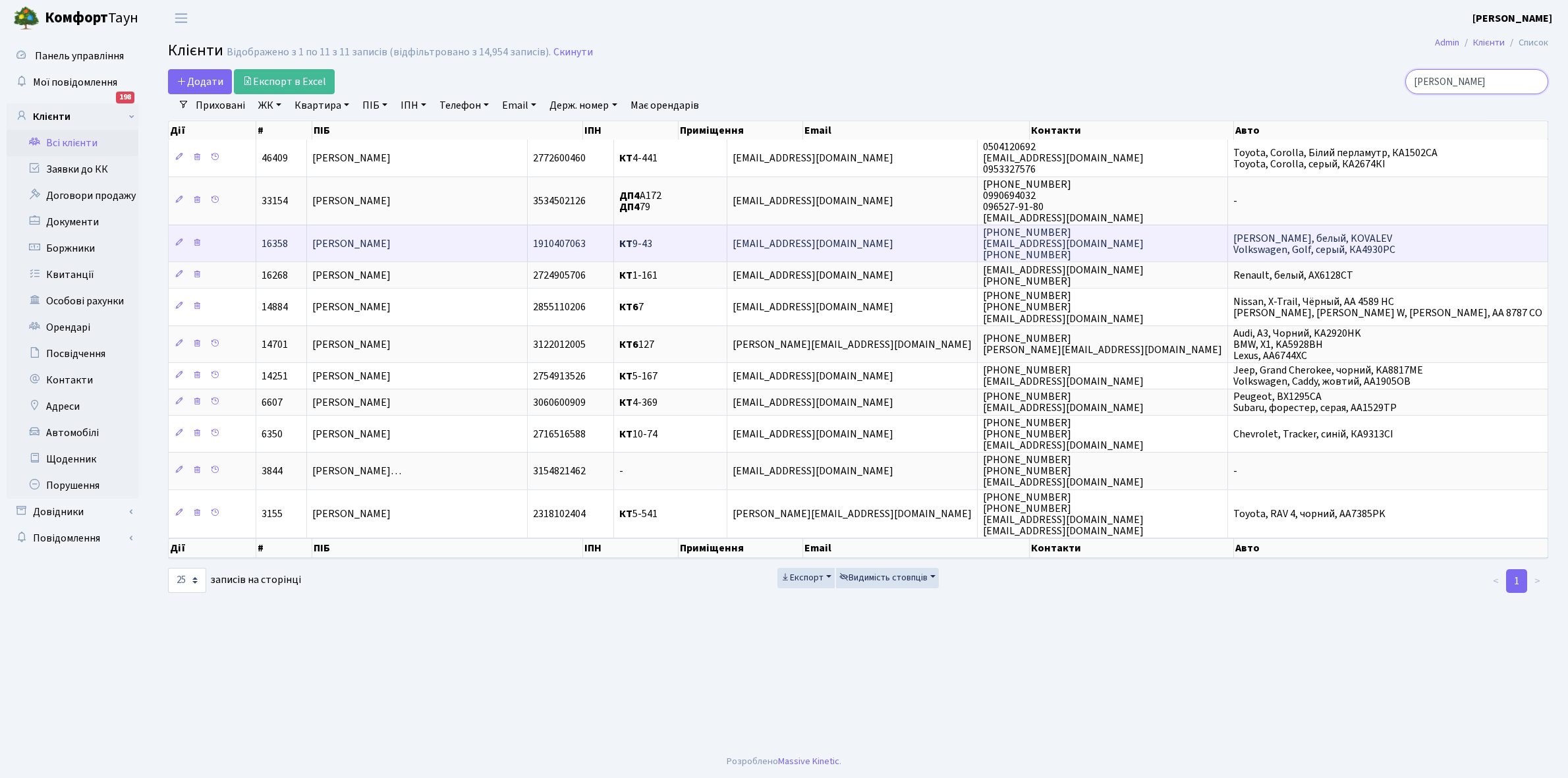
type input "[PERSON_NAME]"
click at [478, 243] on td "[PERSON_NAME]" at bounding box center [417, 243] width 221 height 37
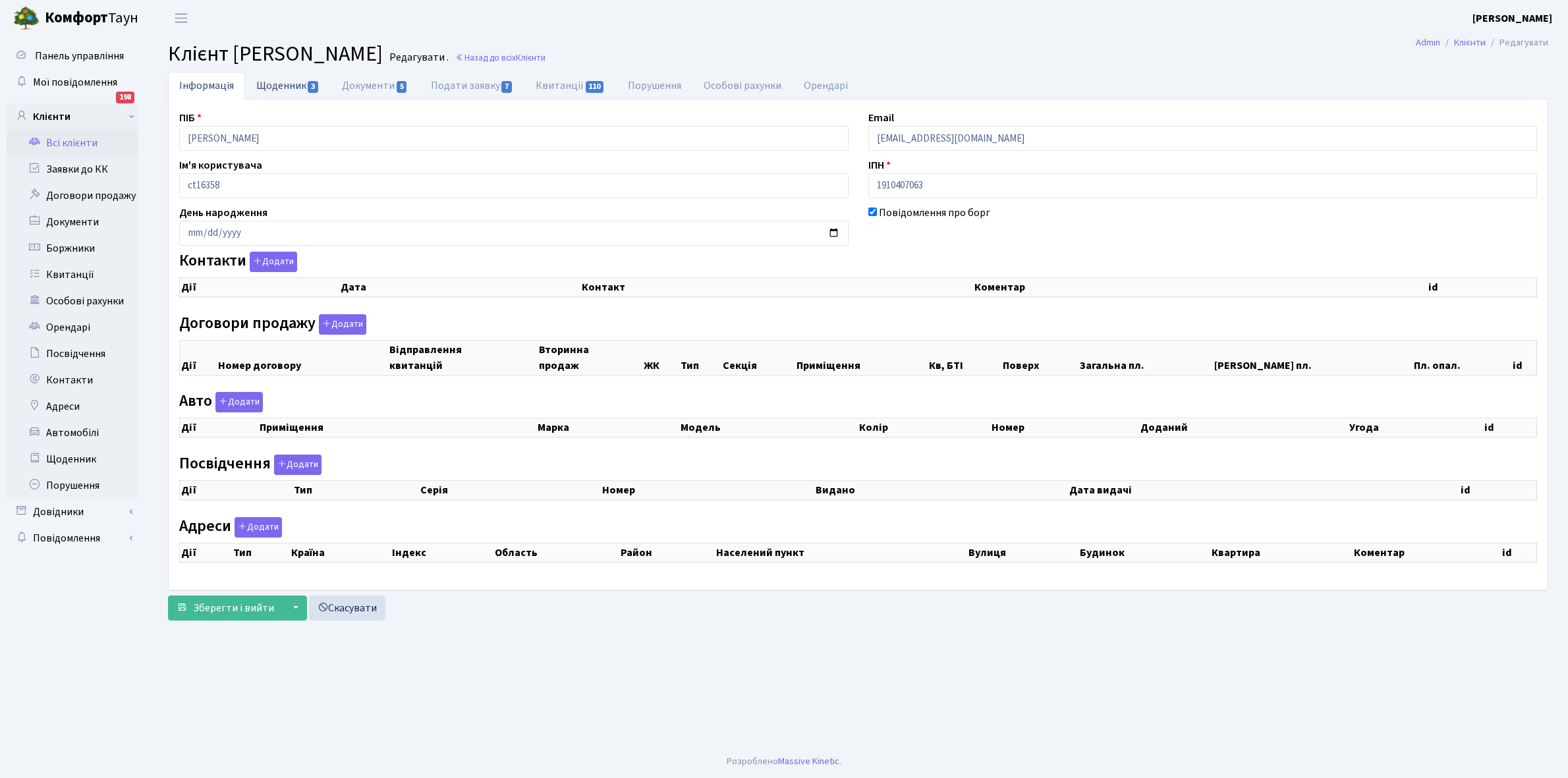
checkbox input "true"
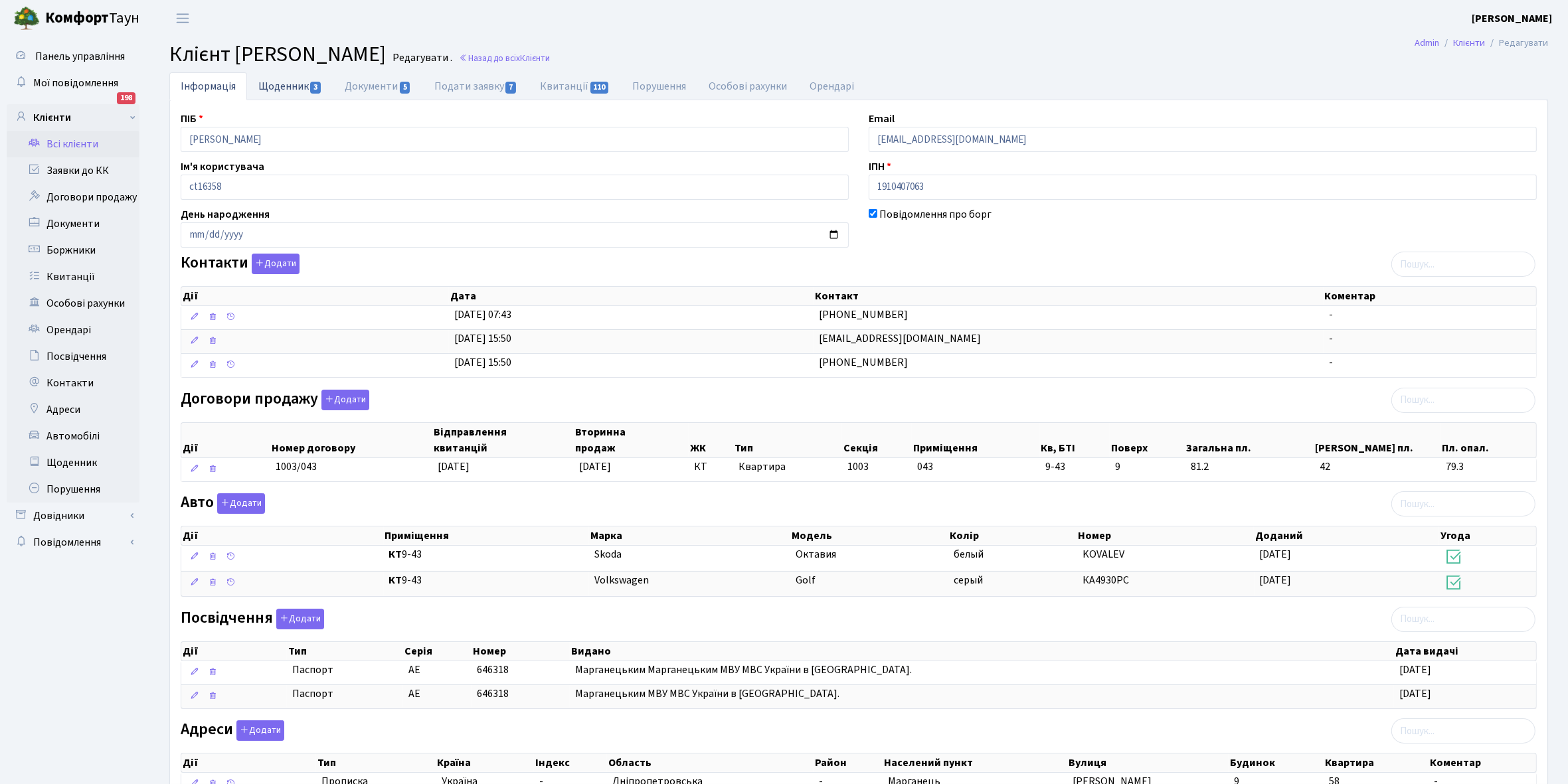
click at [280, 81] on link "Щоденник 3" at bounding box center [290, 86] width 86 height 27
select select "25"
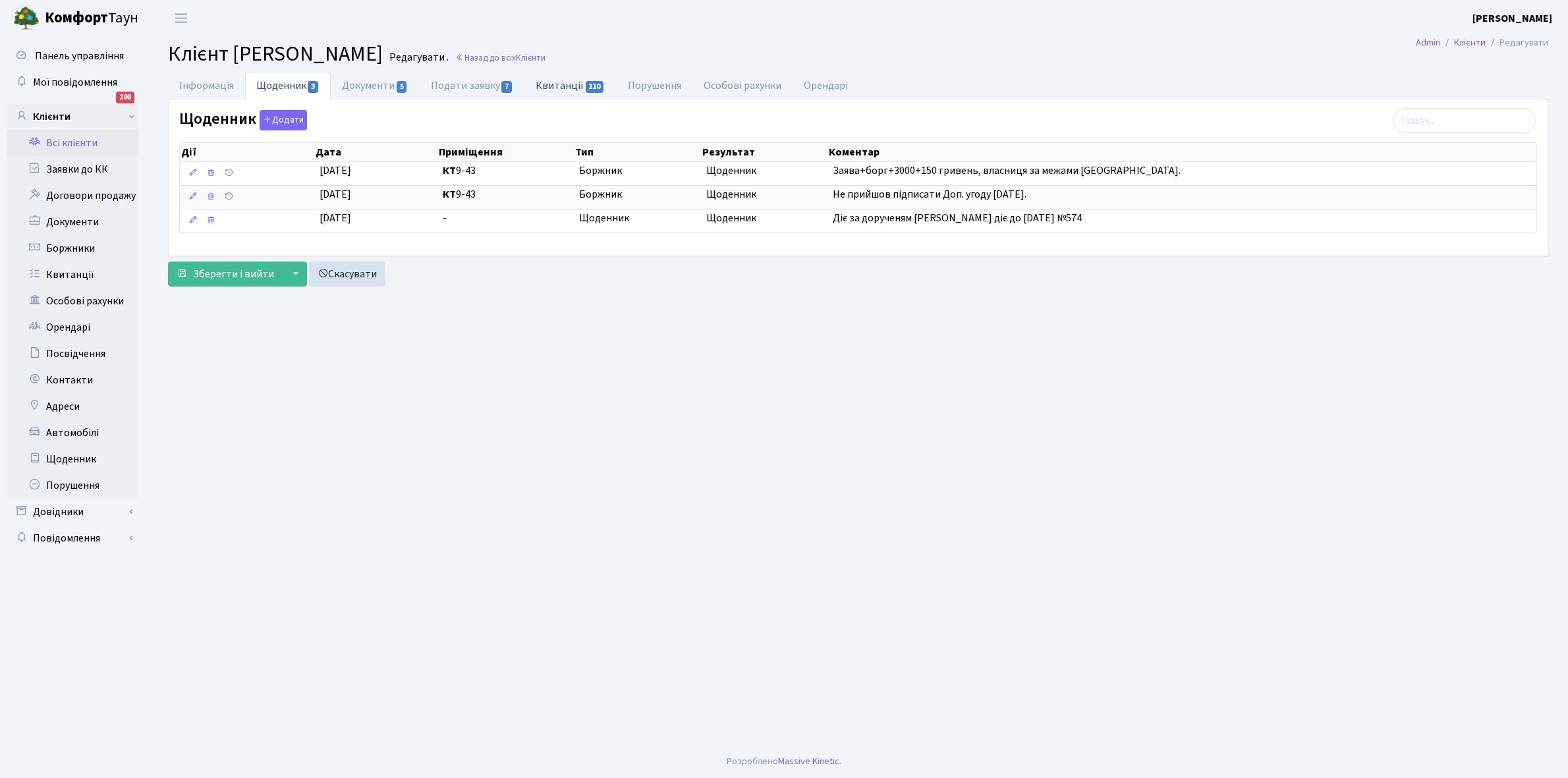
click at [555, 83] on link "Квитанції 110" at bounding box center [570, 85] width 92 height 27
select select "25"
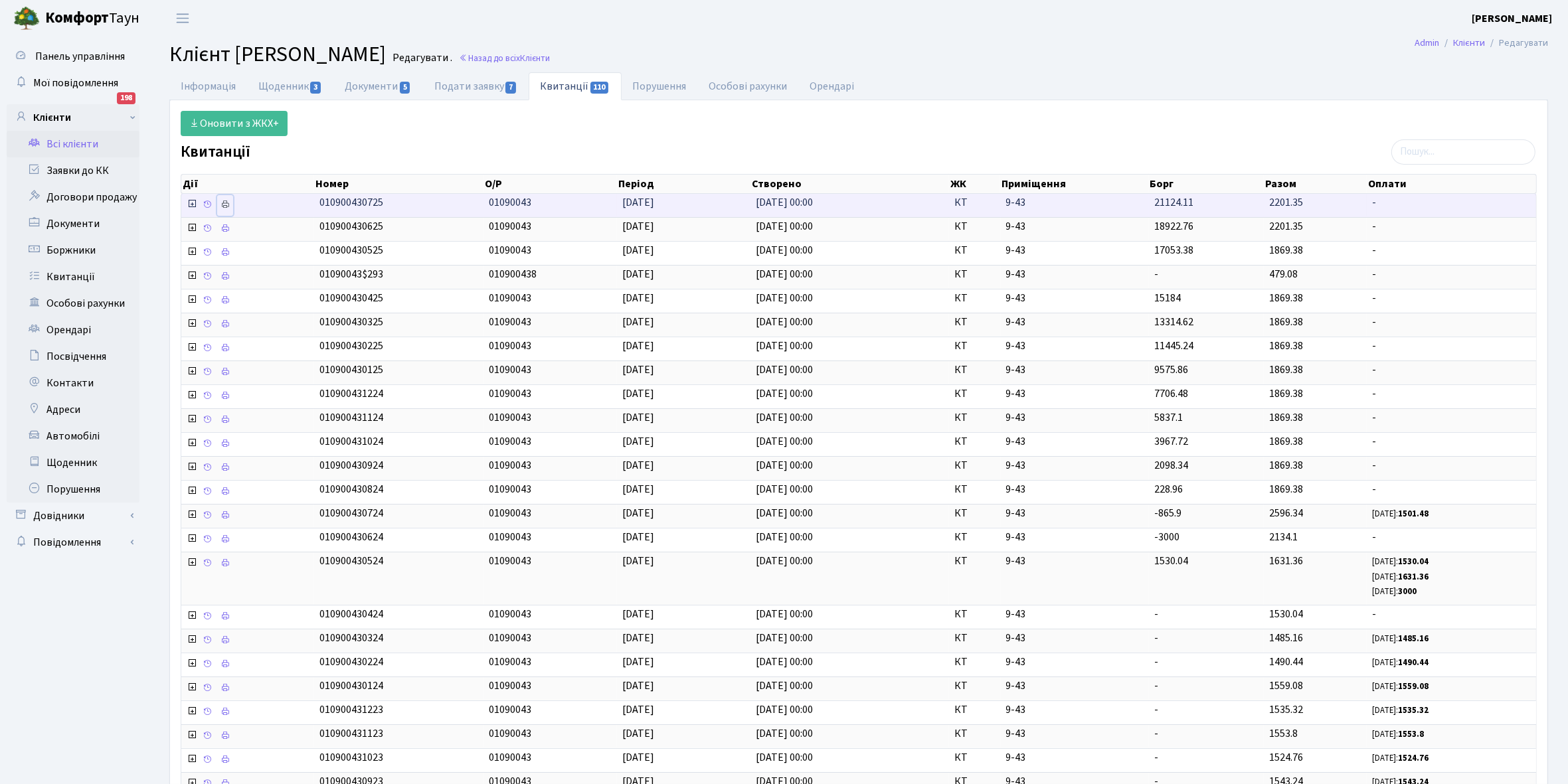
click at [226, 206] on icon at bounding box center [225, 204] width 9 height 9
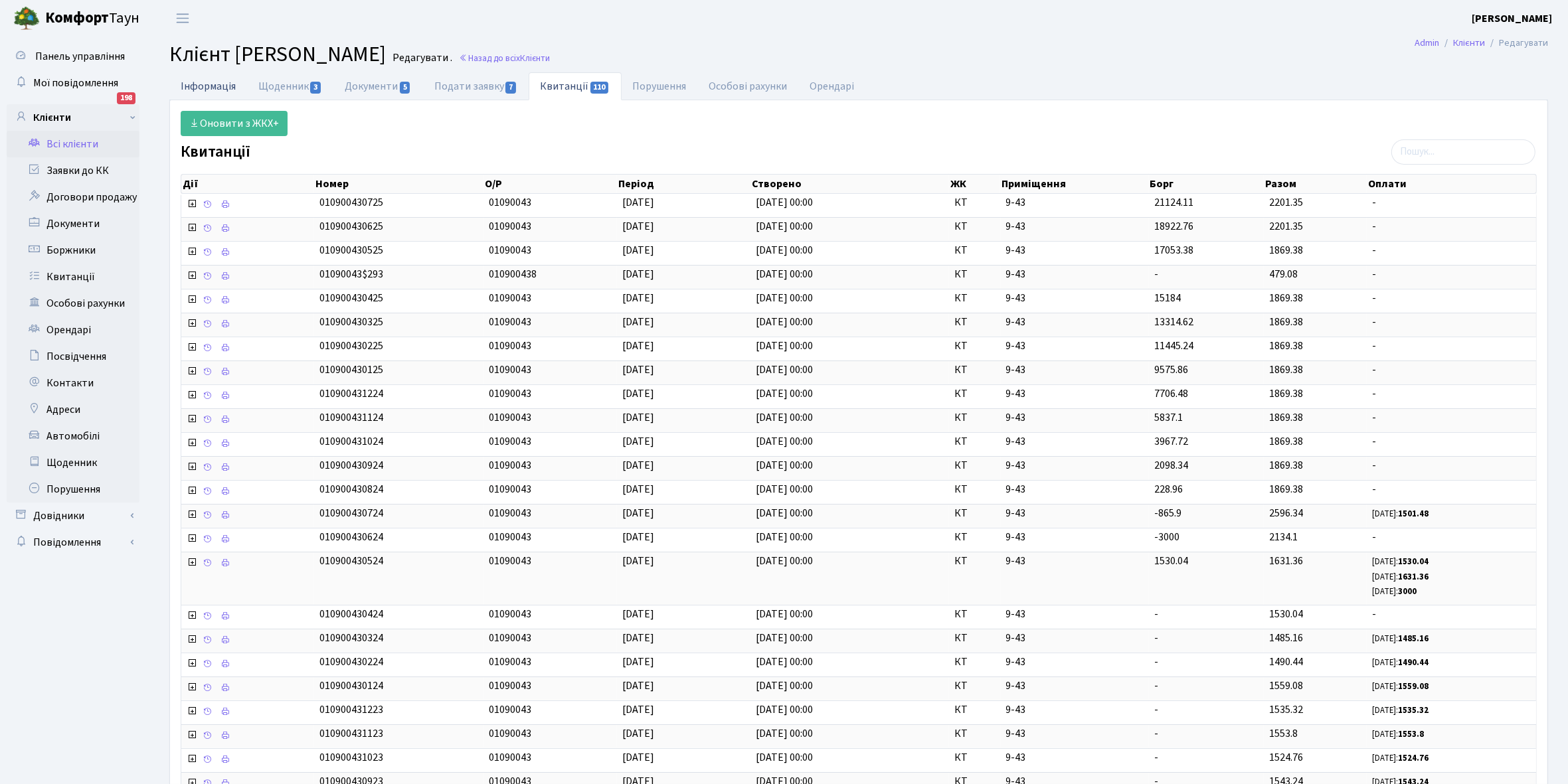
click at [201, 86] on link "Інформація" at bounding box center [208, 86] width 78 height 27
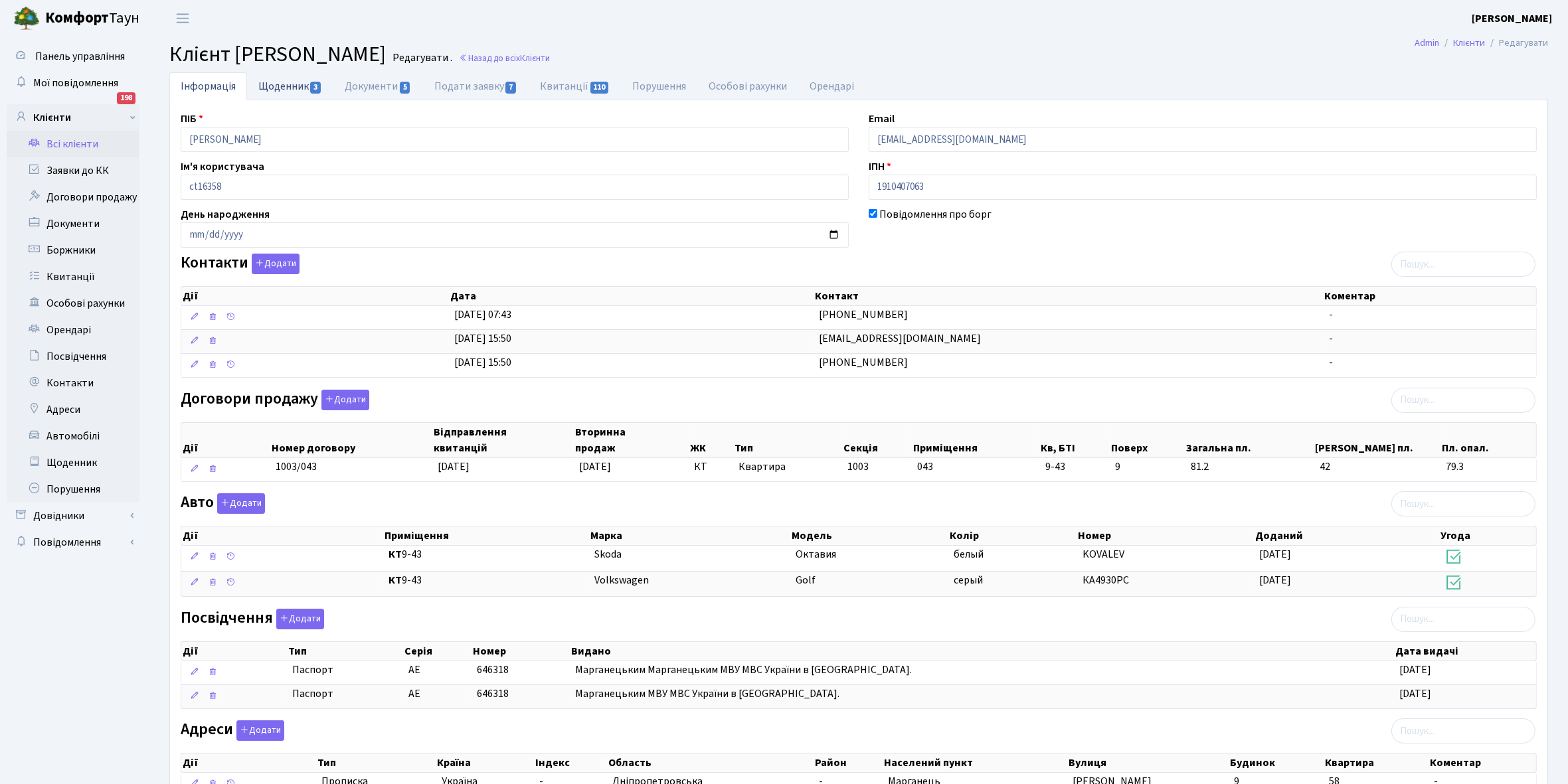
click at [269, 88] on link "Щоденник 3" at bounding box center [290, 86] width 86 height 27
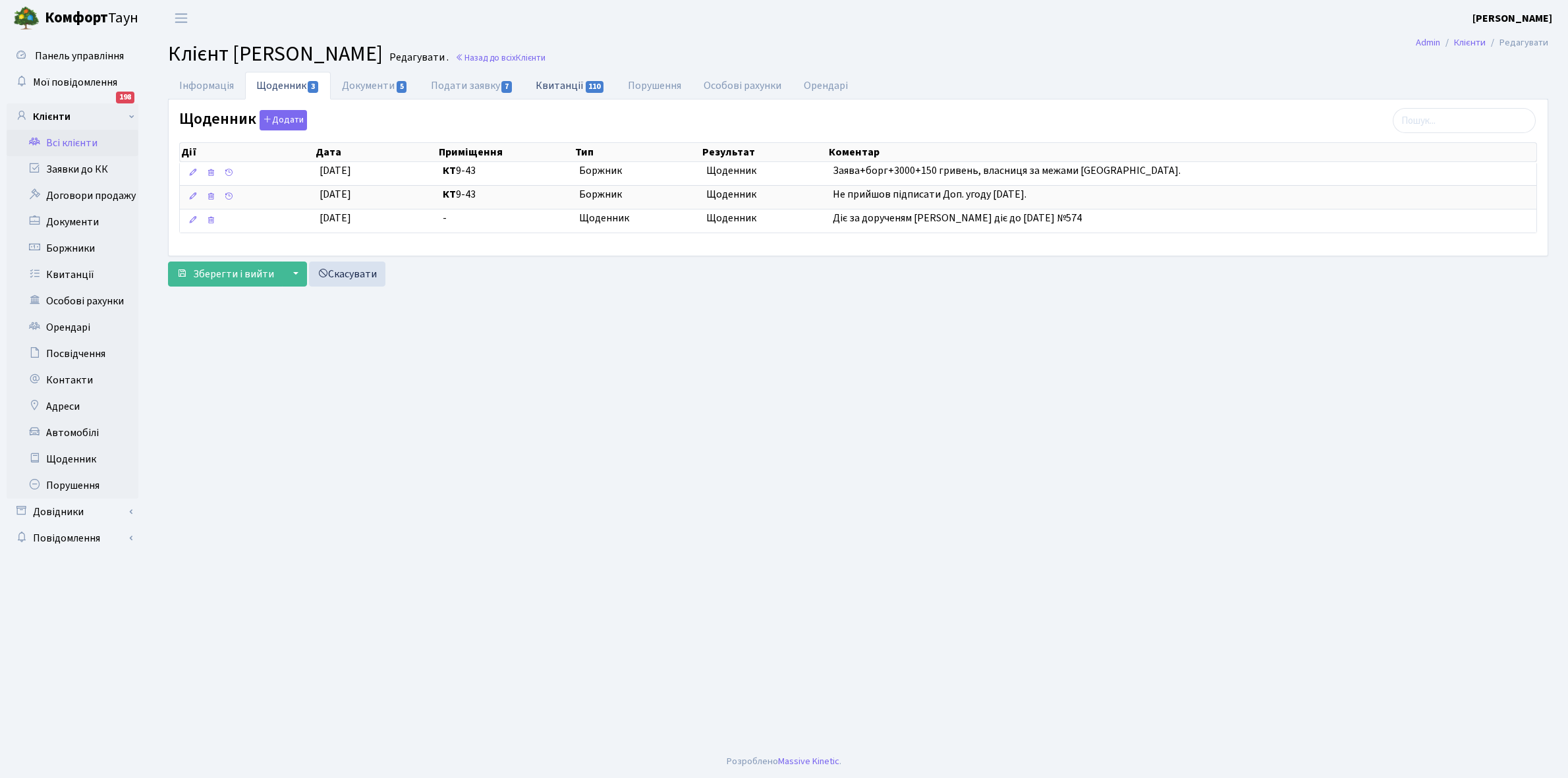
click at [560, 86] on link "Квитанції 110" at bounding box center [570, 85] width 92 height 27
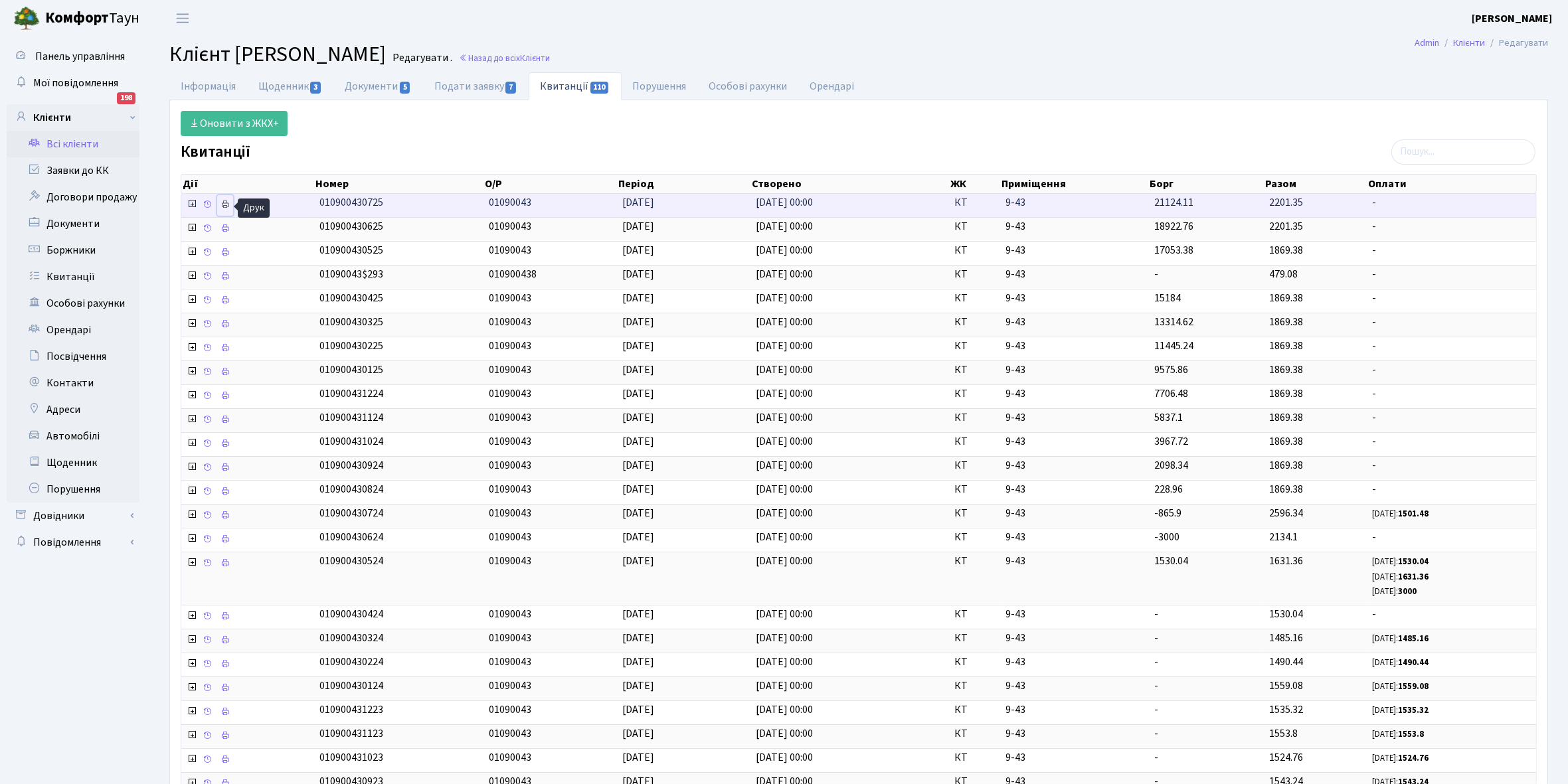
click at [227, 203] on icon at bounding box center [225, 204] width 9 height 9
